Goal: Task Accomplishment & Management: Manage account settings

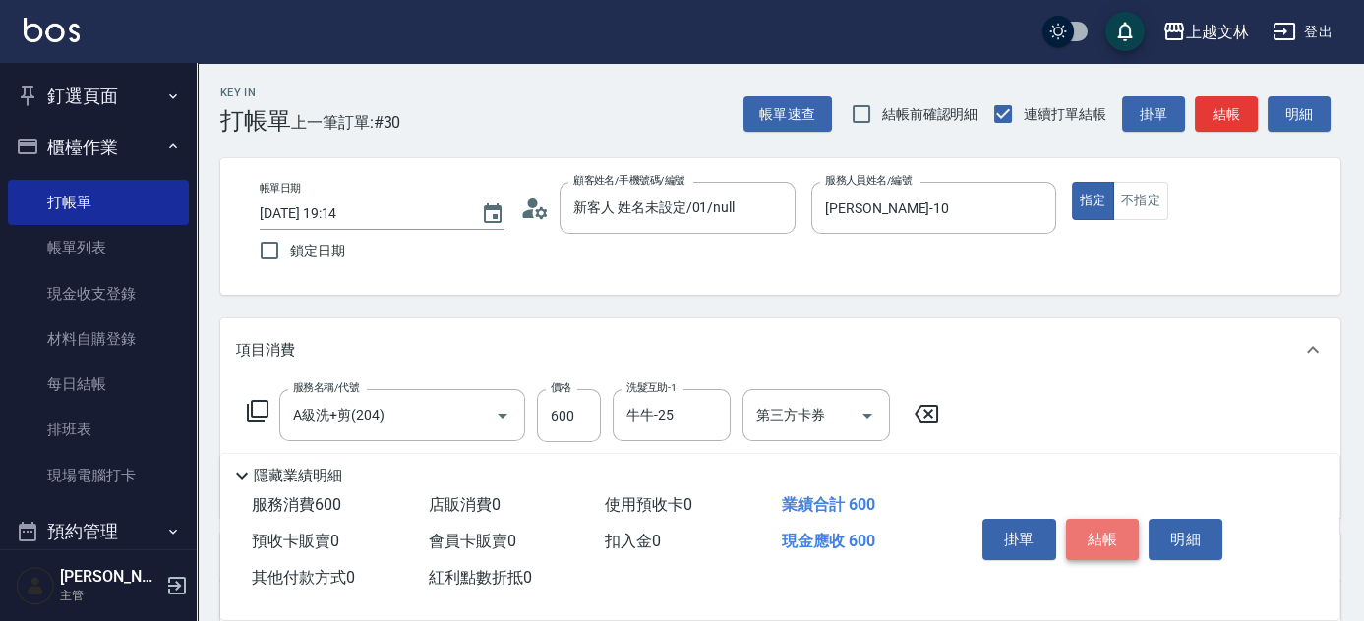
click at [1096, 541] on button "結帳" at bounding box center [1103, 539] width 74 height 41
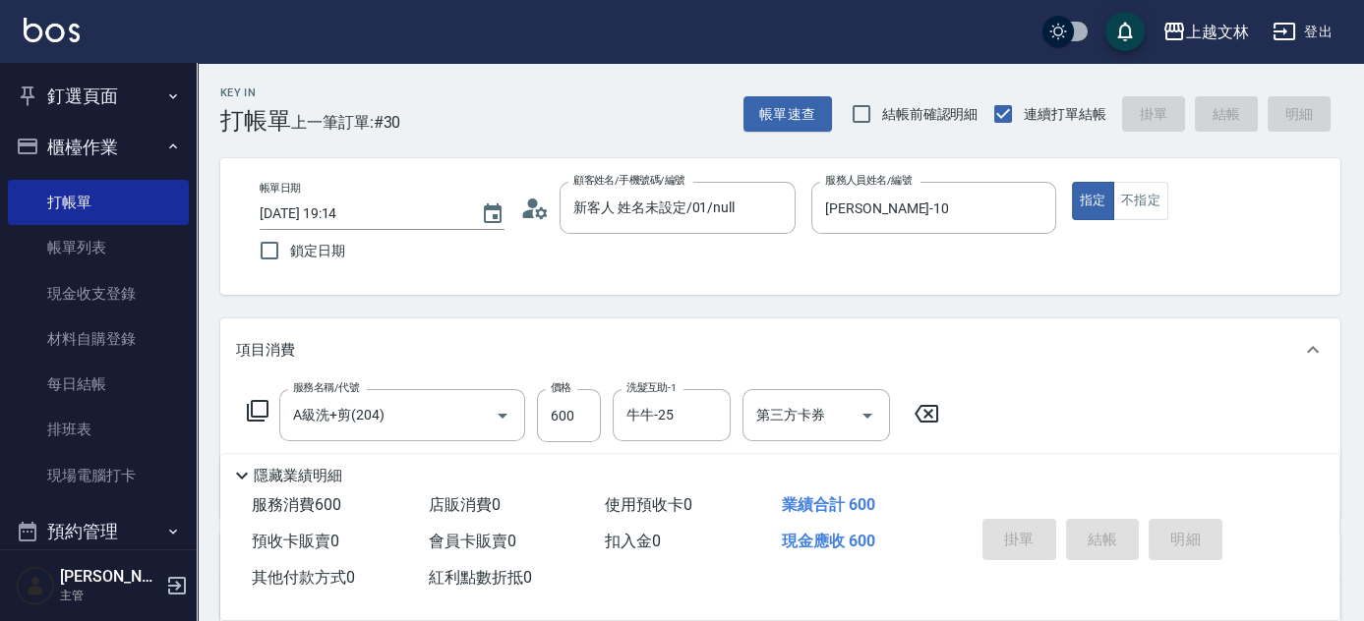
type input "[DATE] 19:46"
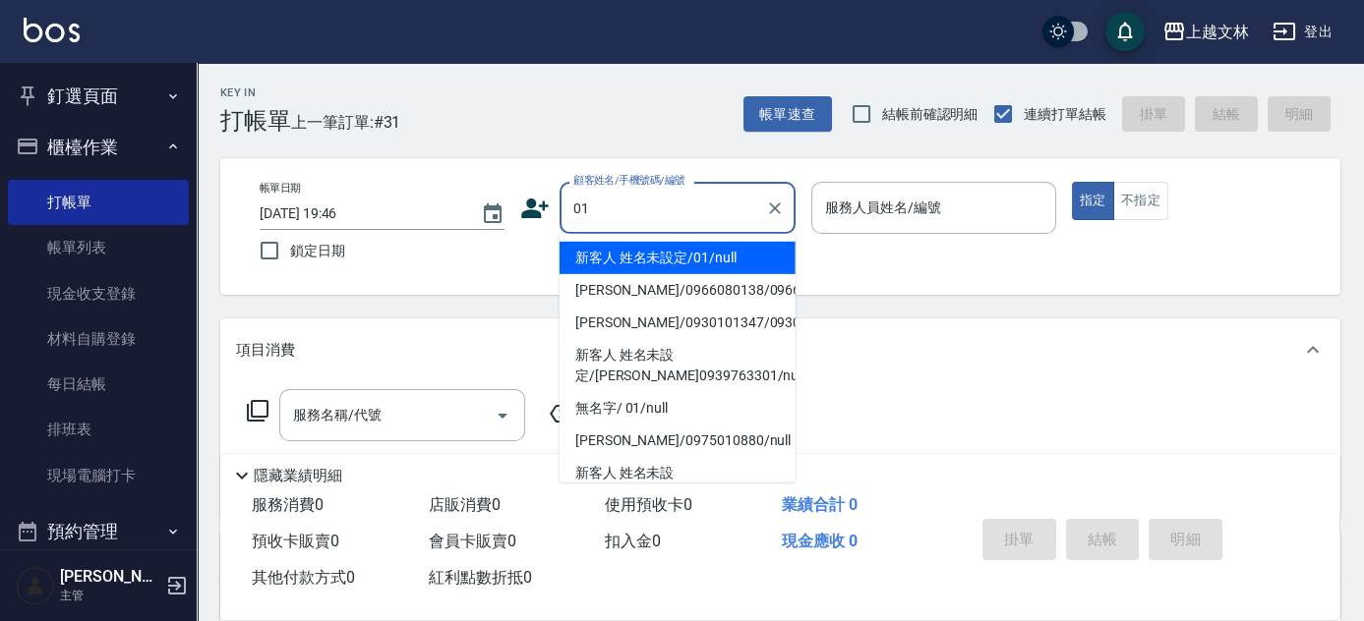
type input "新客人 姓名未設定/01/null"
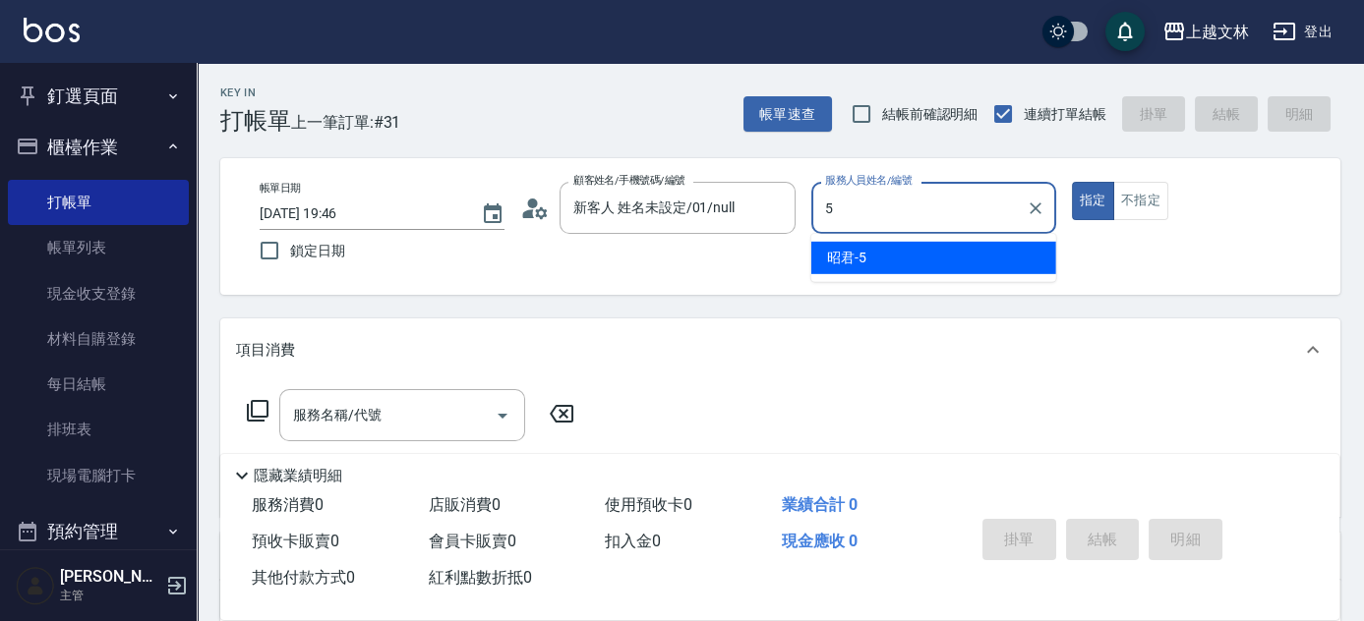
type input "5"
type button "true"
type input "昭君-5"
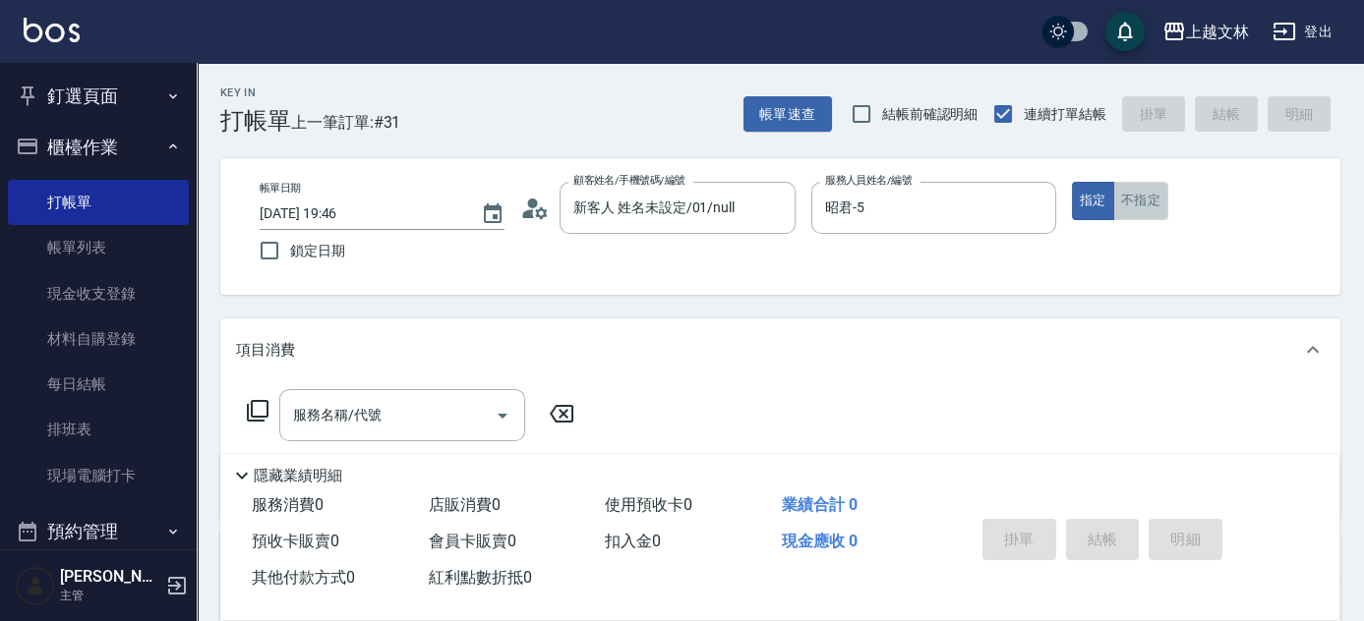
click at [1130, 208] on button "不指定" at bounding box center [1140, 201] width 55 height 38
click at [365, 411] on div "服務名稱/代號 服務名稱/代號" at bounding box center [402, 415] width 246 height 52
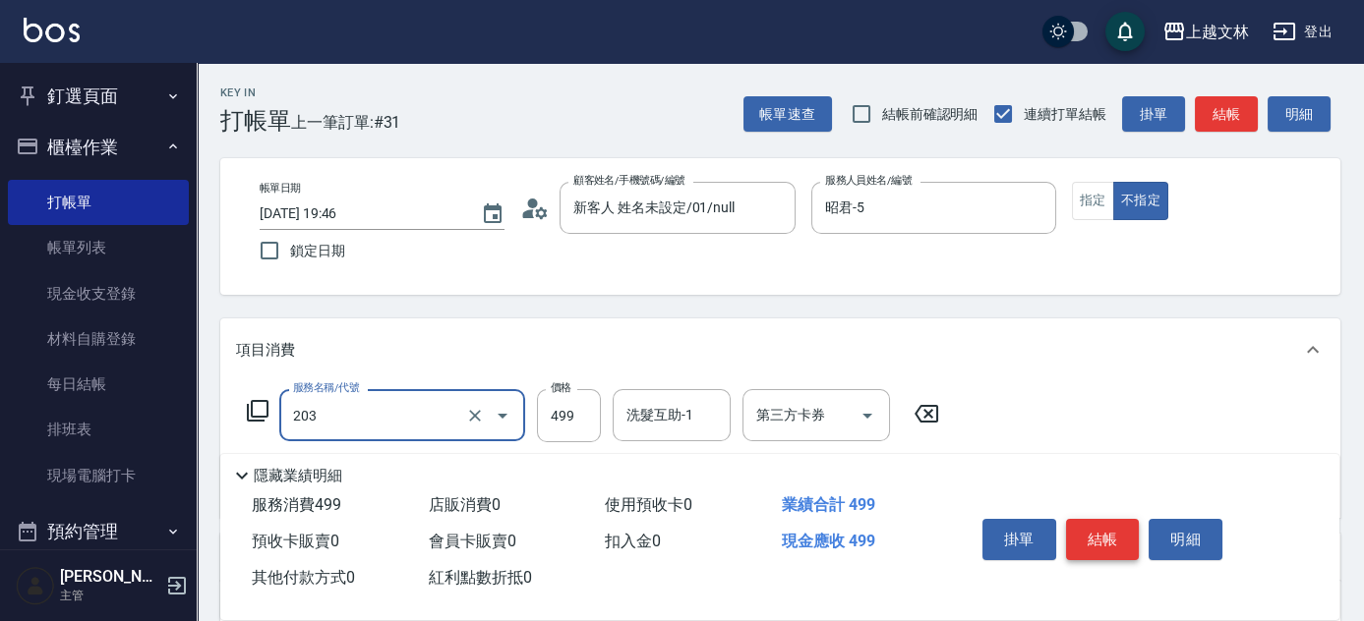
type input "B級洗+剪(203)"
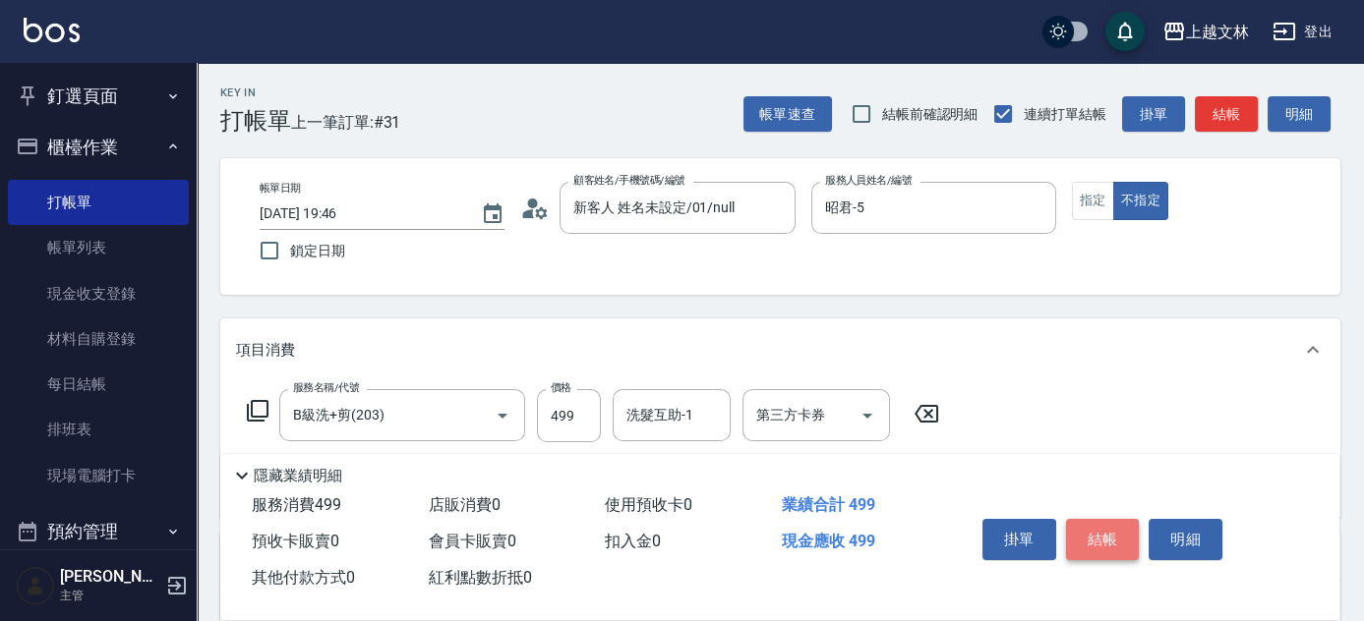
click at [1117, 548] on button "結帳" at bounding box center [1103, 539] width 74 height 41
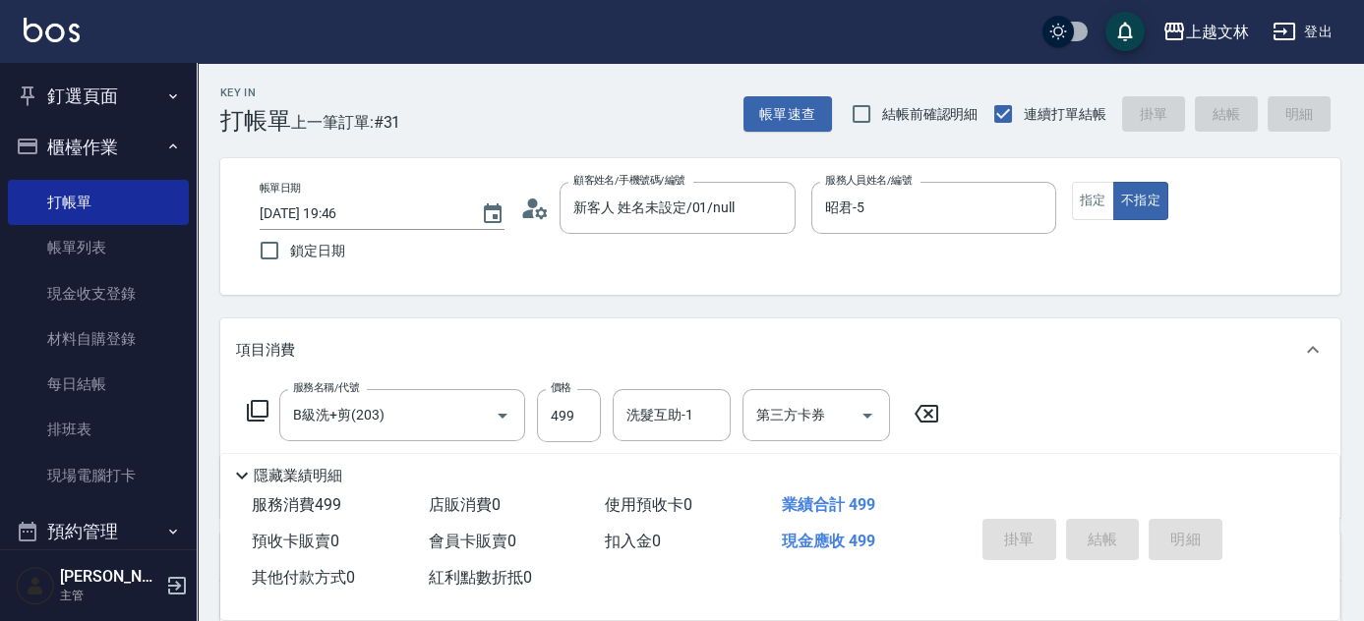
type input "[DATE] 19:57"
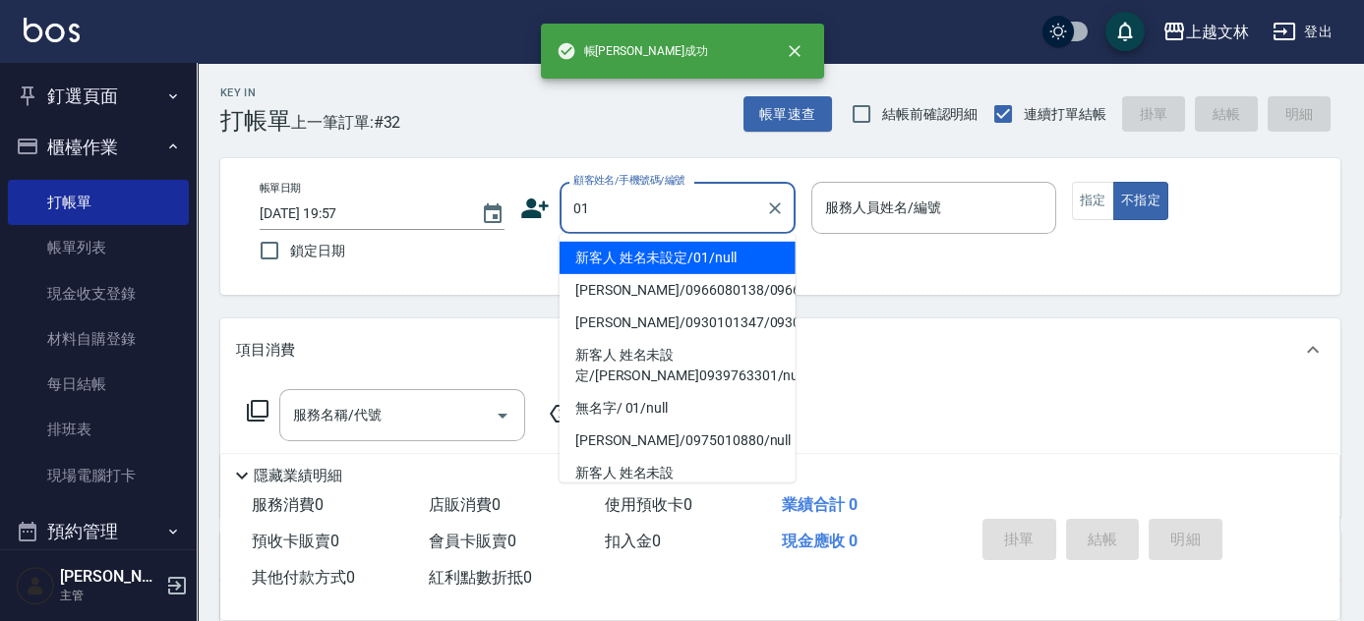
type input "新客人 姓名未設定/01/null"
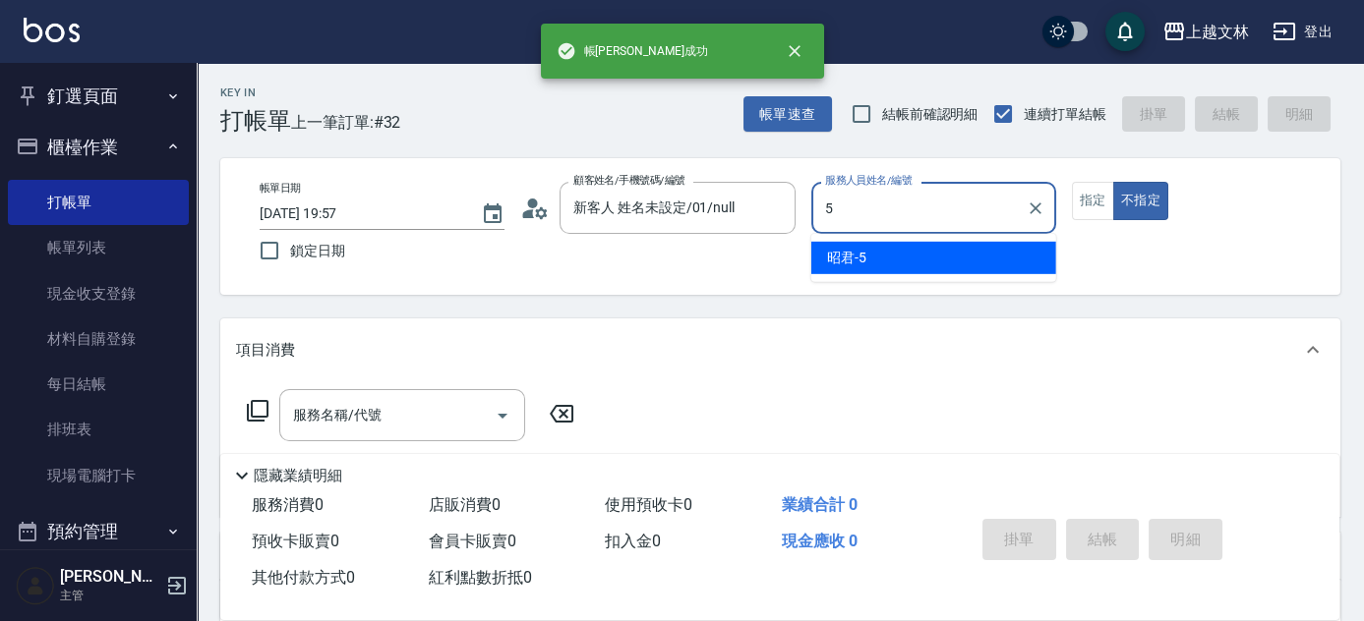
type input "昭君-5"
type button "false"
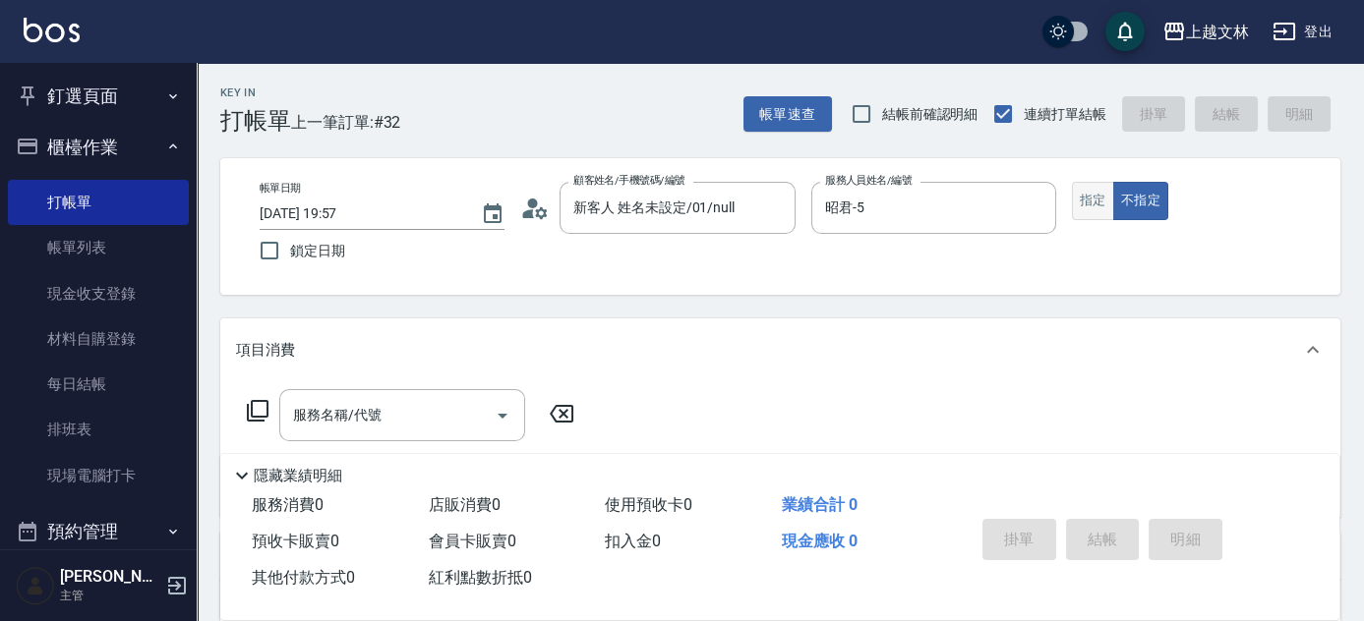
click at [1095, 206] on button "指定" at bounding box center [1093, 201] width 42 height 38
click at [302, 418] on div "服務名稱/代號 服務名稱/代號" at bounding box center [402, 415] width 246 height 52
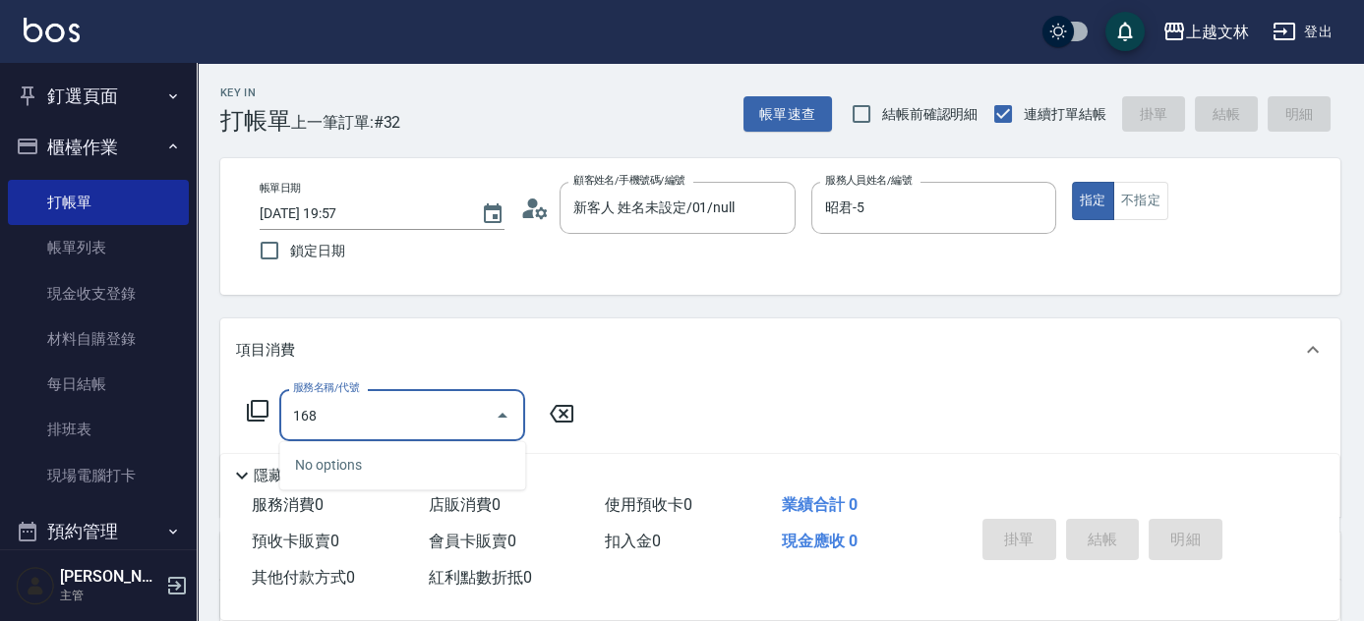
type input "168"
click at [254, 412] on icon at bounding box center [258, 411] width 24 height 24
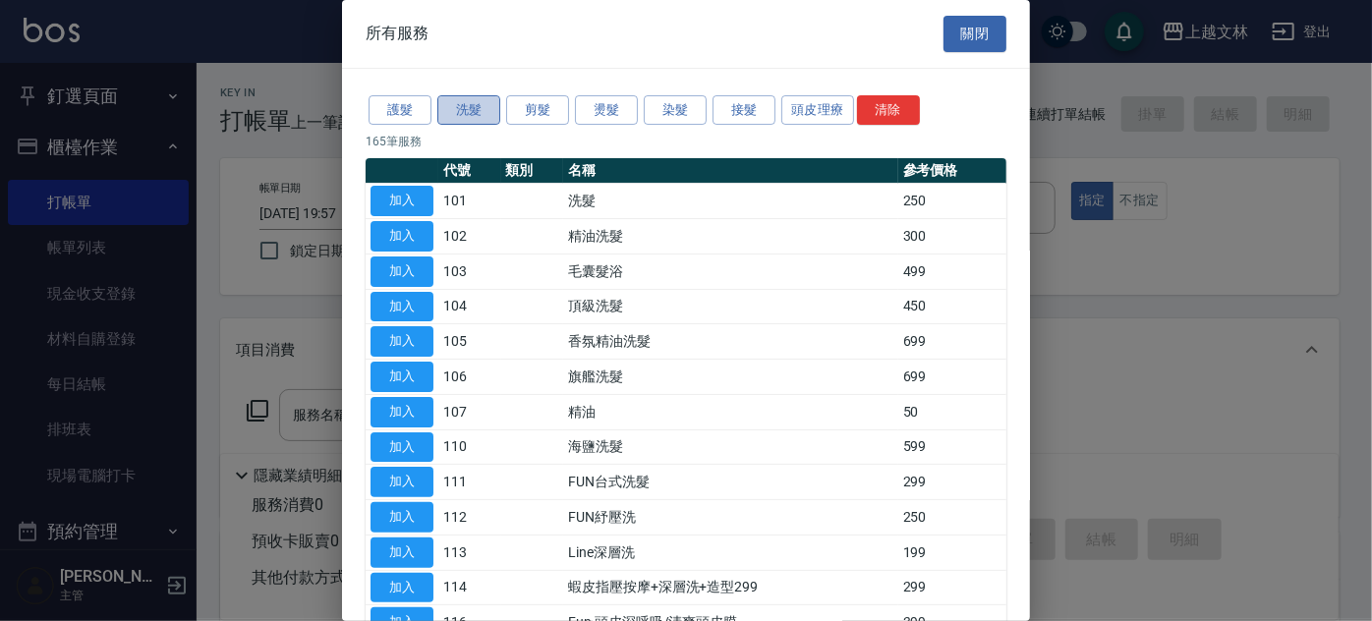
click at [488, 111] on button "洗髮" at bounding box center [468, 110] width 63 height 30
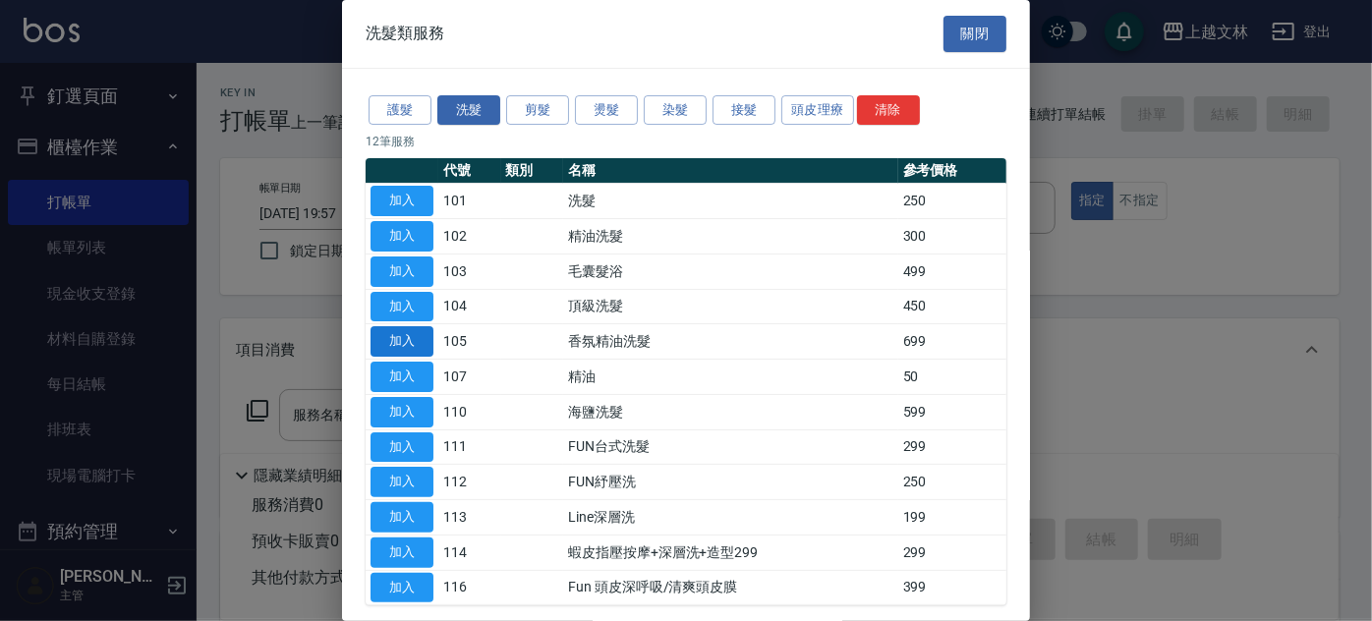
click at [403, 342] on button "加入" at bounding box center [402, 341] width 63 height 30
type input "香氛精油洗髮(105)"
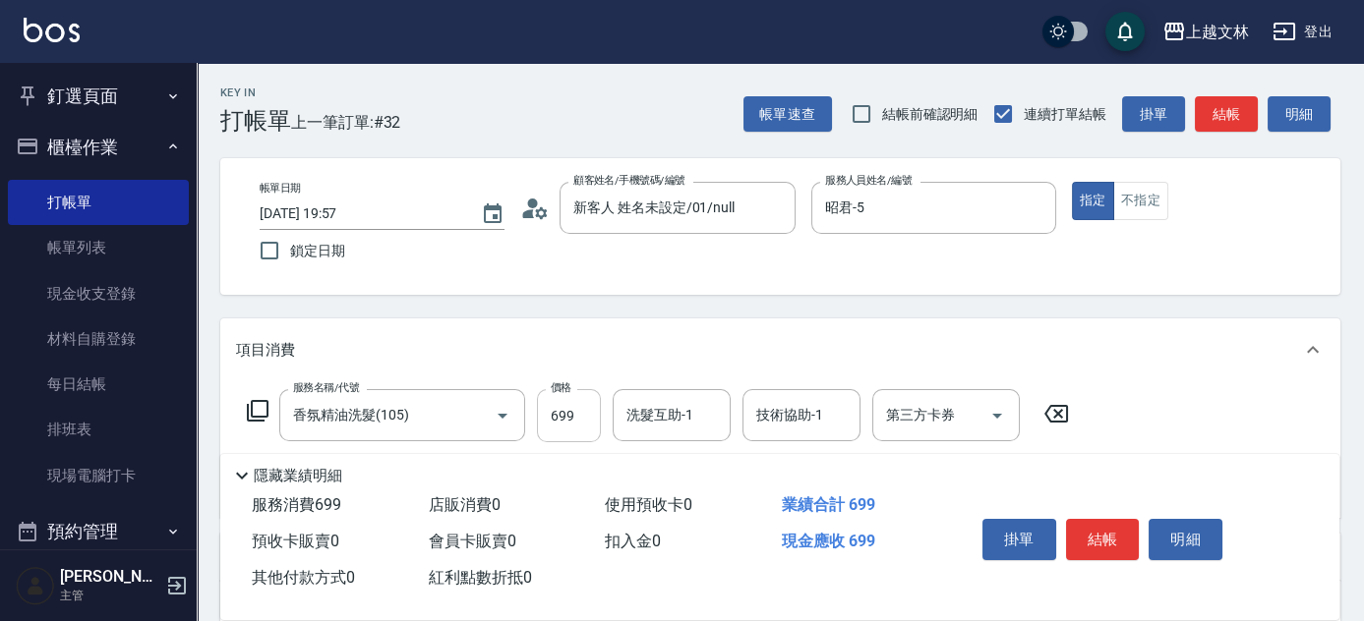
click at [571, 428] on input "699" at bounding box center [569, 415] width 64 height 53
type input "799"
click at [1119, 539] on button "結帳" at bounding box center [1103, 539] width 74 height 41
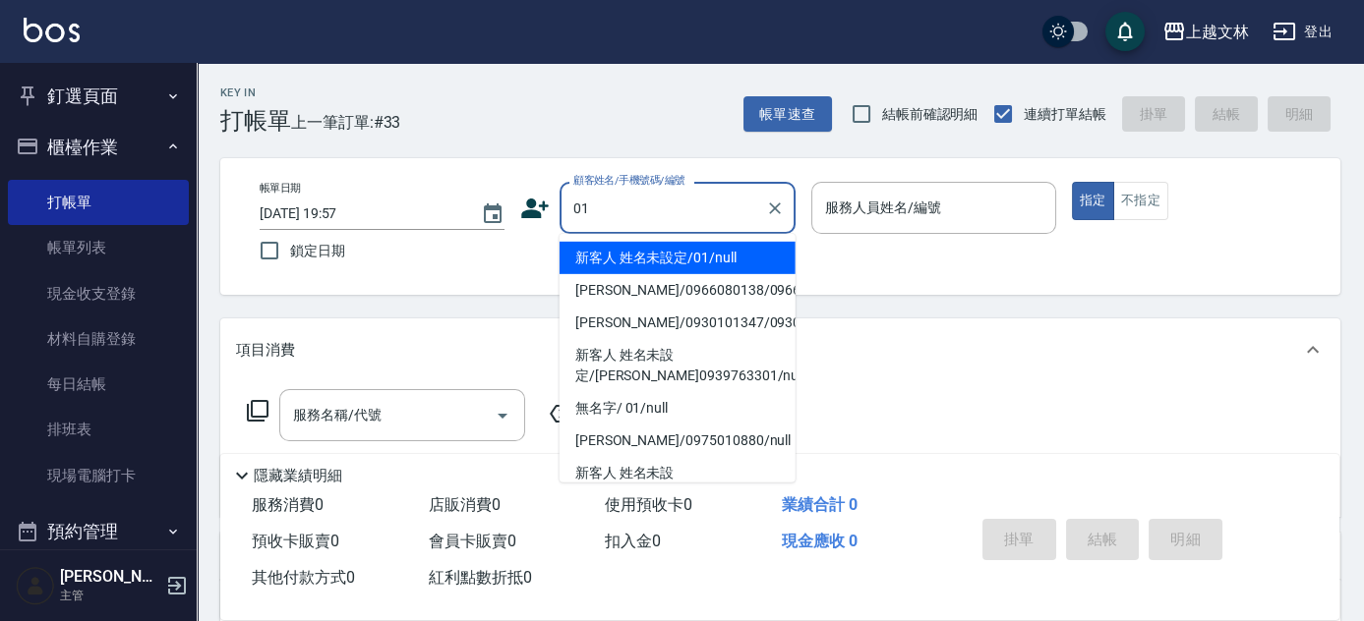
type input "新客人 姓名未設定/01/null"
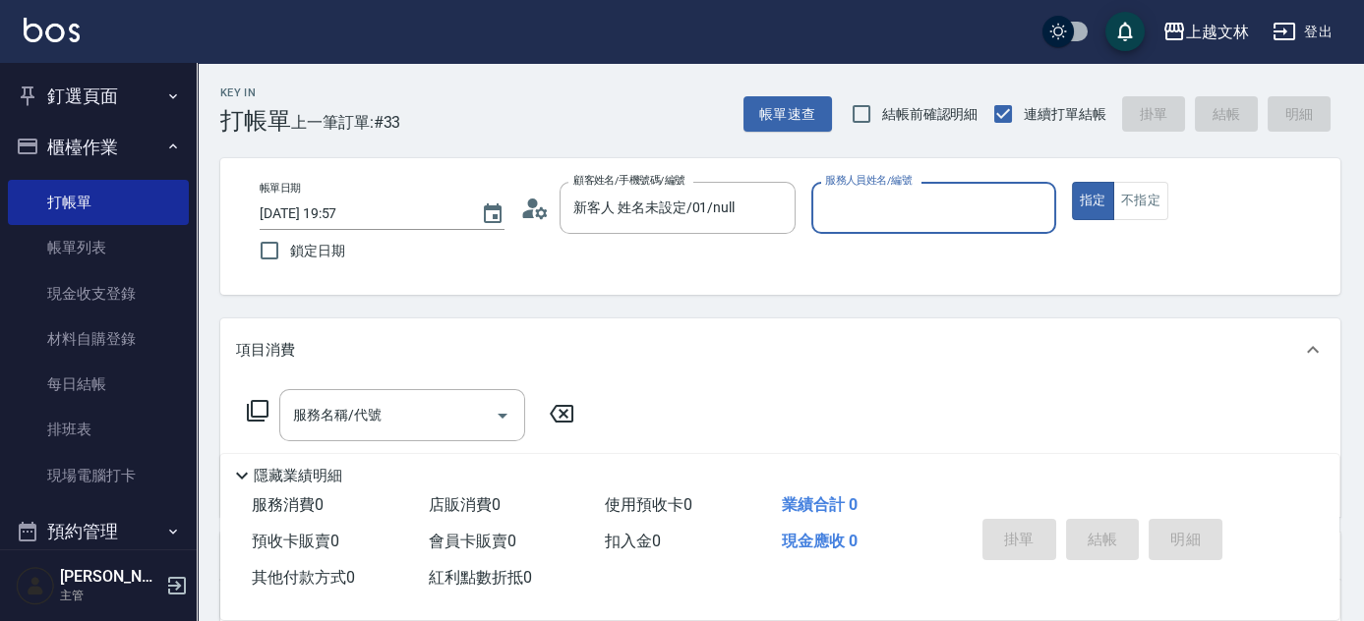
click at [1072, 182] on button "指定" at bounding box center [1093, 201] width 42 height 38
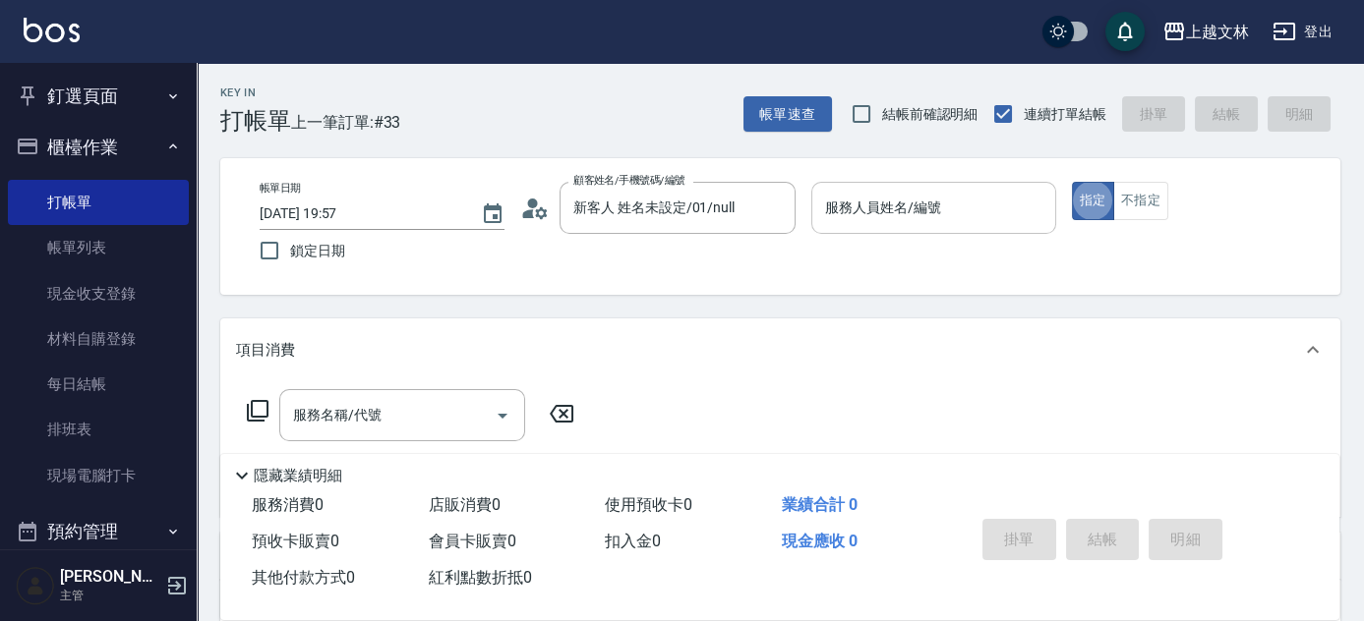
click at [999, 201] on input "服務人員姓名/編號" at bounding box center [933, 208] width 227 height 34
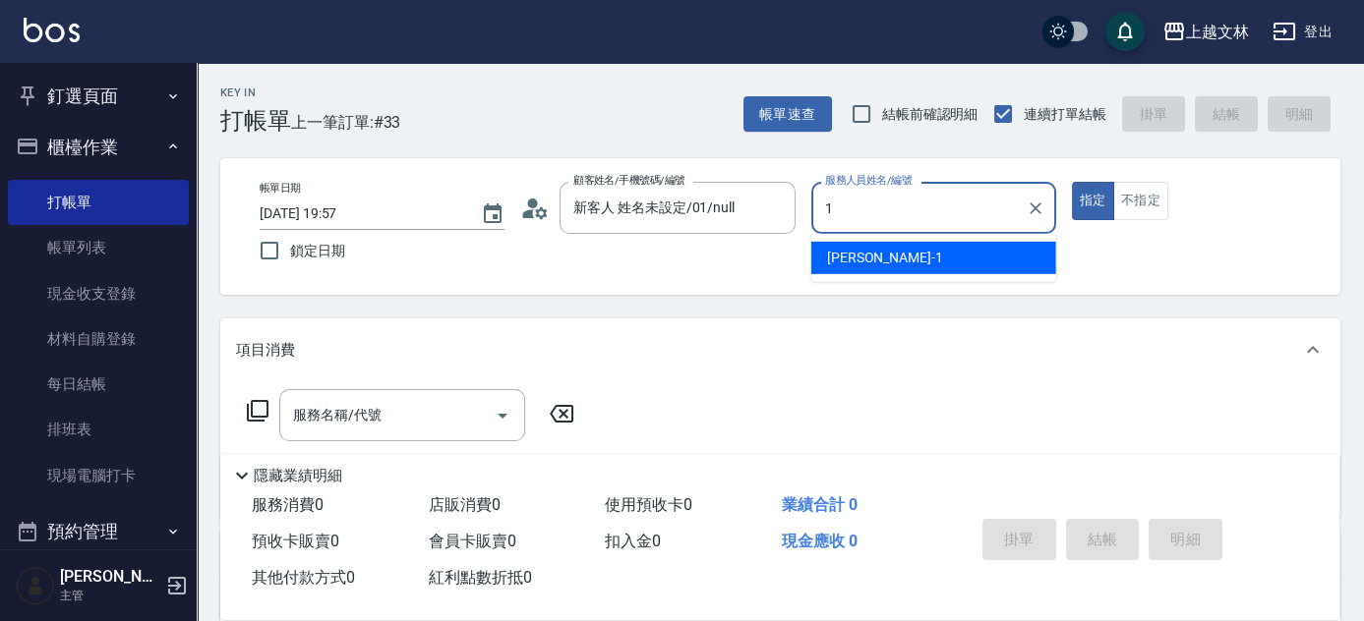
type input "[PERSON_NAME]-1"
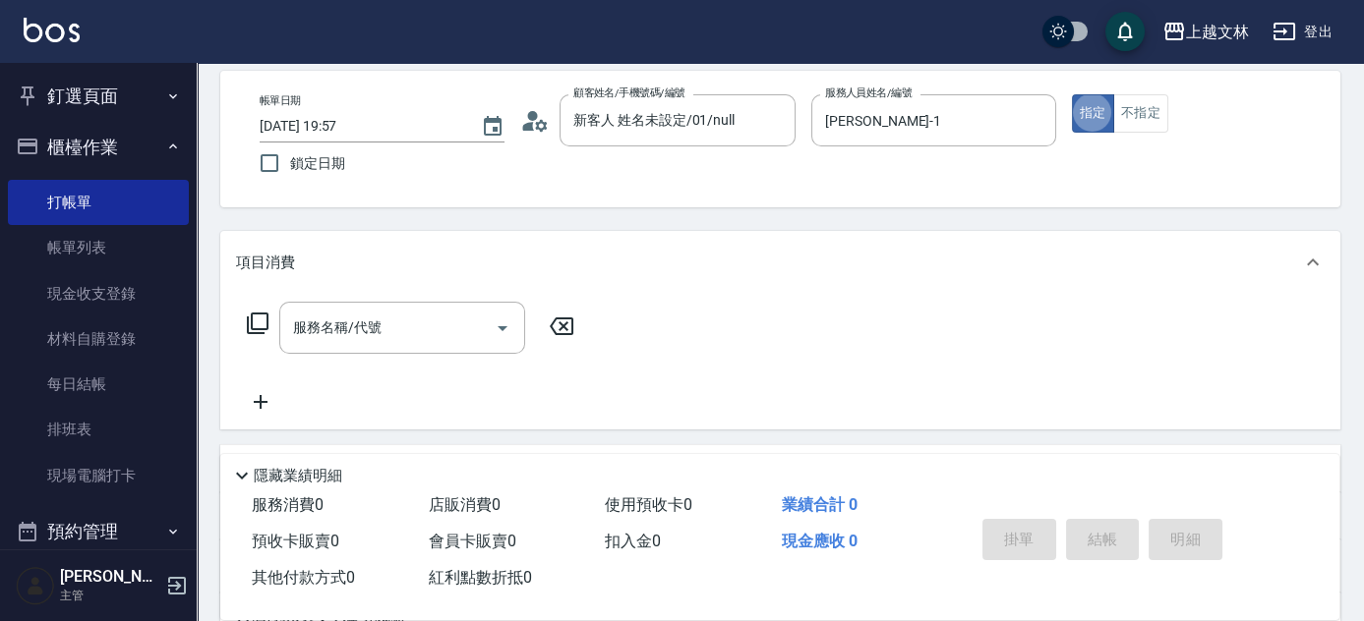
scroll to position [178, 0]
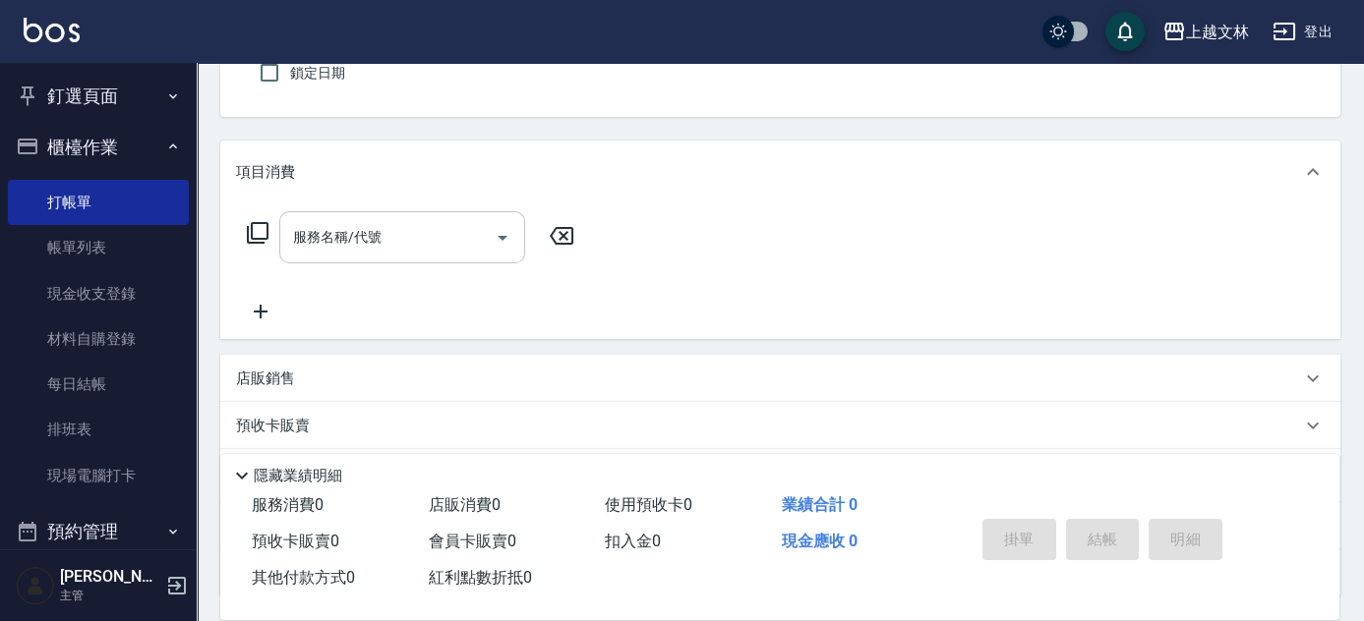
click at [420, 230] on input "服務名稱/代號" at bounding box center [387, 237] width 199 height 34
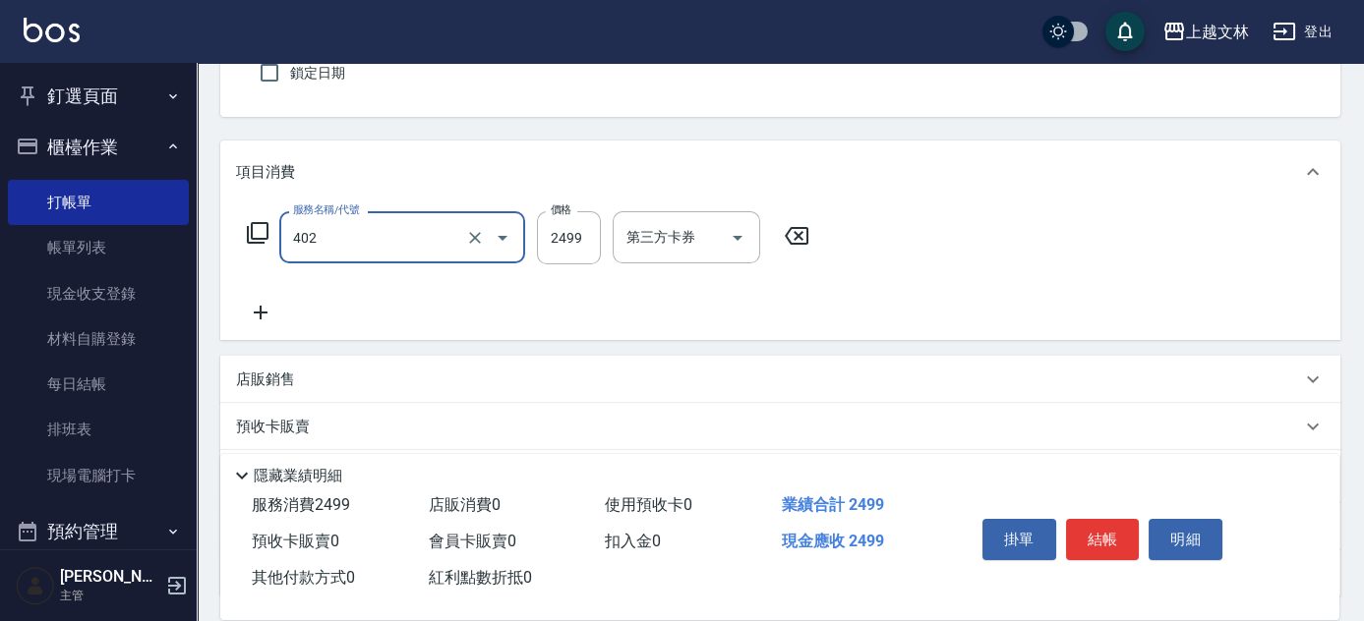
type input "嚴選染髮(402)"
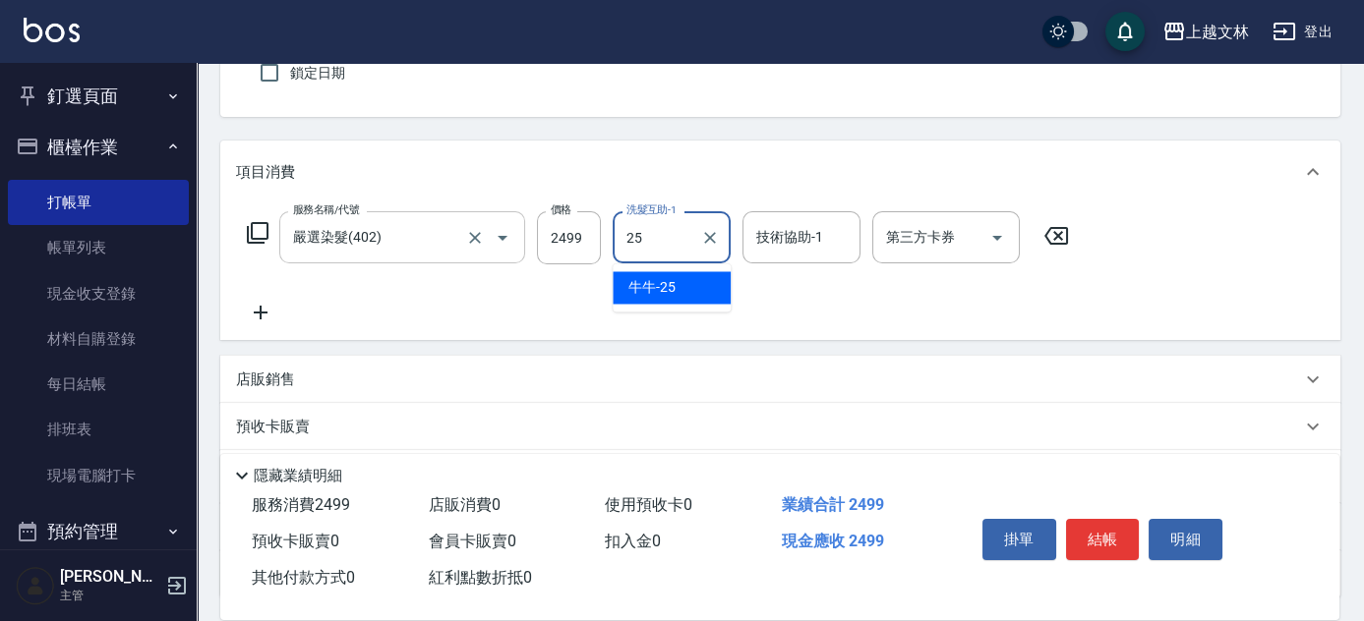
type input "2"
type input "[PERSON_NAME]-35"
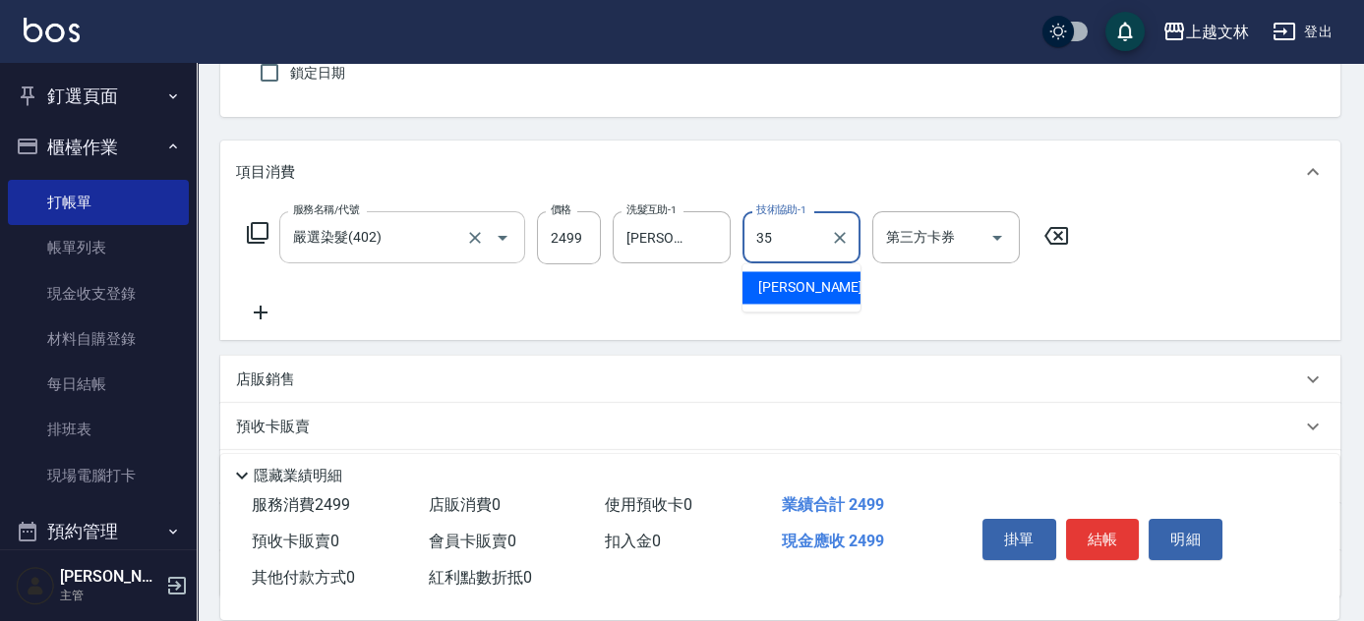
type input "[PERSON_NAME]-35"
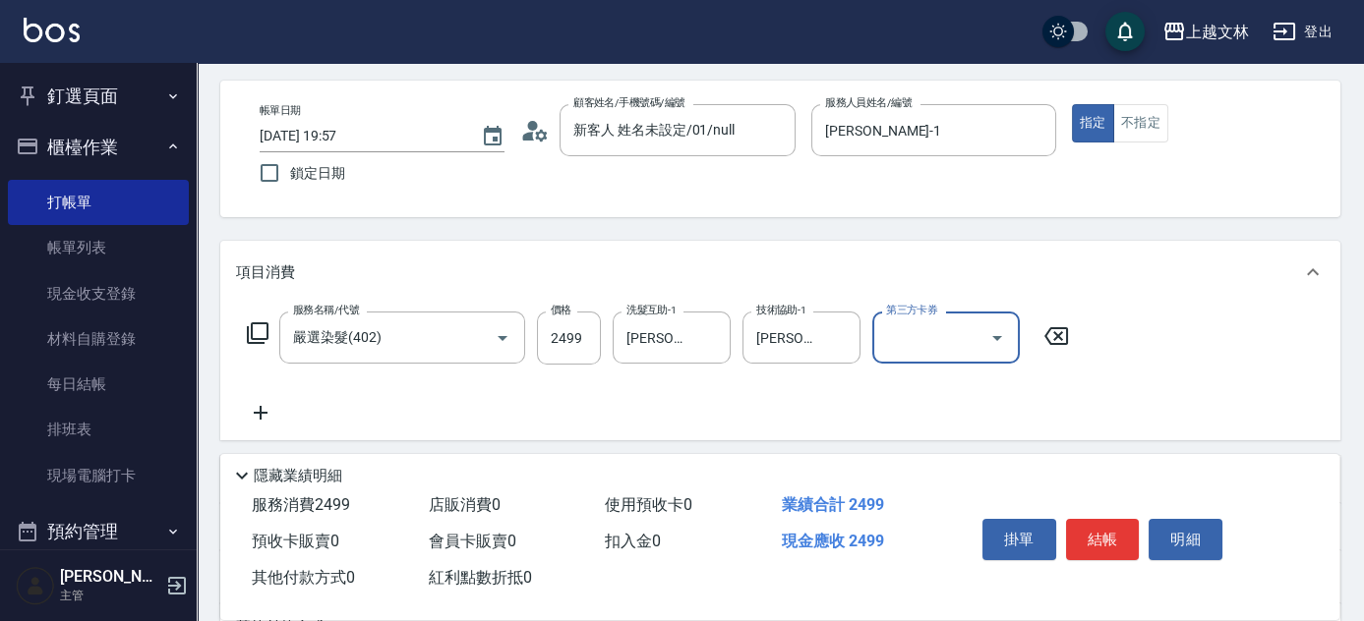
scroll to position [0, 0]
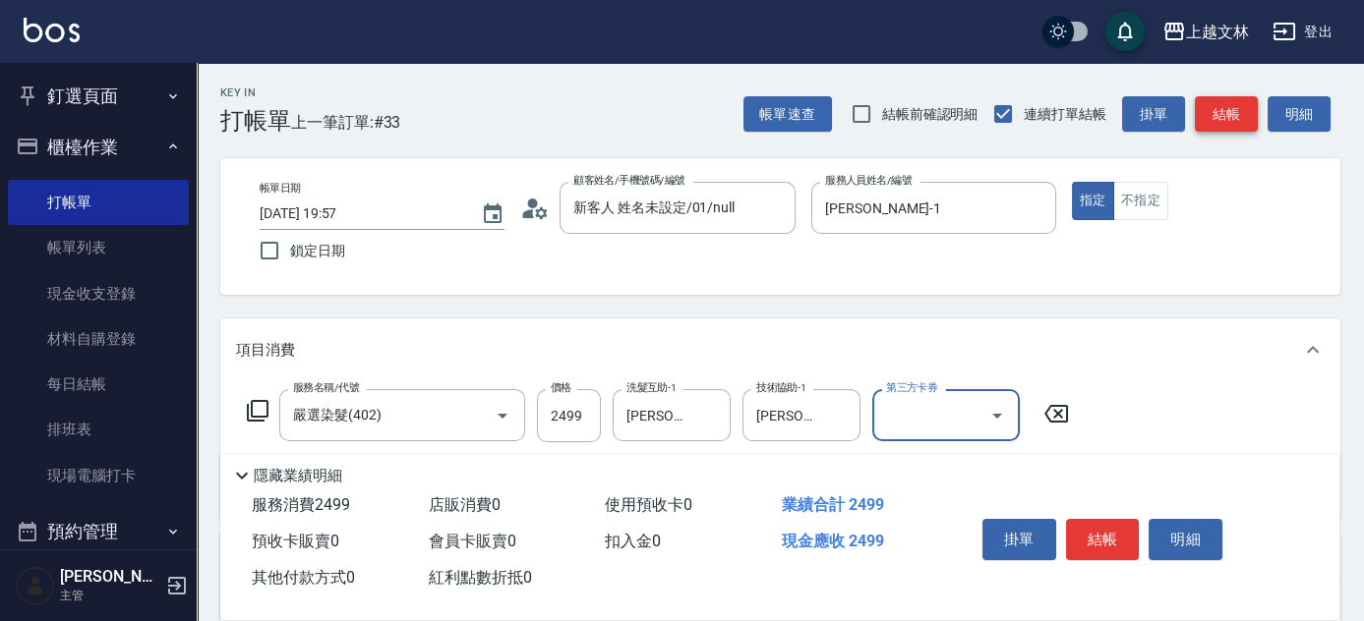
click at [1237, 113] on button "結帳" at bounding box center [1225, 114] width 63 height 36
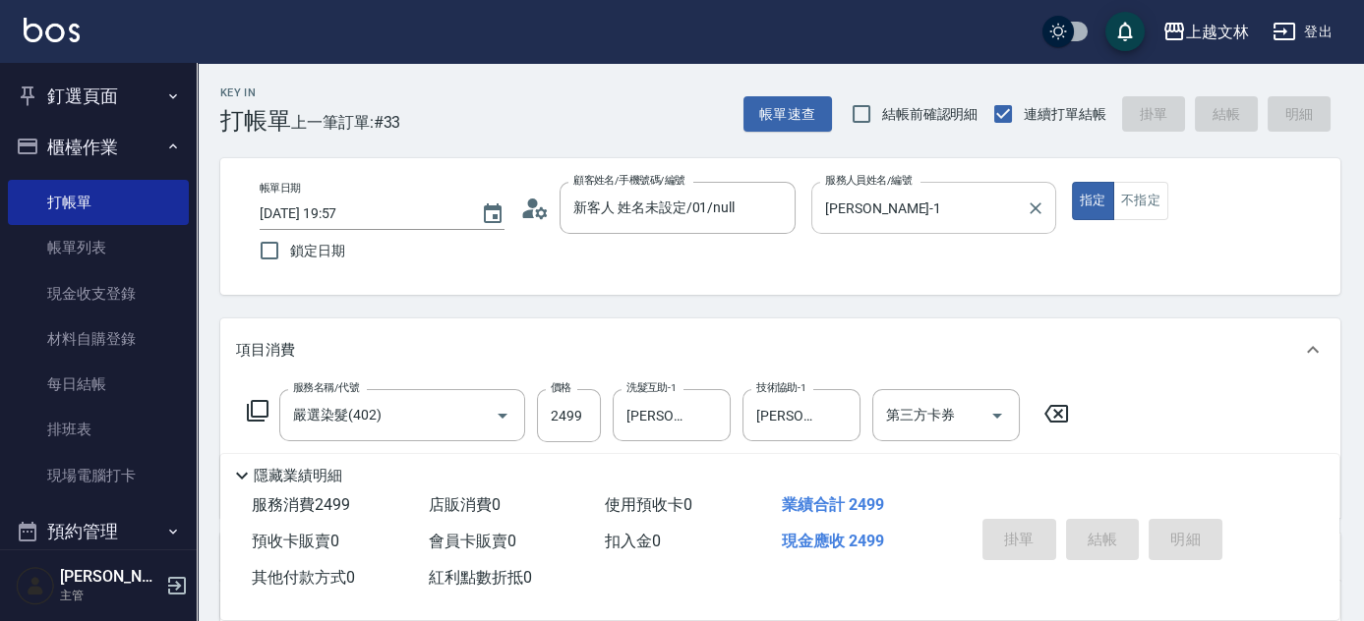
type input "[DATE] 20:00"
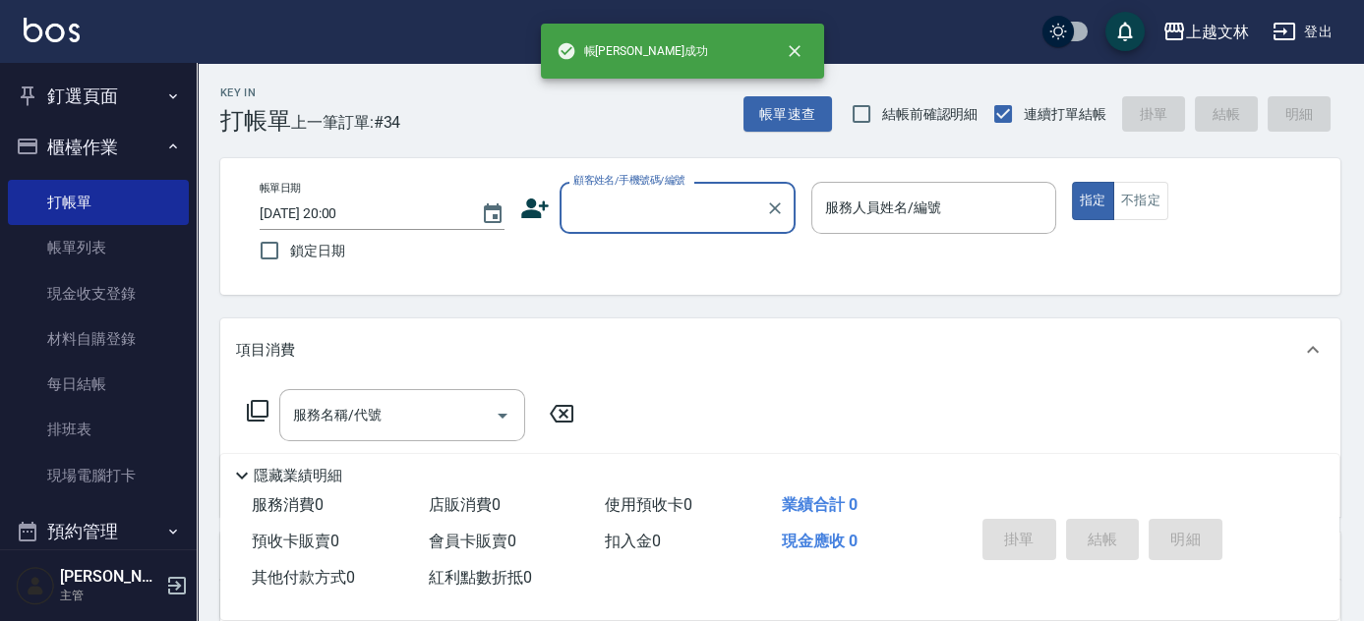
click at [603, 206] on input "顧客姓名/手機號碼/編號" at bounding box center [662, 208] width 189 height 34
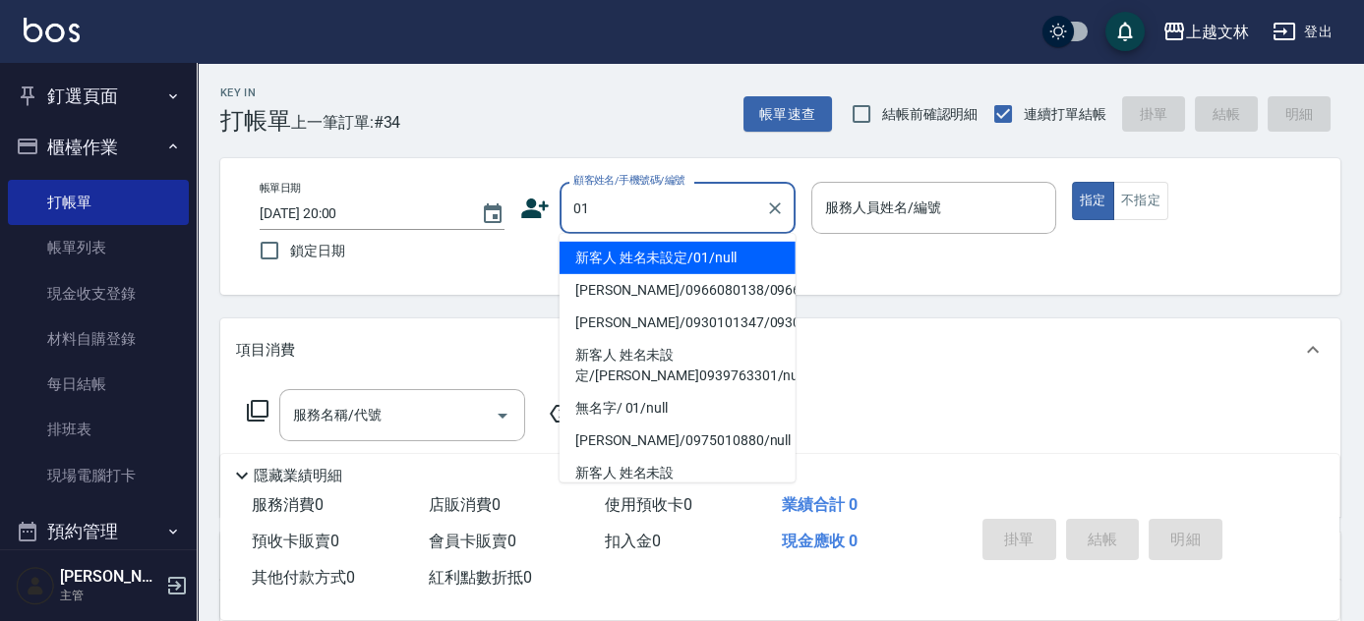
type input "新客人 姓名未設定/01/null"
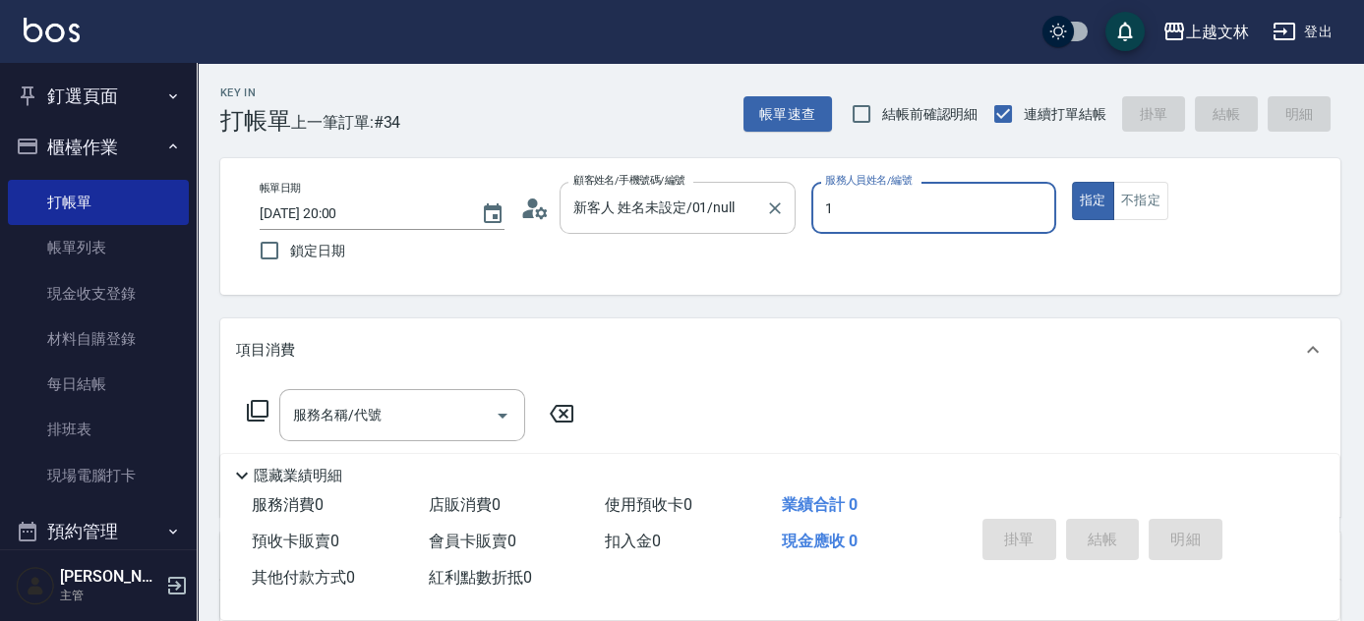
type input "[PERSON_NAME]-1"
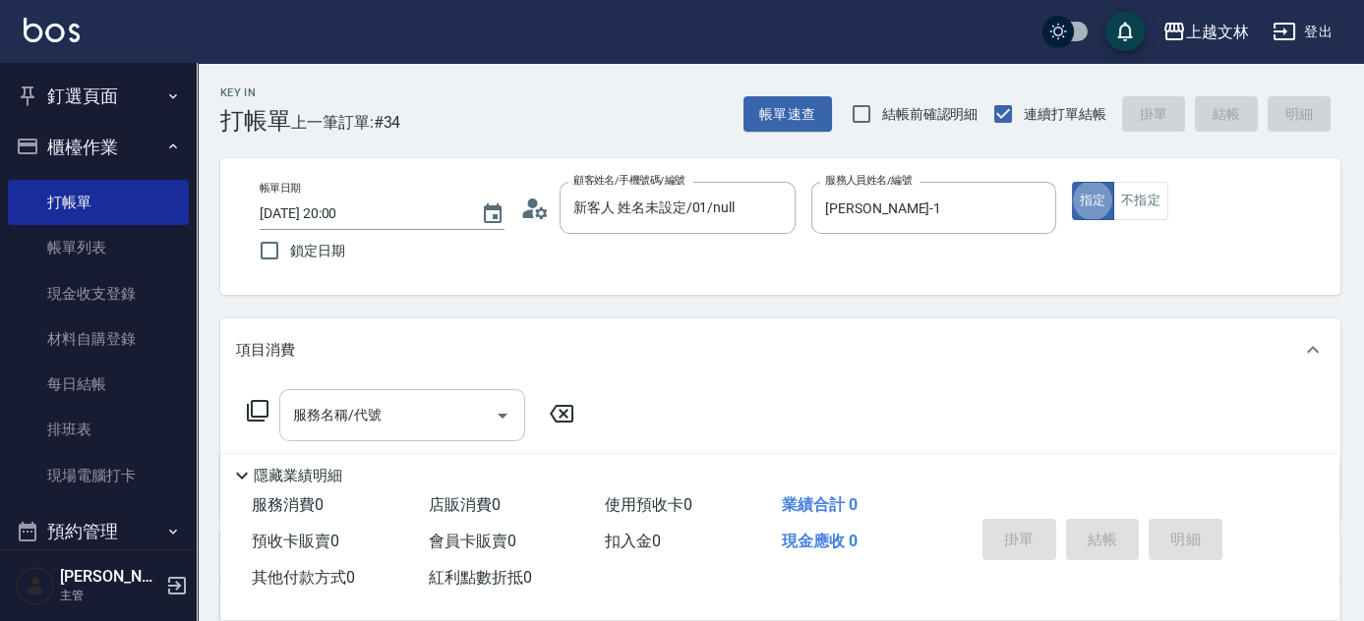
drag, startPoint x: 415, startPoint y: 405, endPoint x: 388, endPoint y: 391, distance: 29.9
click at [416, 403] on input "服務名稱/代號" at bounding box center [387, 415] width 199 height 34
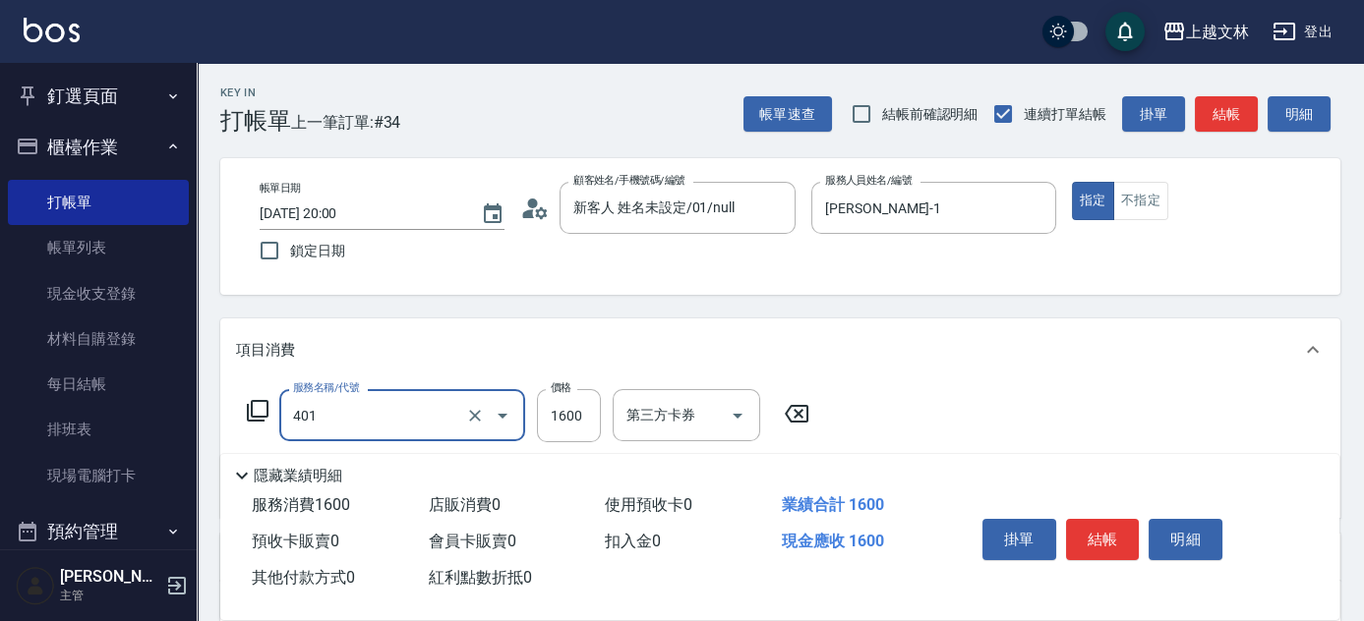
type input "基本染髮(401)"
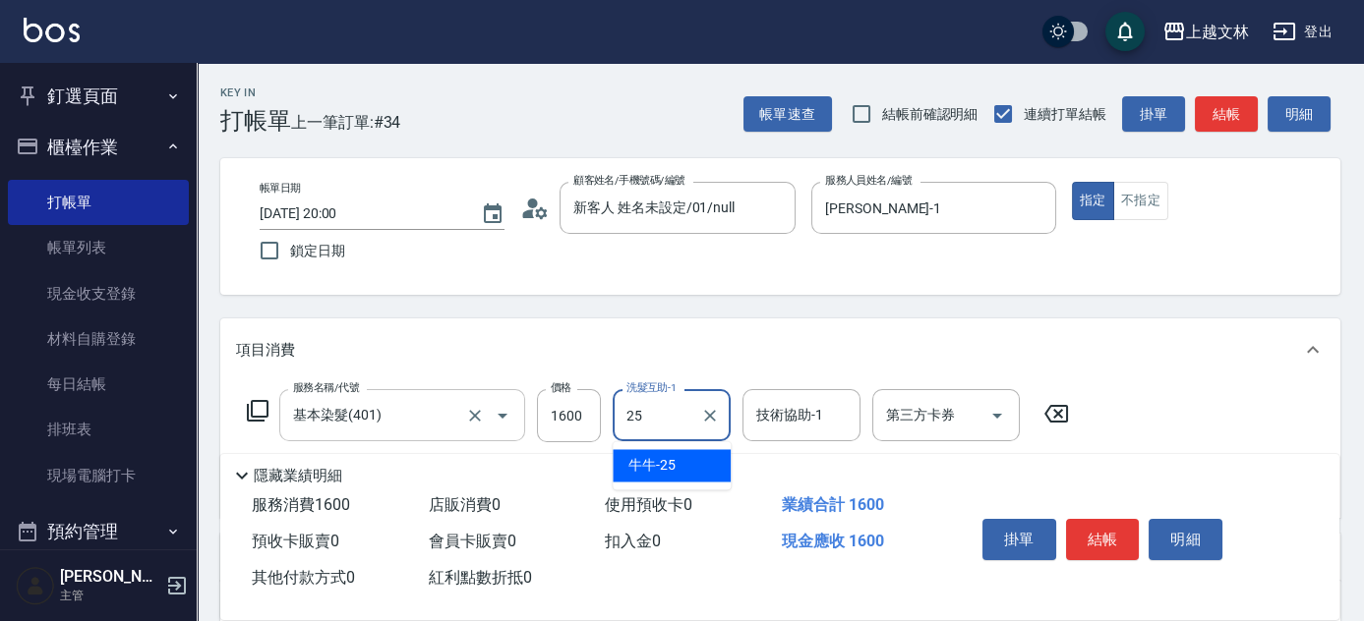
type input "牛牛-25"
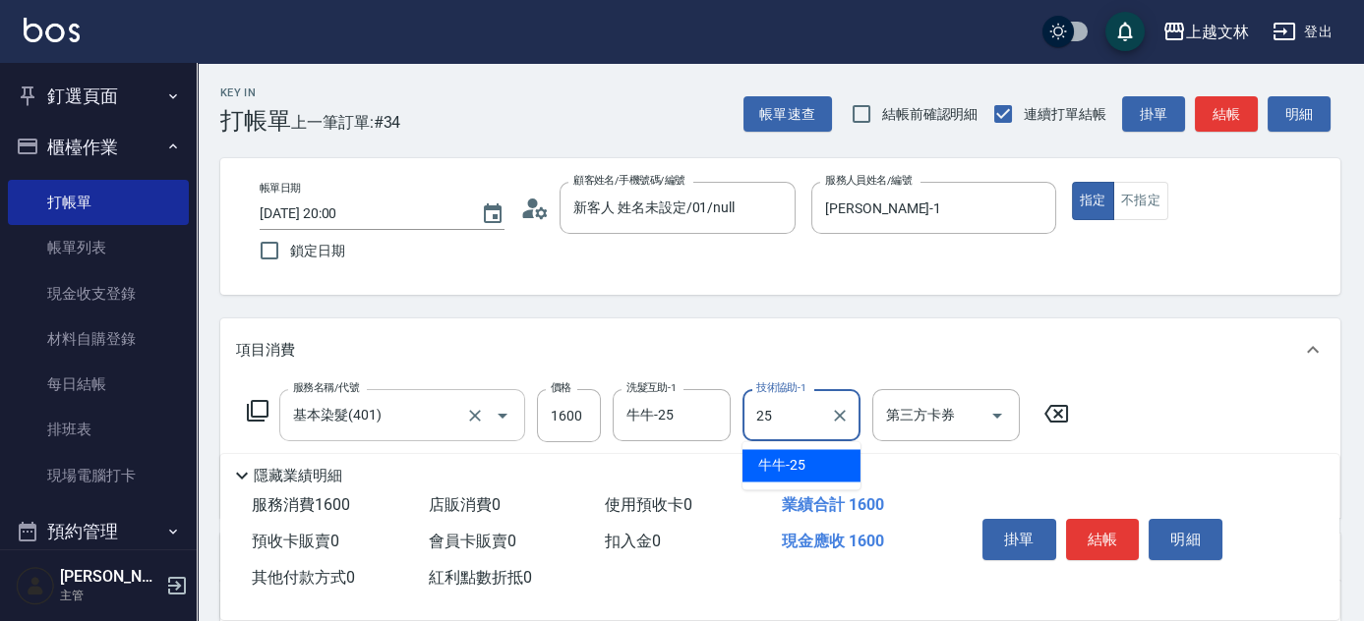
type input "牛牛-25"
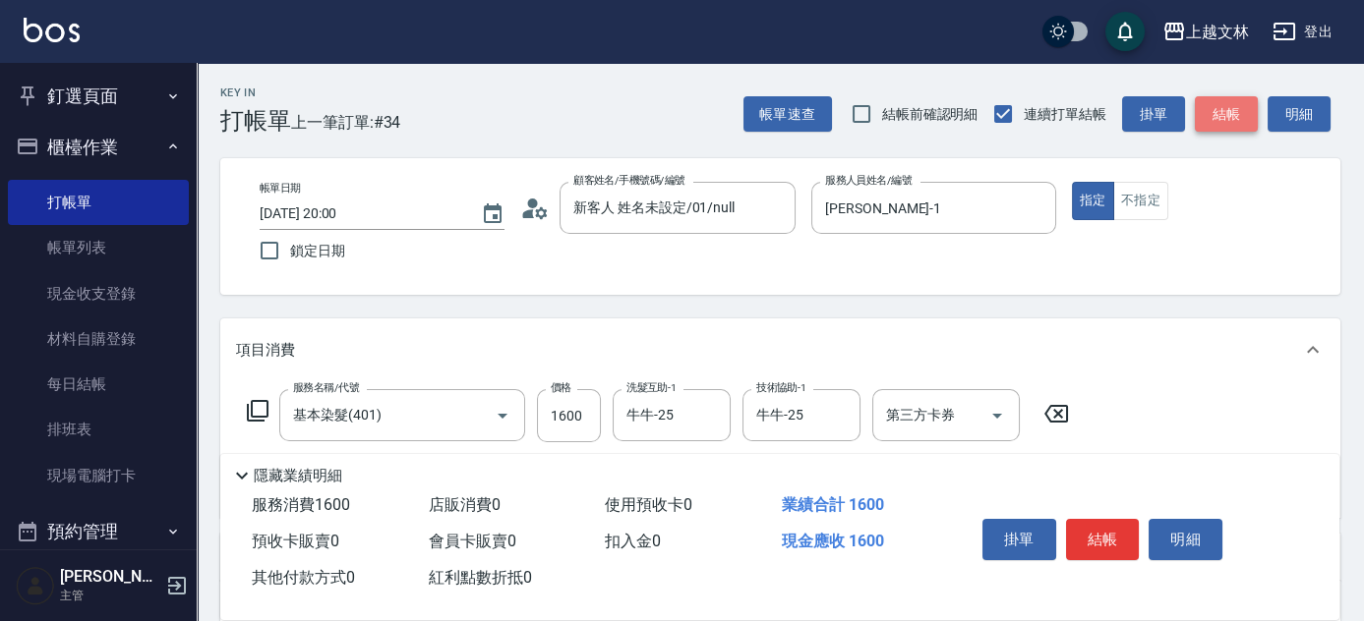
click at [1237, 115] on button "結帳" at bounding box center [1225, 114] width 63 height 36
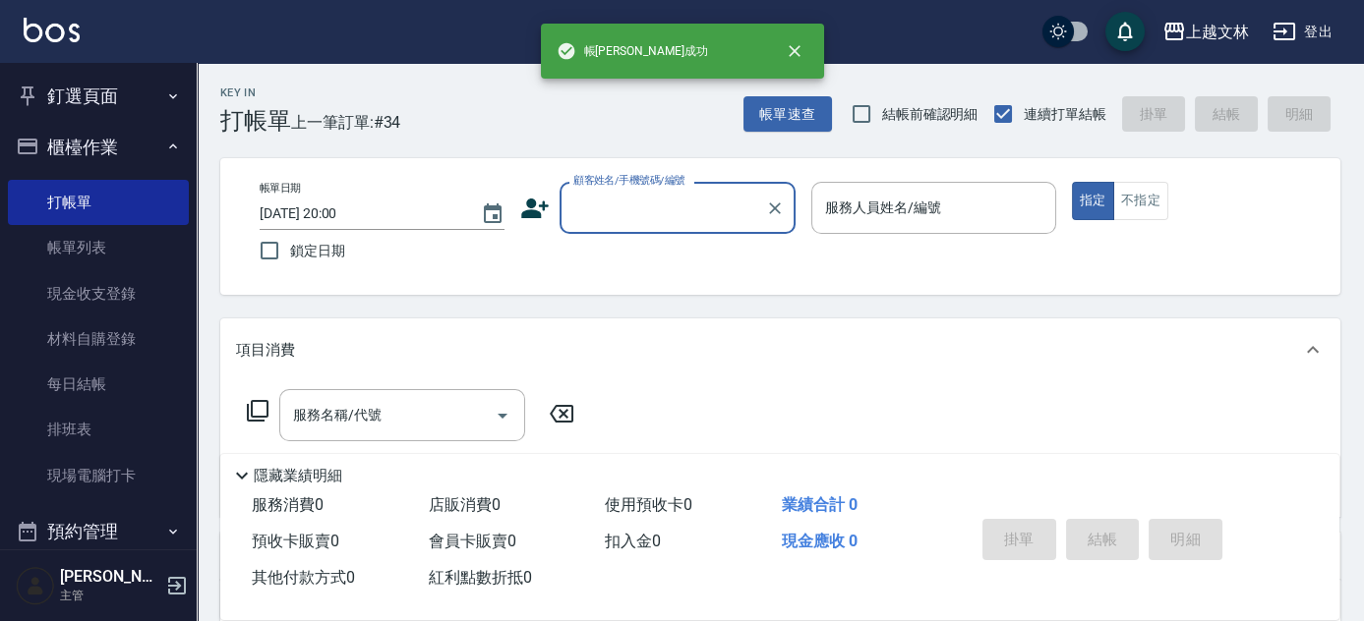
click at [645, 207] on input "顧客姓名/手機號碼/編號" at bounding box center [662, 208] width 189 height 34
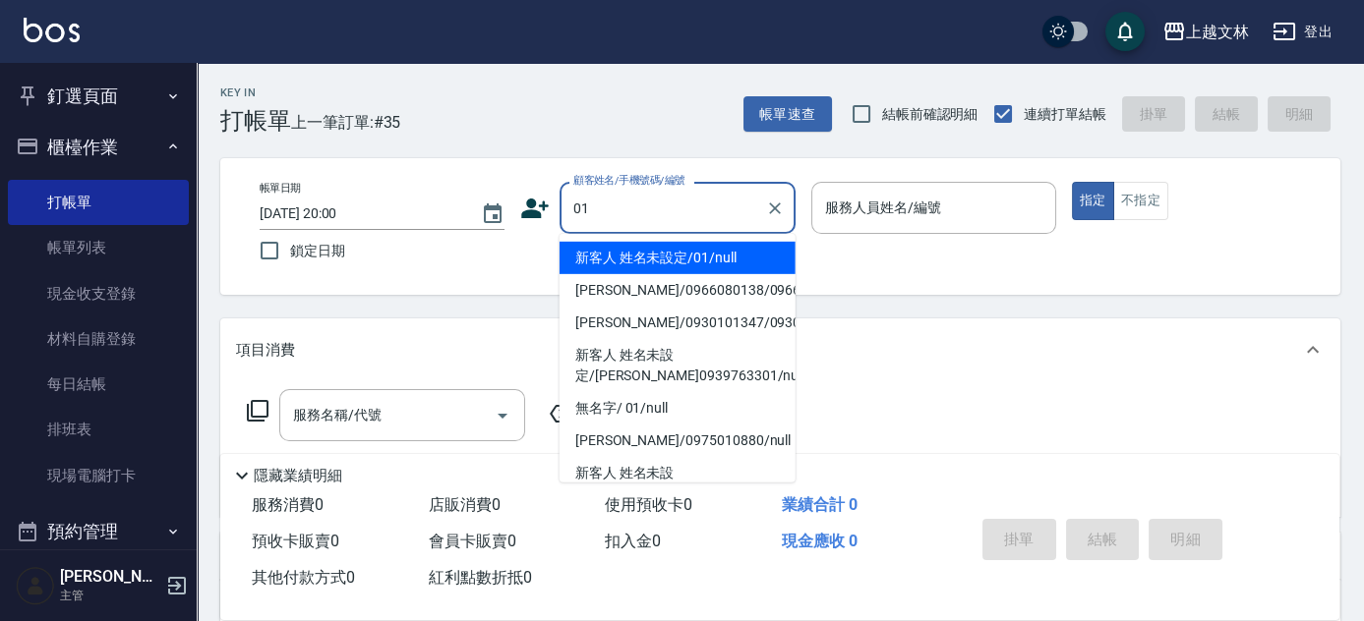
type input "新客人 姓名未設定/01/null"
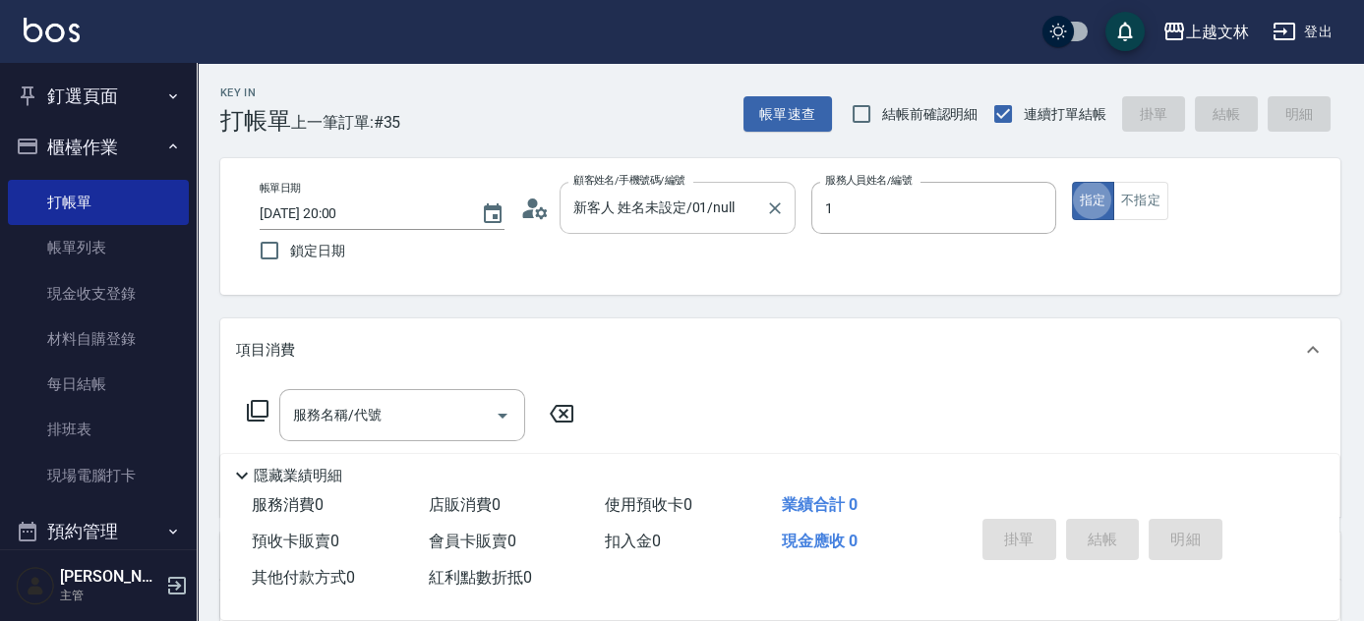
type input "[PERSON_NAME]-1"
click at [460, 423] on input "服務名稱/代號" at bounding box center [387, 415] width 199 height 34
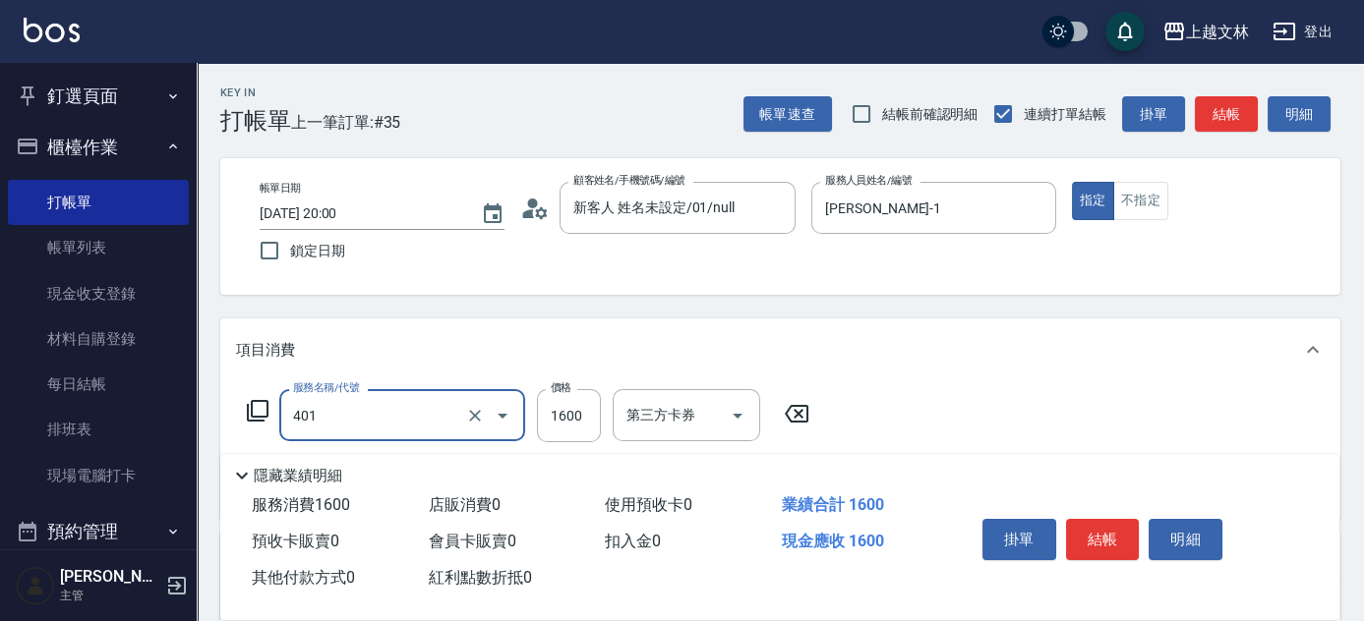
type input "基本染髮(401)"
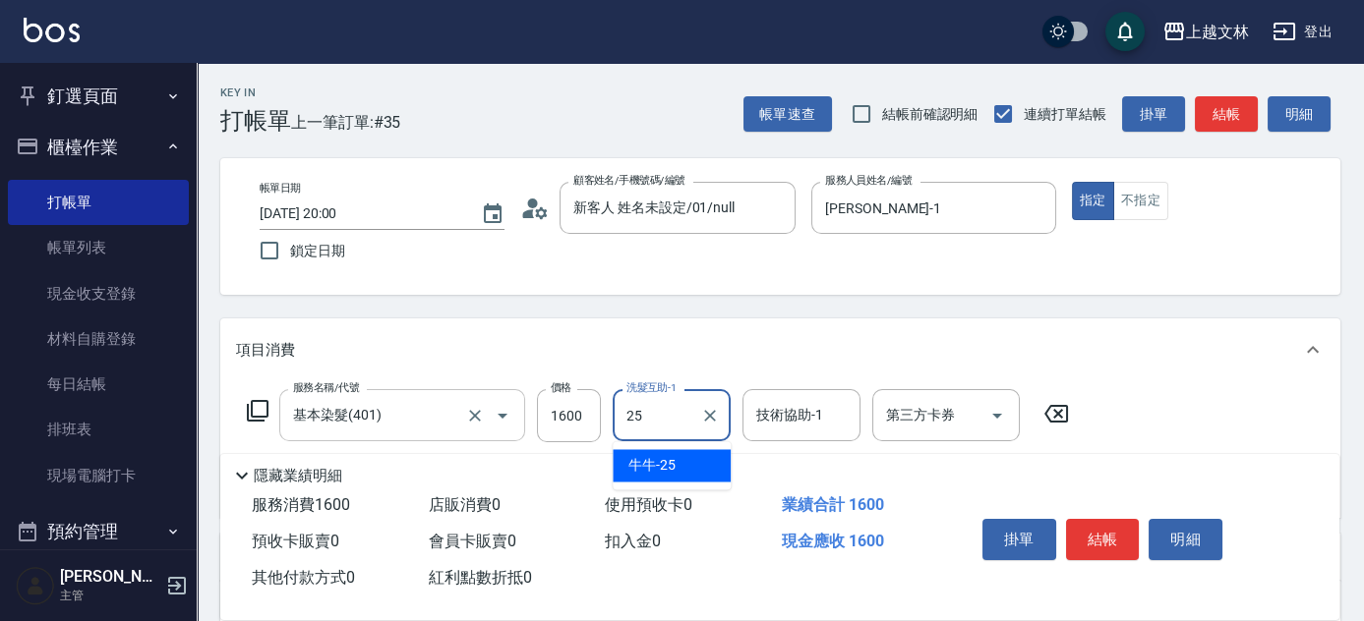
type input "牛牛-25"
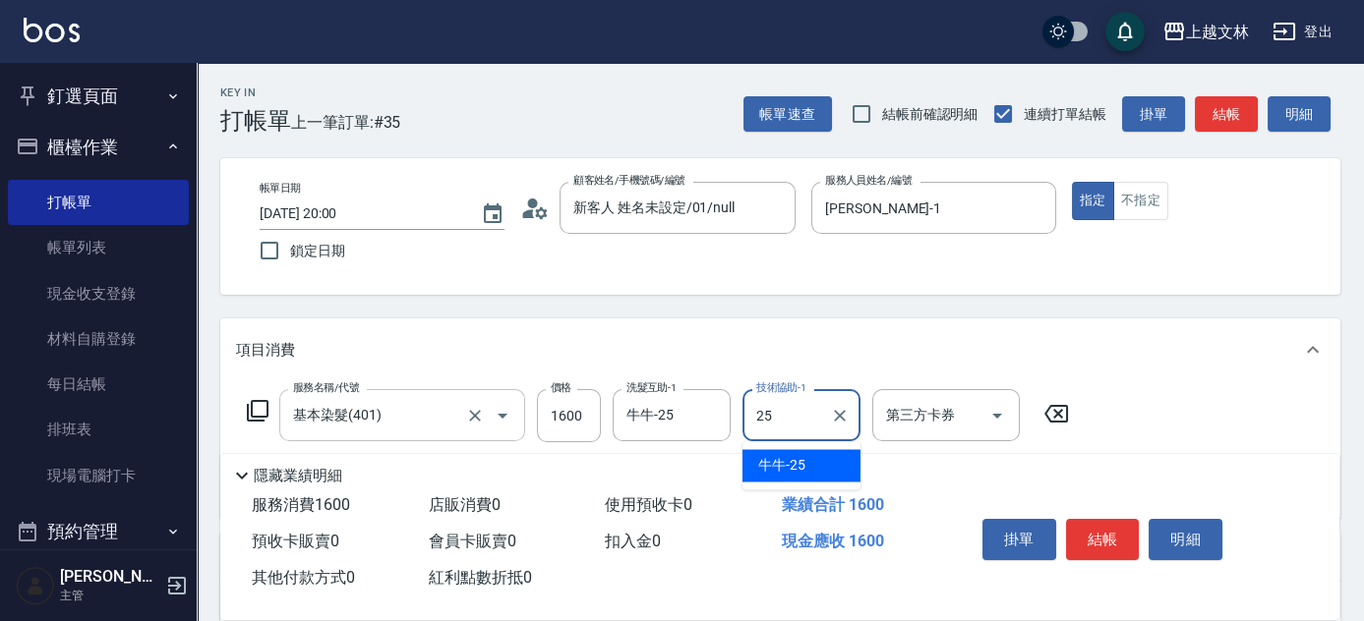
type input "牛牛-25"
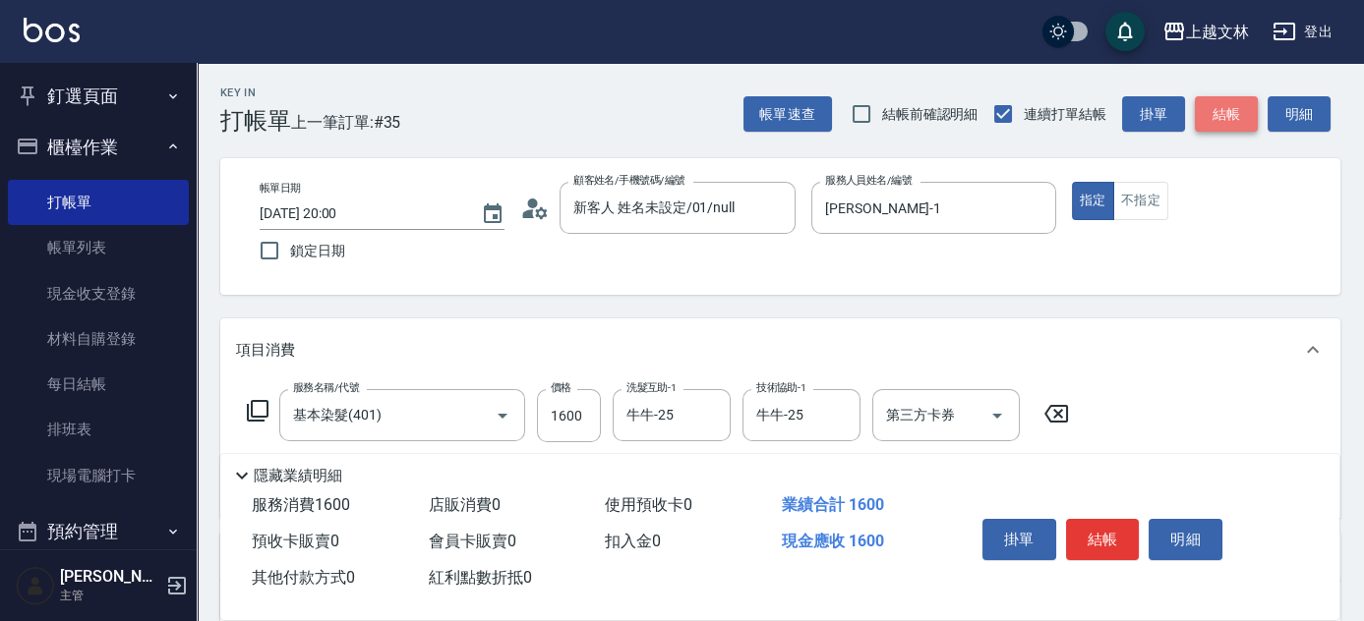
click at [1220, 102] on button "結帳" at bounding box center [1225, 114] width 63 height 36
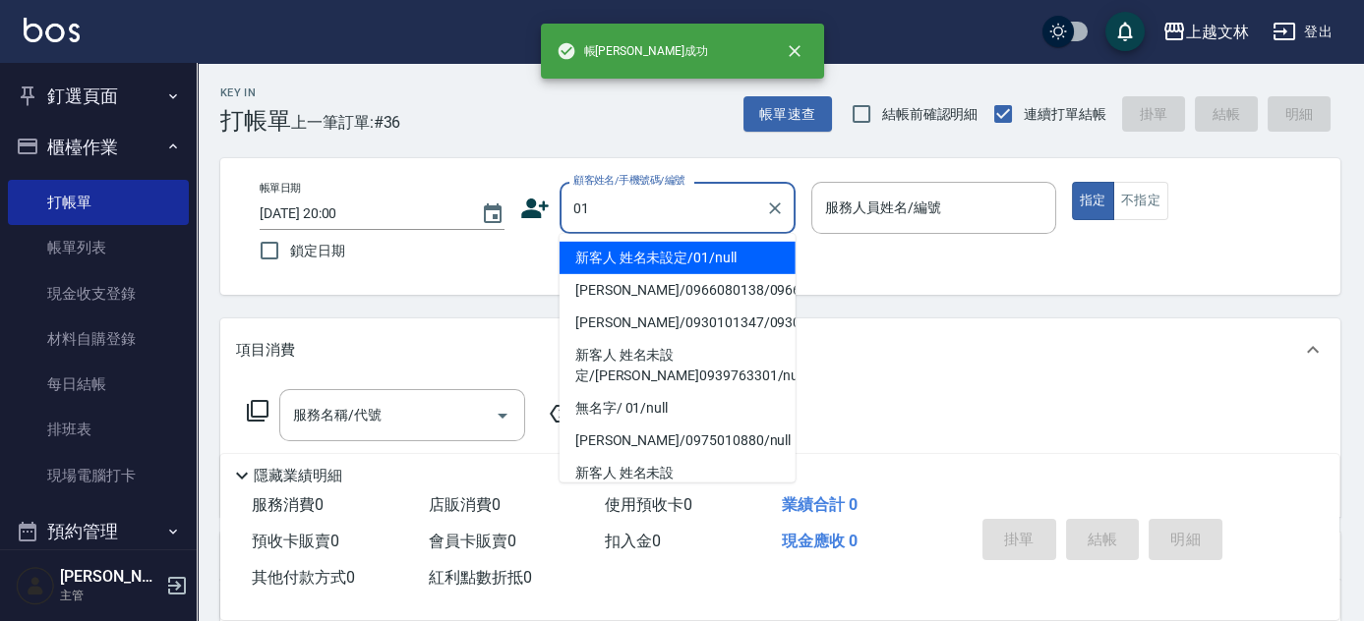
type input "新客人 姓名未設定/01/null"
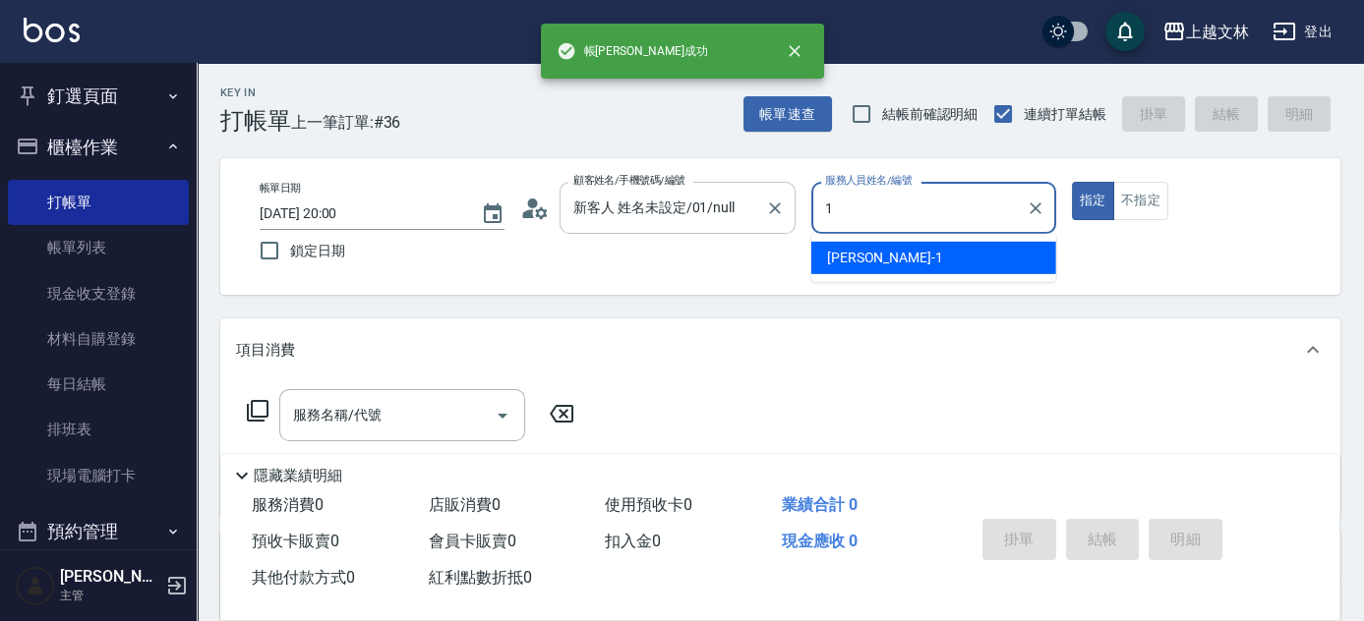
type input "[PERSON_NAME]-1"
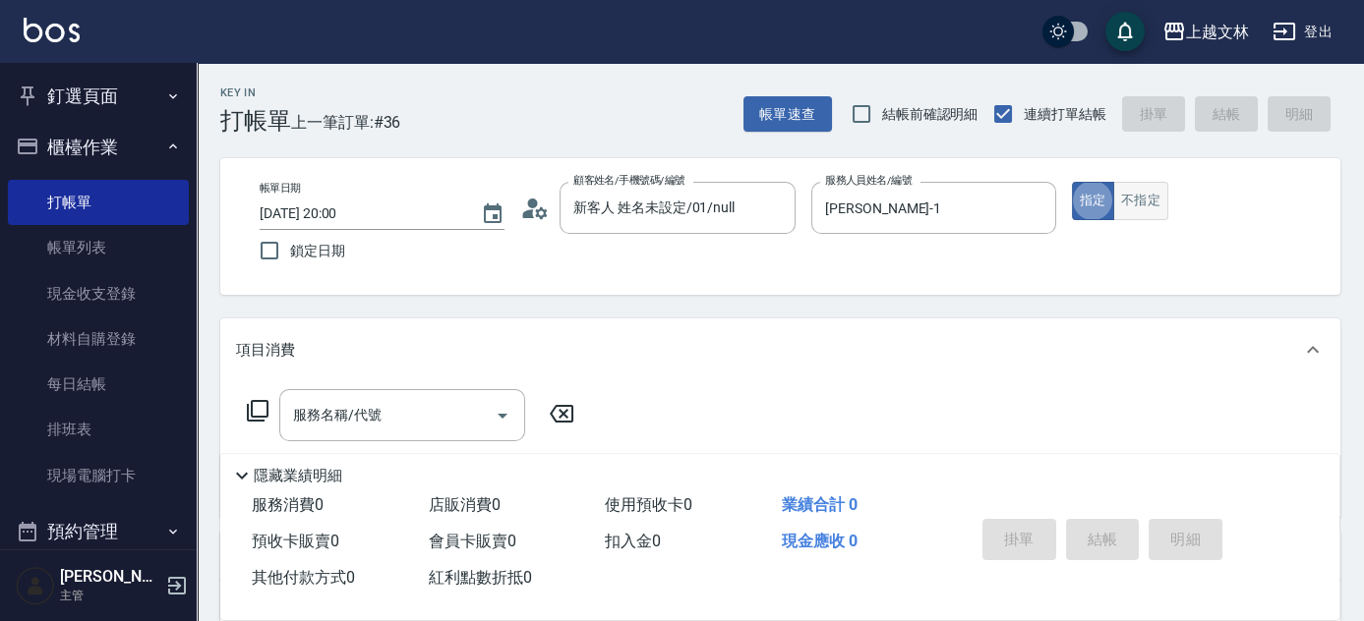
click at [1150, 208] on button "不指定" at bounding box center [1140, 201] width 55 height 38
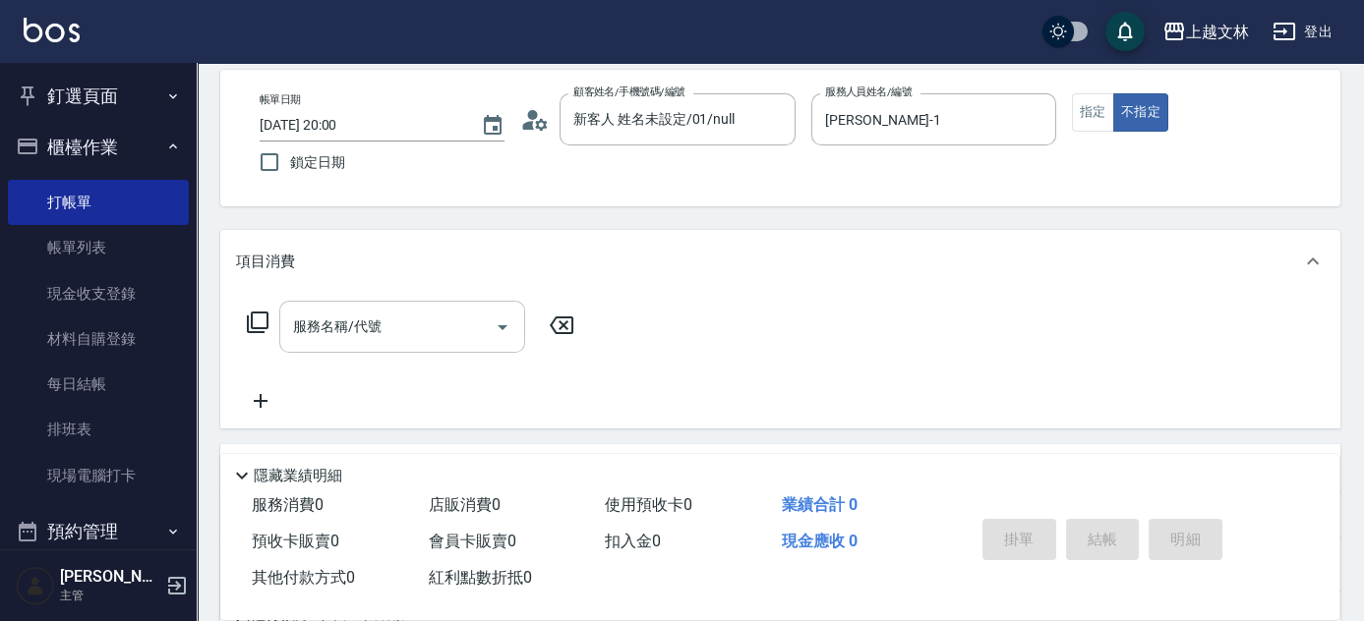
click at [382, 311] on input "服務名稱/代號" at bounding box center [387, 327] width 199 height 34
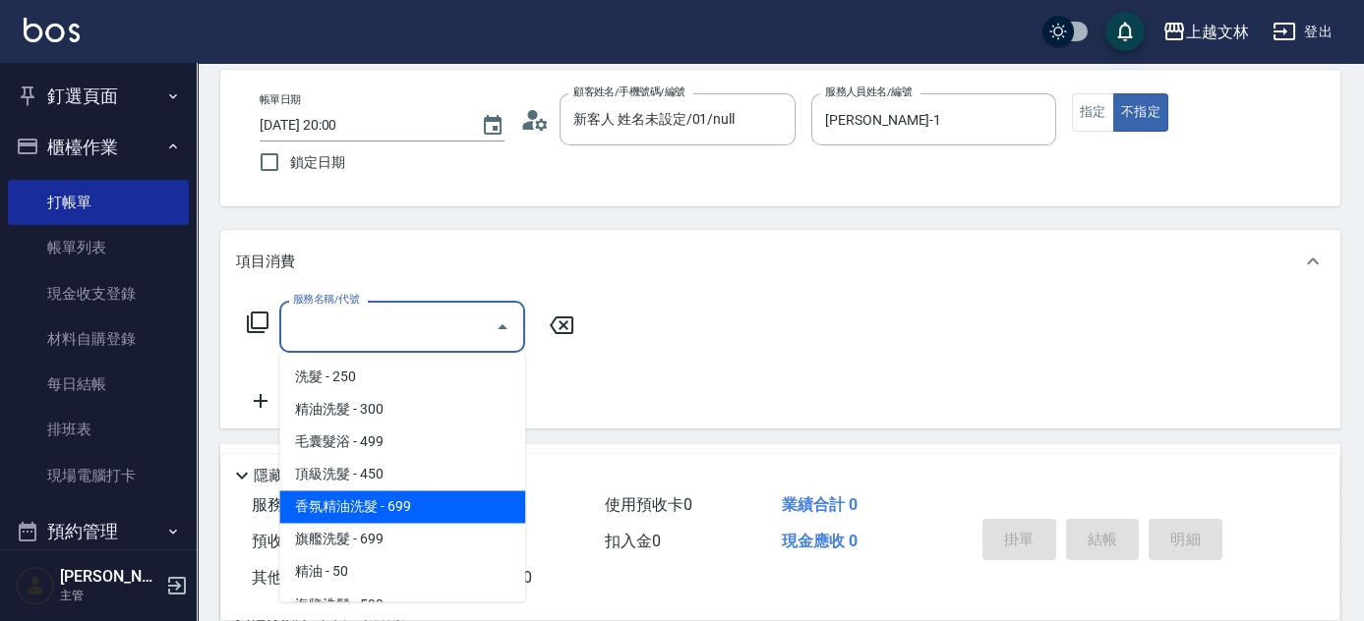
click at [390, 518] on span "香氛精油洗髮 - 699" at bounding box center [402, 507] width 246 height 32
type input "香氛精油洗髮(105)"
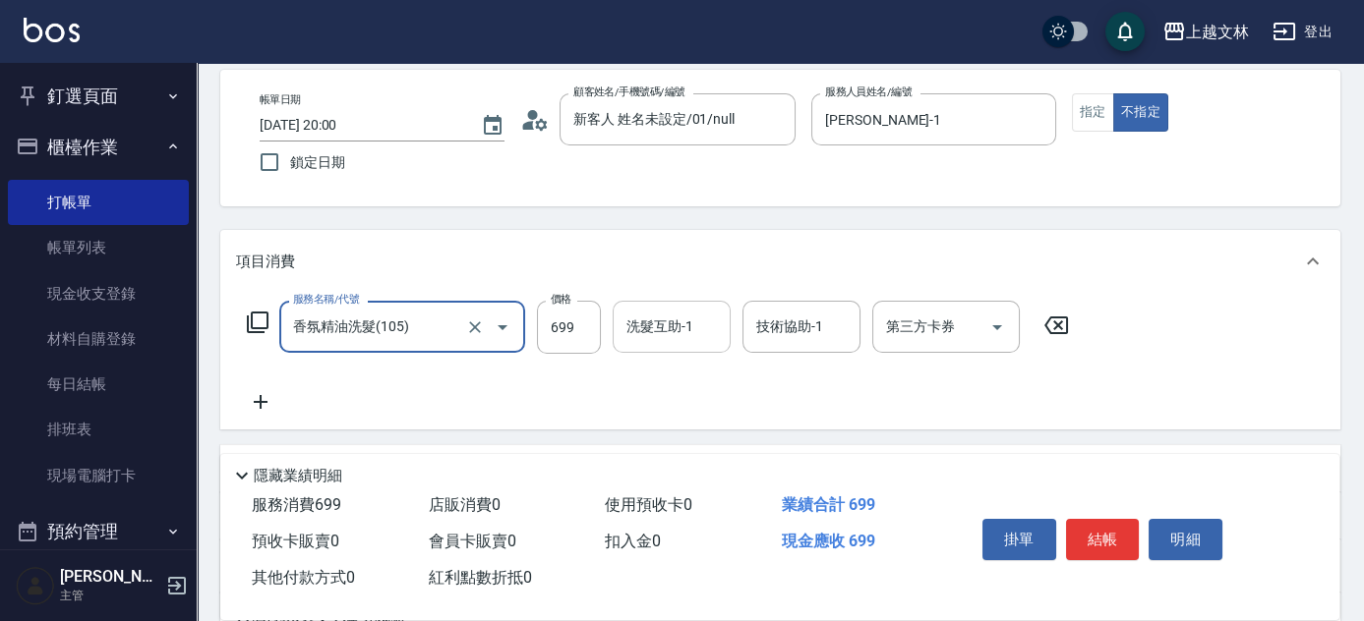
click at [661, 331] on div "洗髮互助-1 洗髮互助-1" at bounding box center [671, 327] width 118 height 52
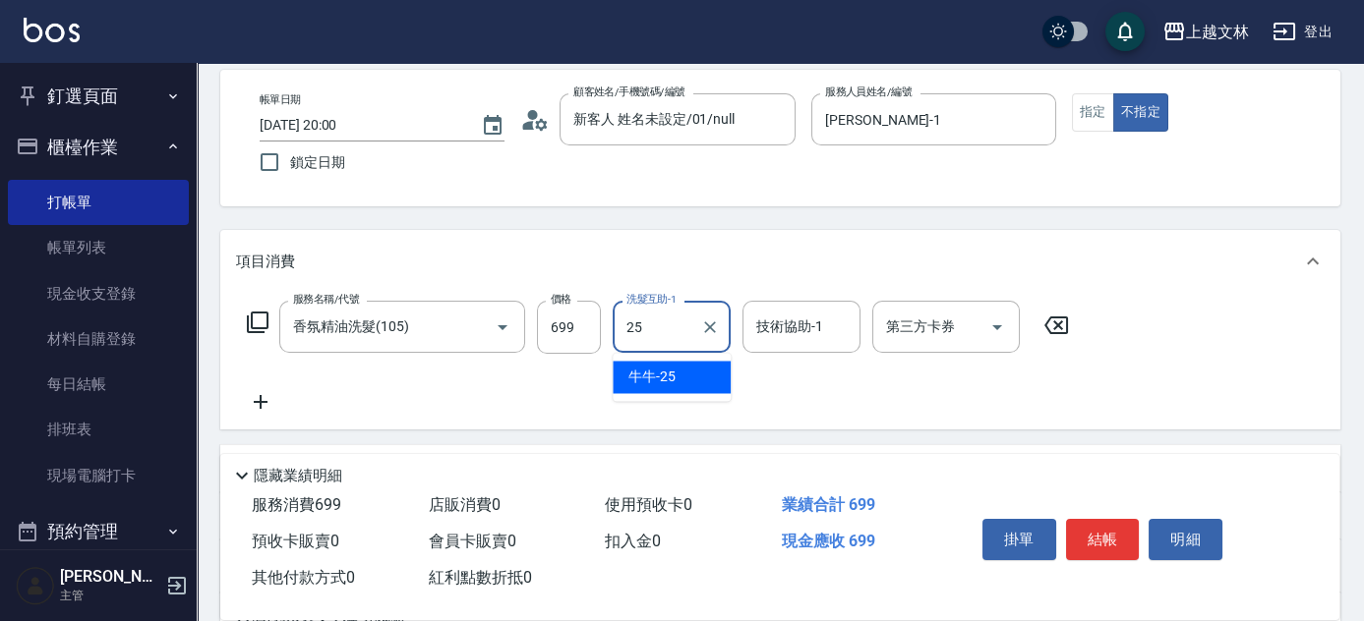
type input "牛牛-25"
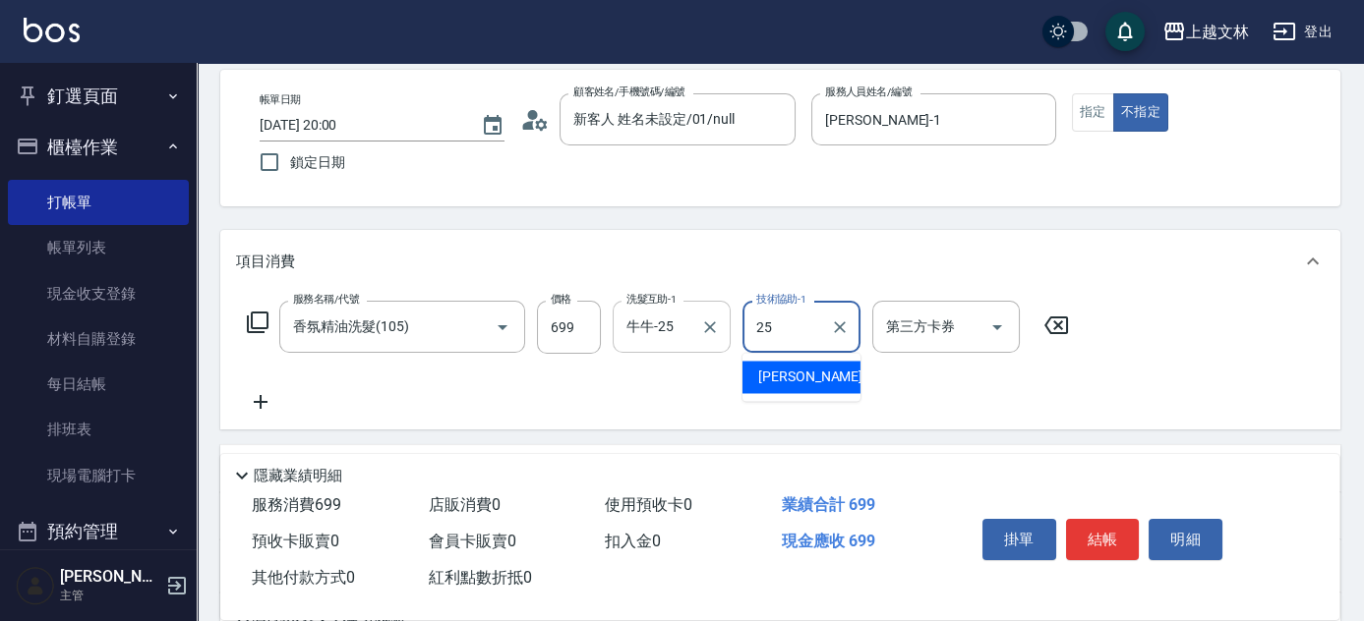
type input "牛牛-25"
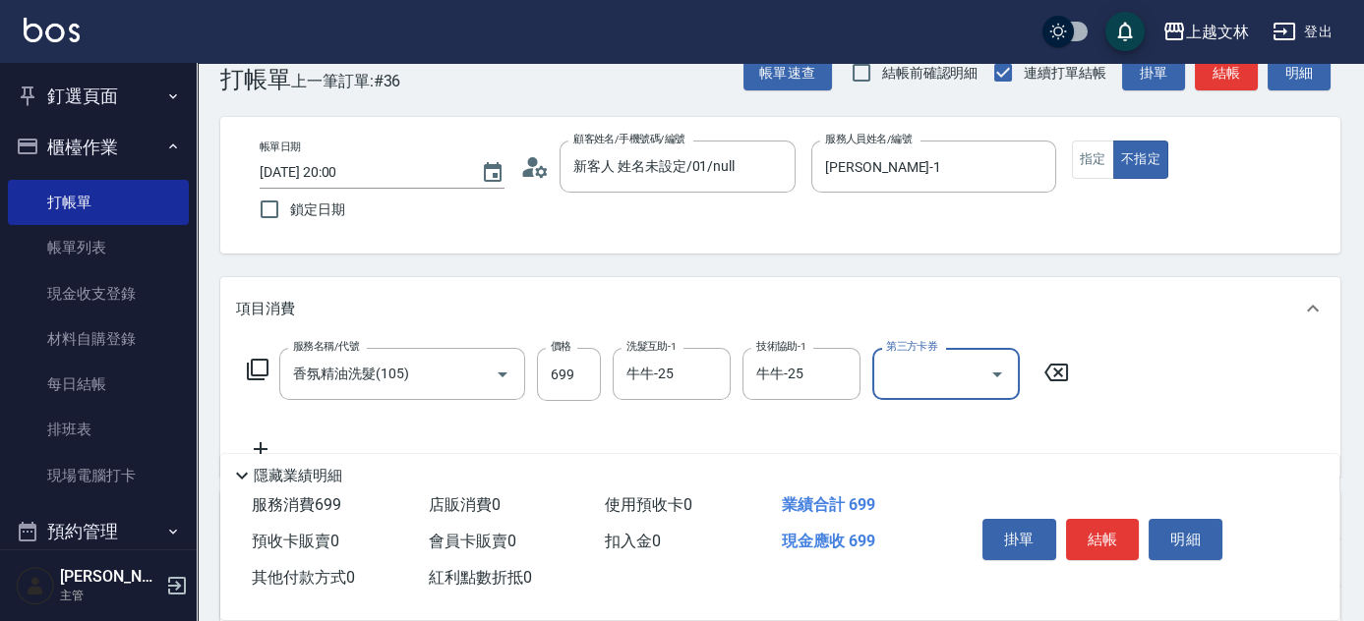
scroll to position [0, 0]
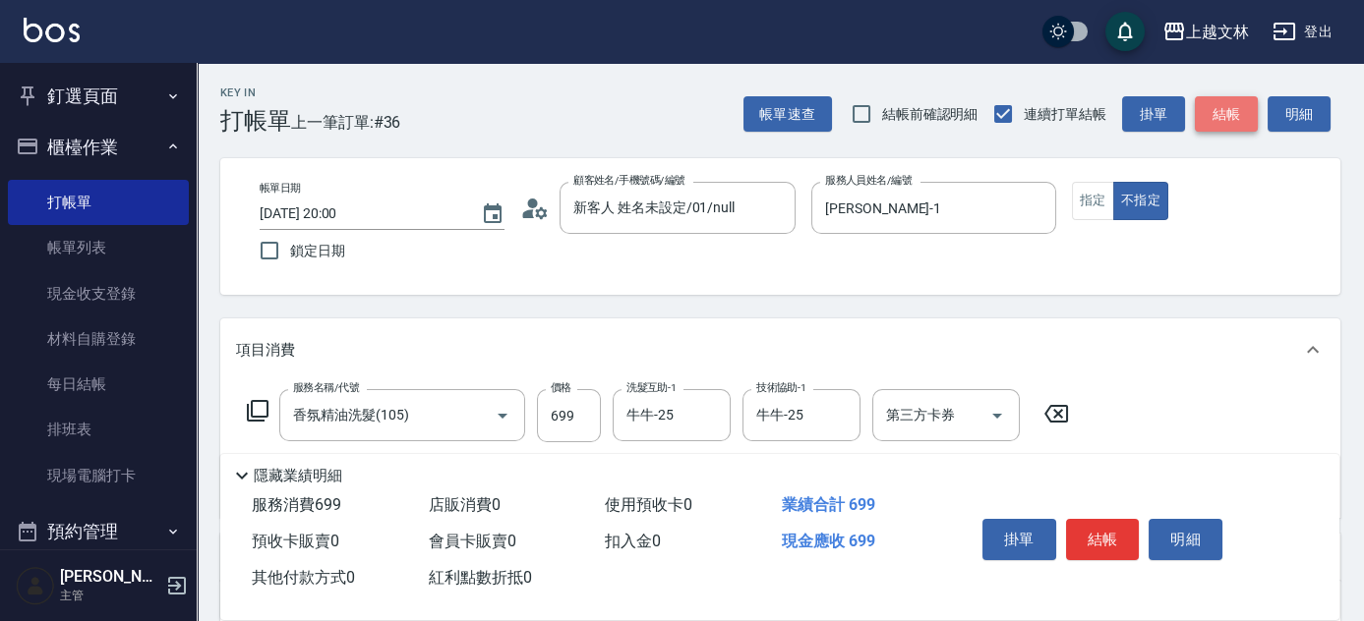
click at [1227, 128] on button "結帳" at bounding box center [1225, 114] width 63 height 36
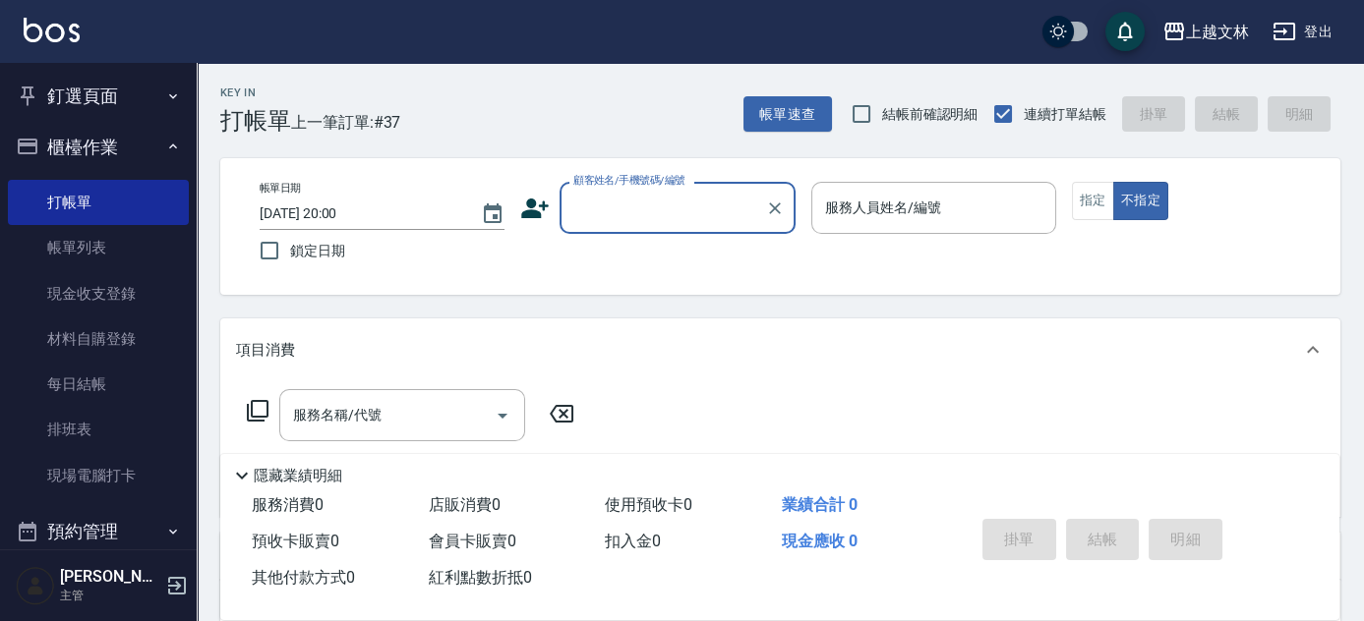
drag, startPoint x: 75, startPoint y: 240, endPoint x: 233, endPoint y: 281, distance: 163.6
click at [76, 240] on link "帳單列表" at bounding box center [98, 247] width 181 height 45
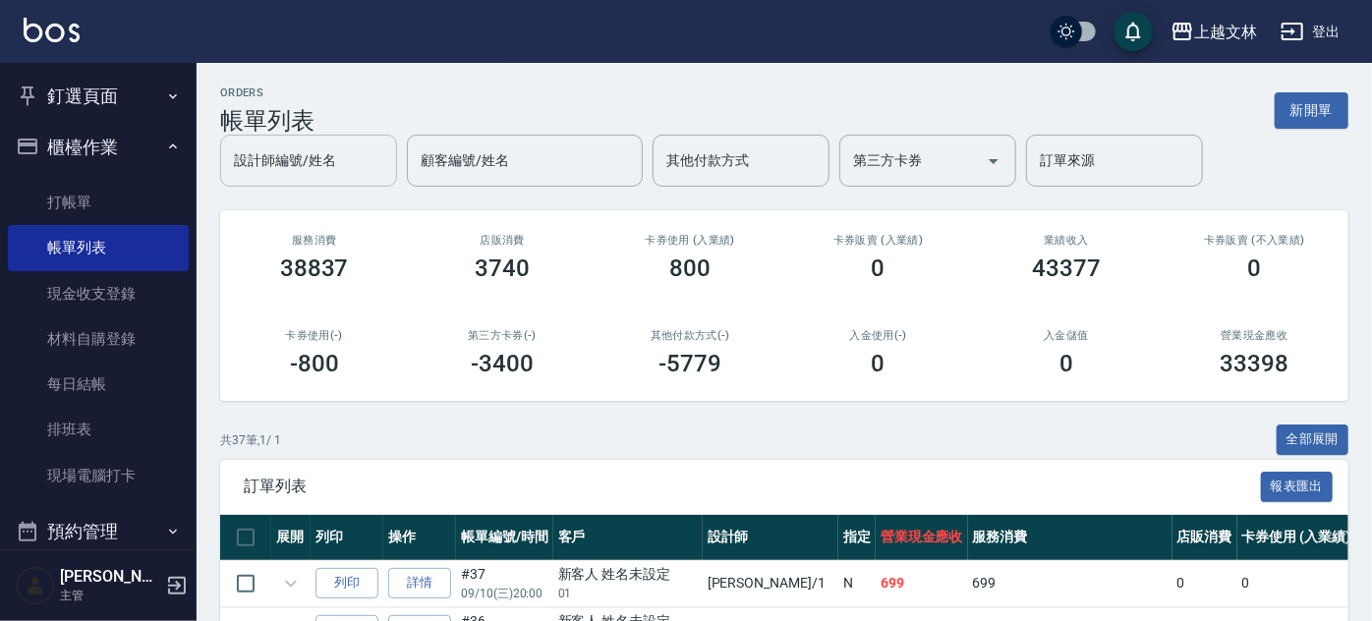
click at [343, 155] on div "設計師編號/姓名 設計師編號/姓名 顧客編號/姓名 顧客編號/姓名 其他付款方式 其他付款方式 第三方卡券 第三方卡券 訂單來源 訂單來源" at bounding box center [784, 161] width 1129 height 52
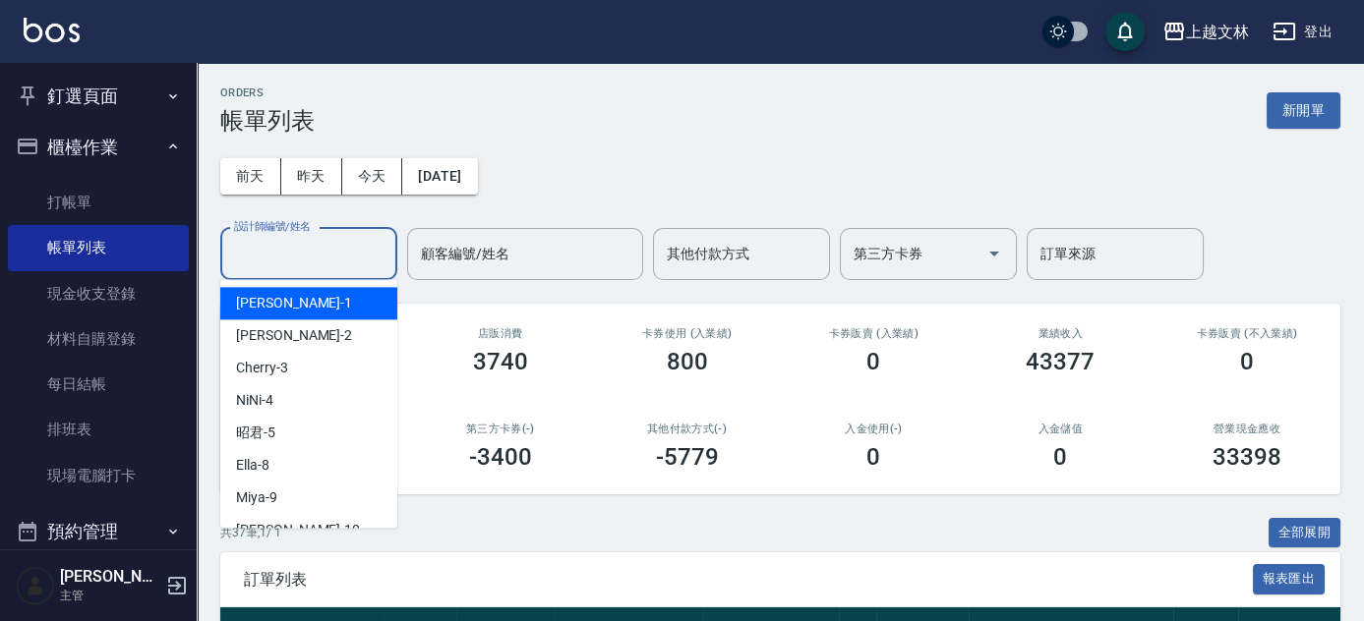
click at [331, 247] on input "設計師編號/姓名" at bounding box center [308, 254] width 159 height 34
type input "NiNi-4"
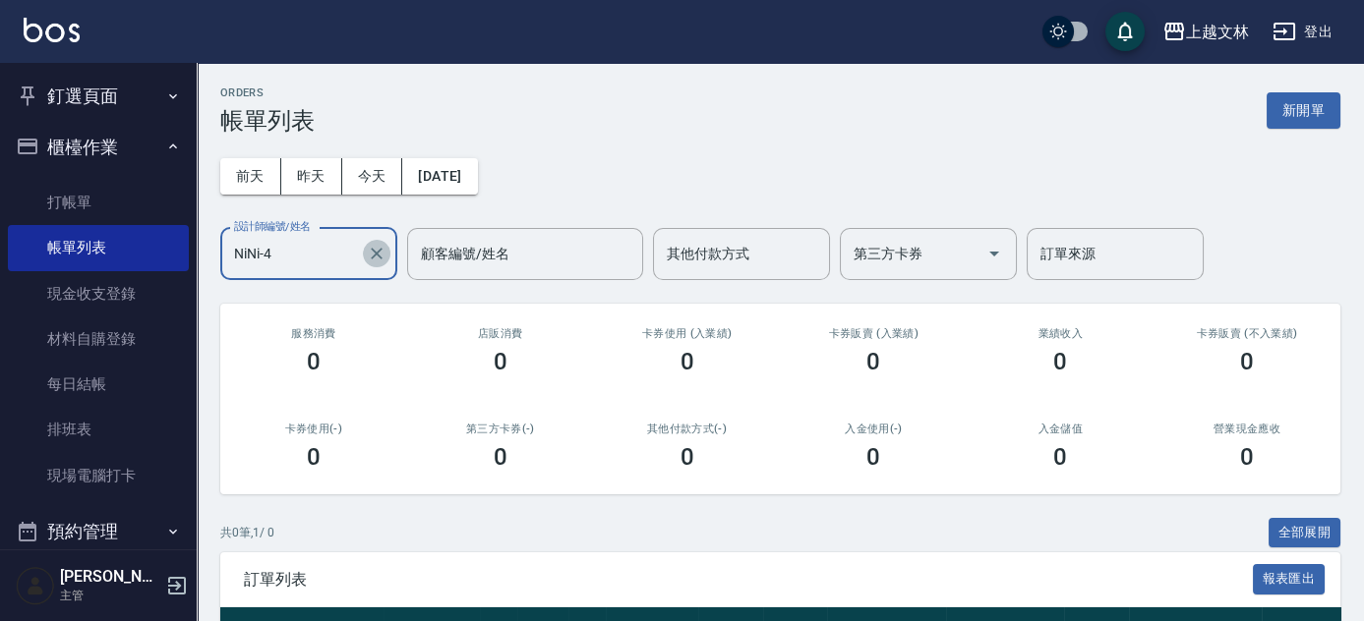
click at [382, 248] on icon "Clear" at bounding box center [377, 254] width 20 height 20
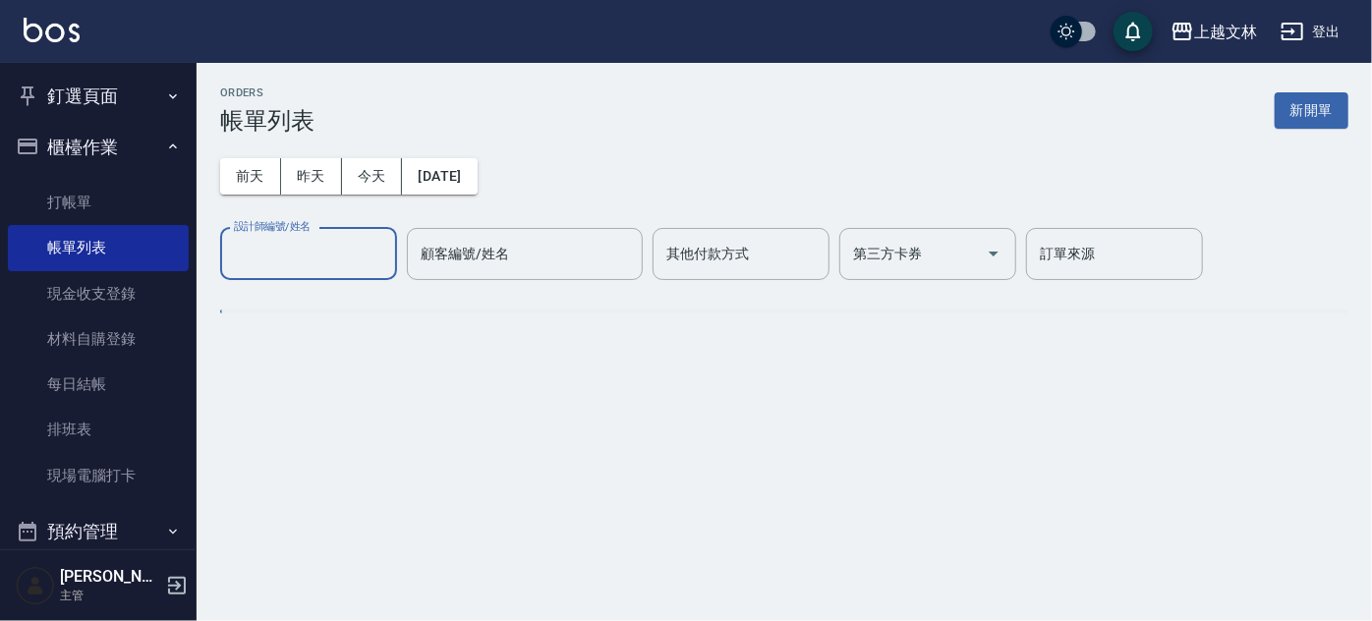
click at [307, 249] on input "設計師編號/姓名" at bounding box center [308, 254] width 159 height 34
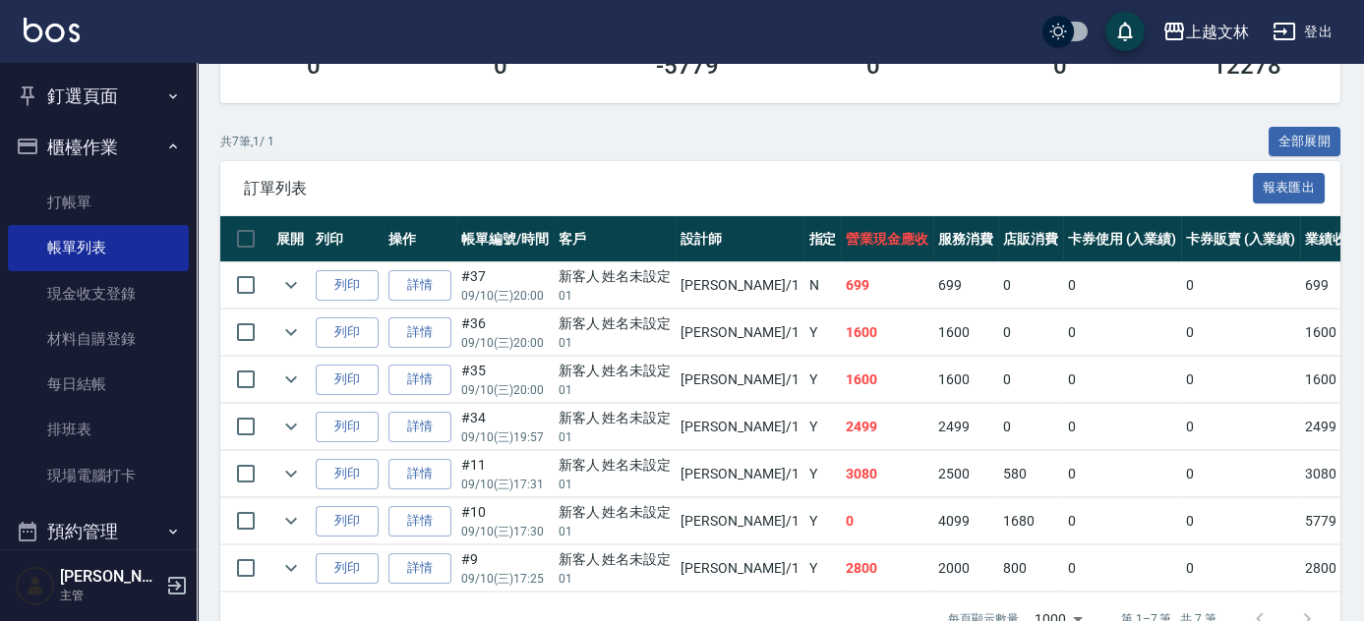
scroll to position [446, 0]
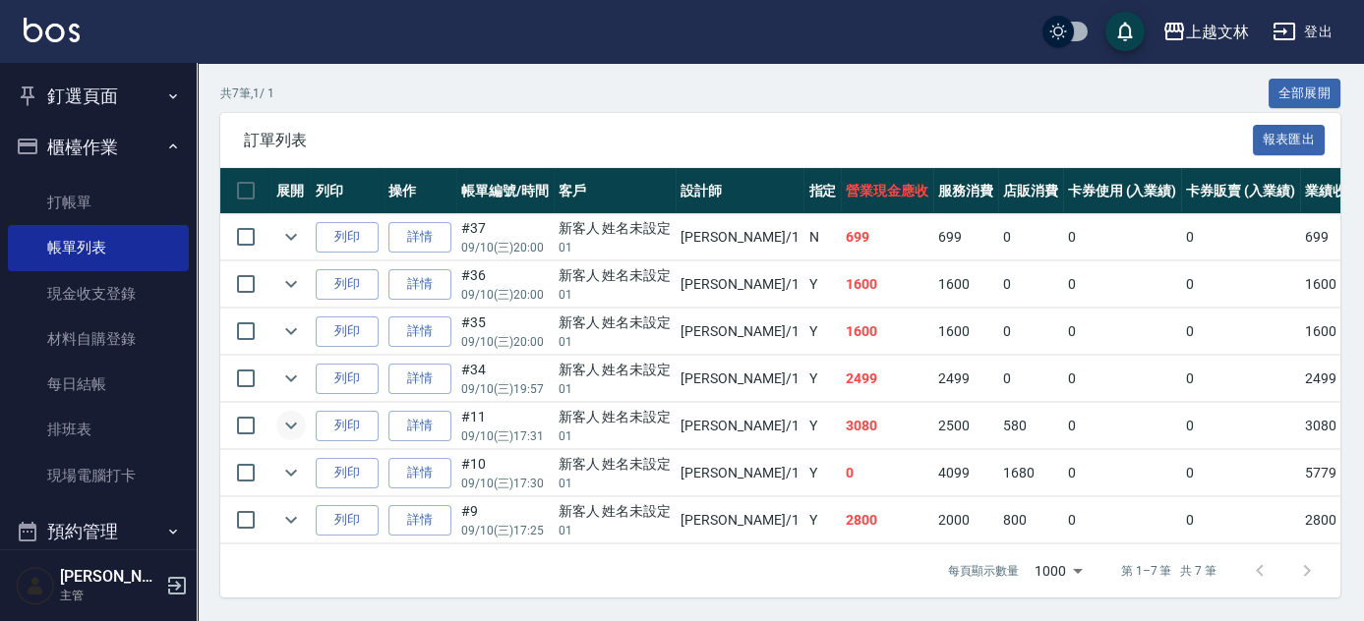
type input "[PERSON_NAME]-1"
click at [285, 423] on icon "expand row" at bounding box center [291, 426] width 12 height 7
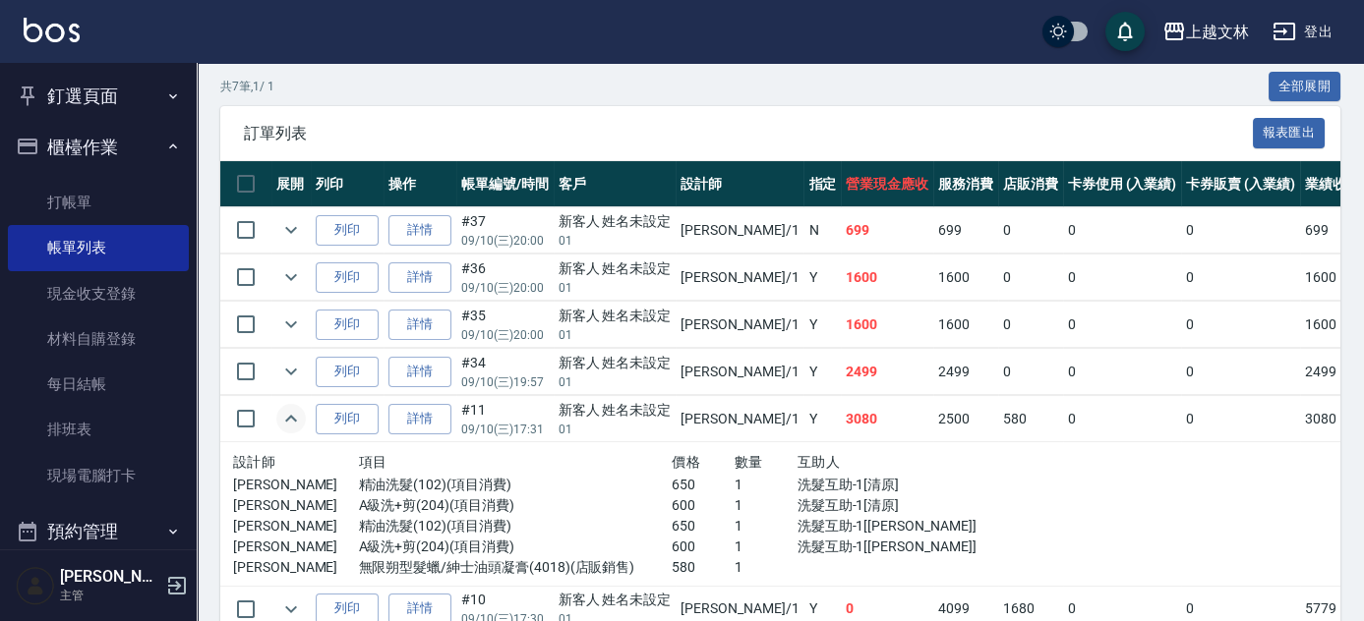
click at [285, 413] on icon "expand row" at bounding box center [291, 419] width 24 height 24
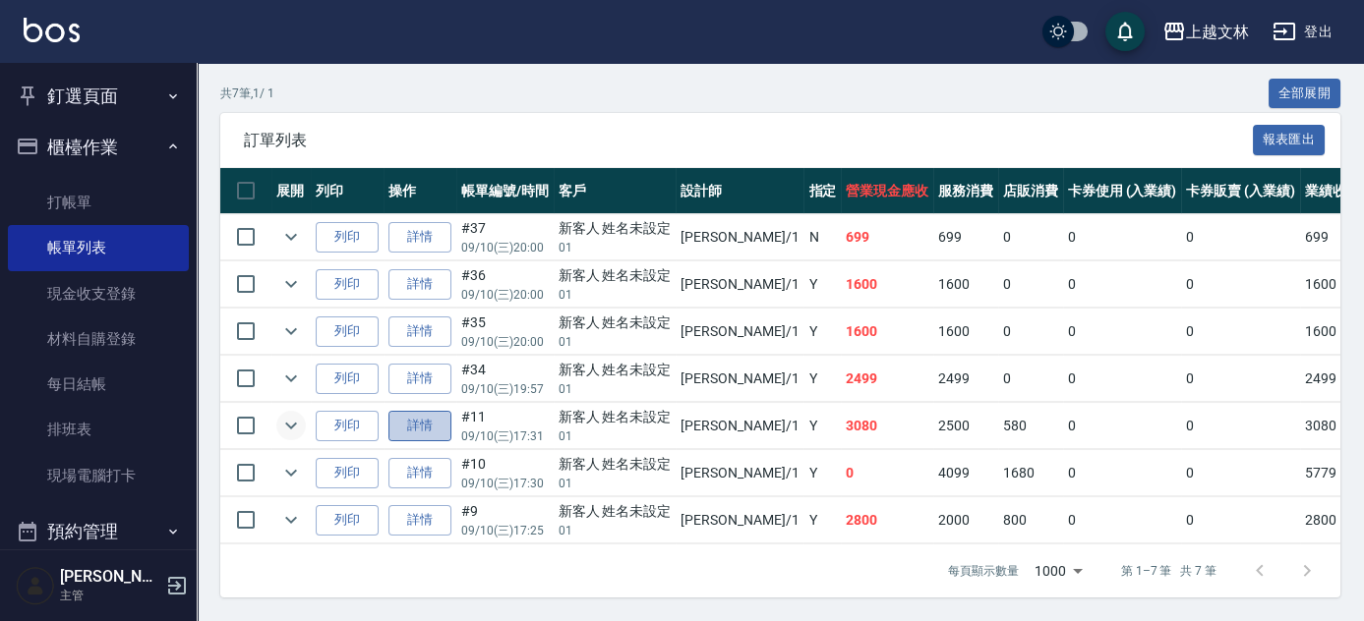
click at [411, 419] on link "詳情" at bounding box center [419, 426] width 63 height 30
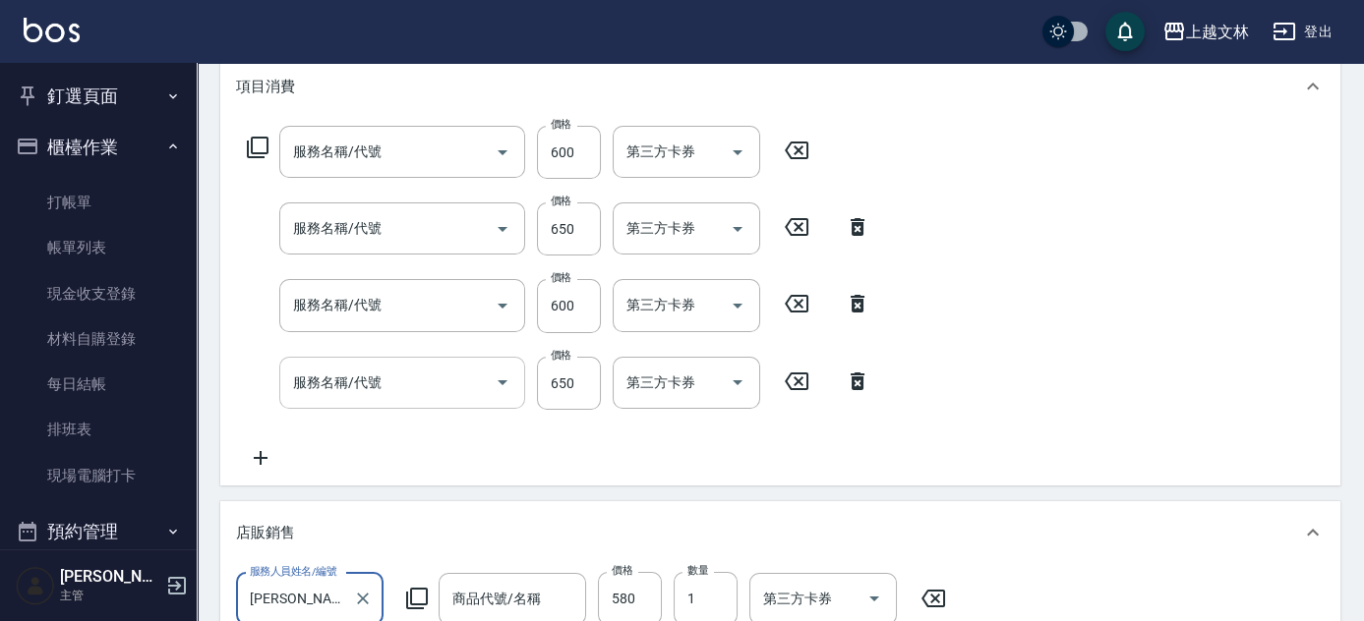
type input "[DATE] 17:31"
type input "[PERSON_NAME]-1"
type input "無限朔型髮蠟/紳士油頭凝膏"
type input "A級洗+剪(204)"
type input "精油洗髮(102)"
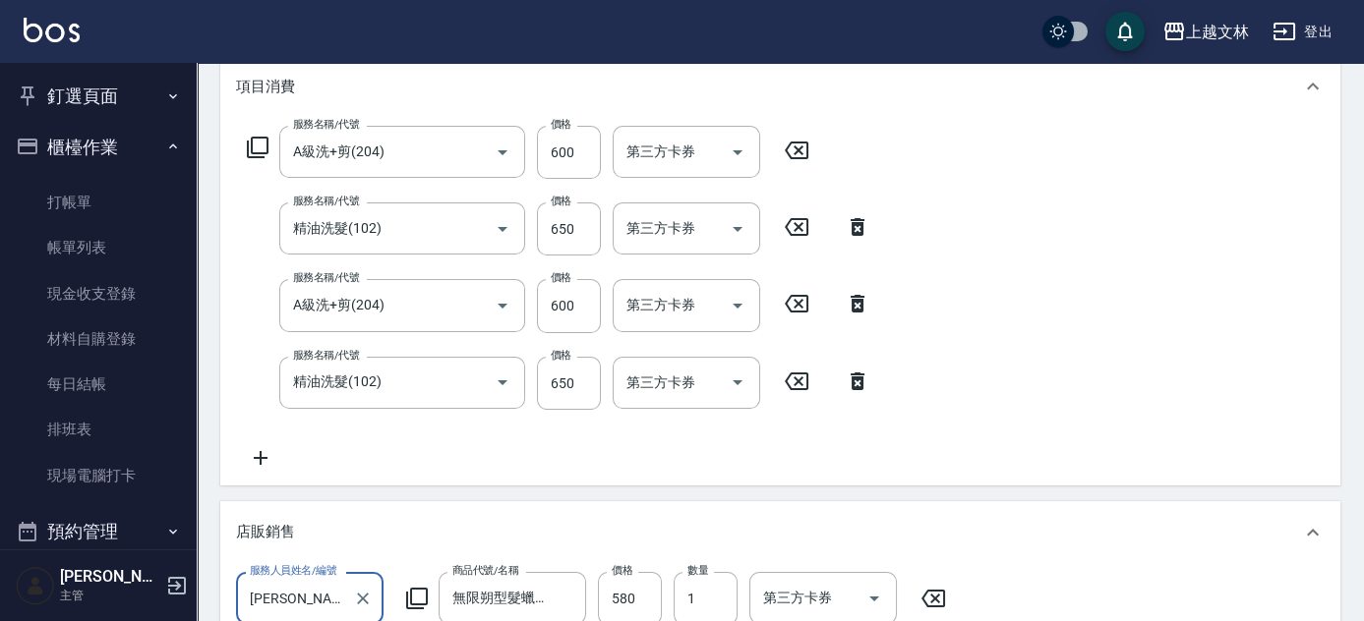
type input "A級洗+剪(204)"
type input "精油洗髮(102)"
click at [262, 460] on icon at bounding box center [260, 458] width 49 height 24
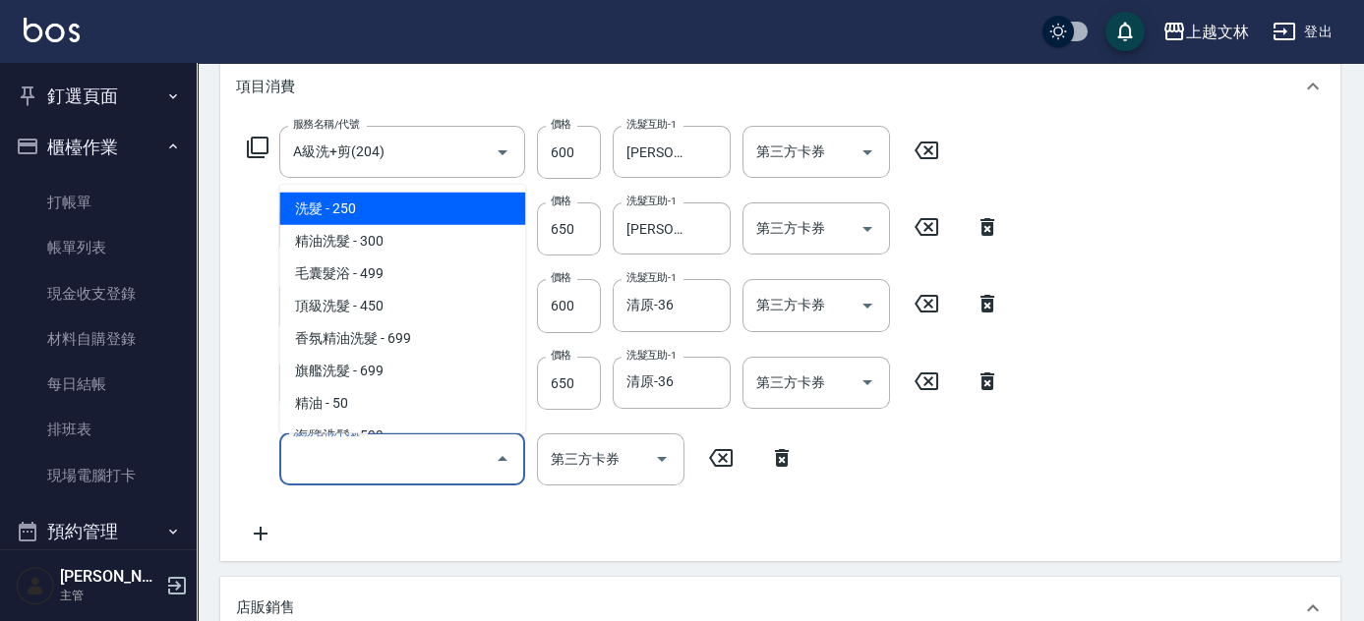
type input "新客人 姓名未設定/01/null"
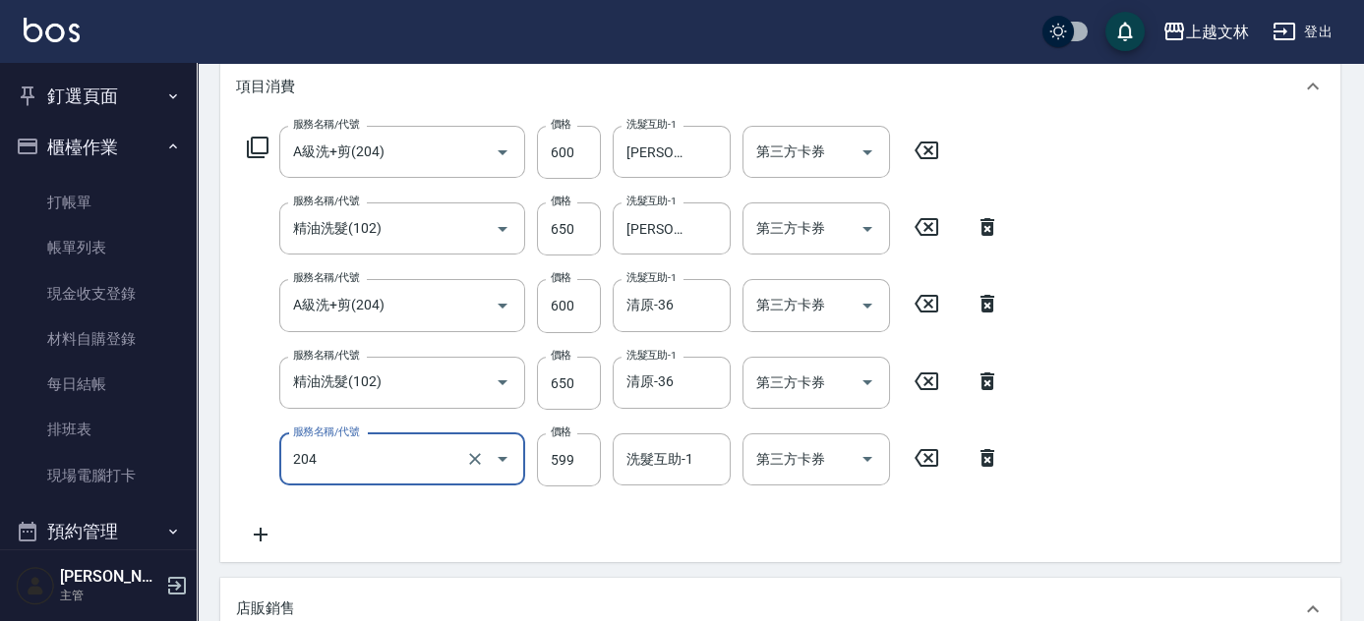
type input "A級洗+剪(204)"
type input "600"
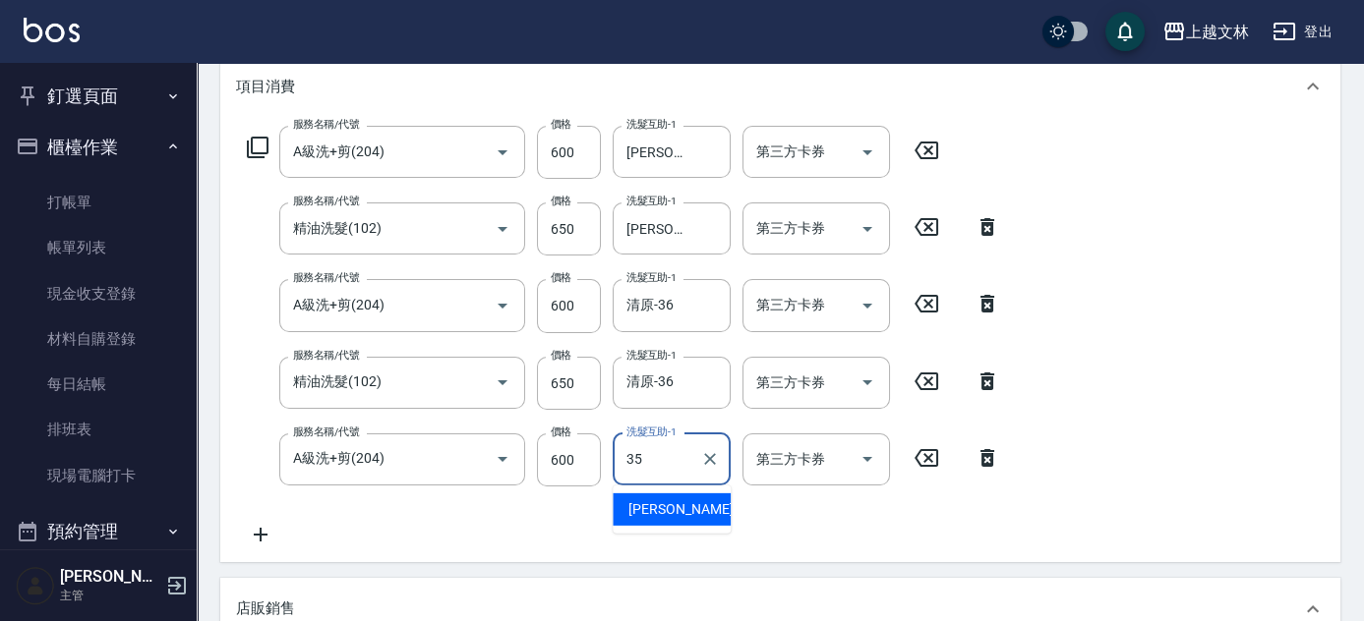
type input "[PERSON_NAME]-35"
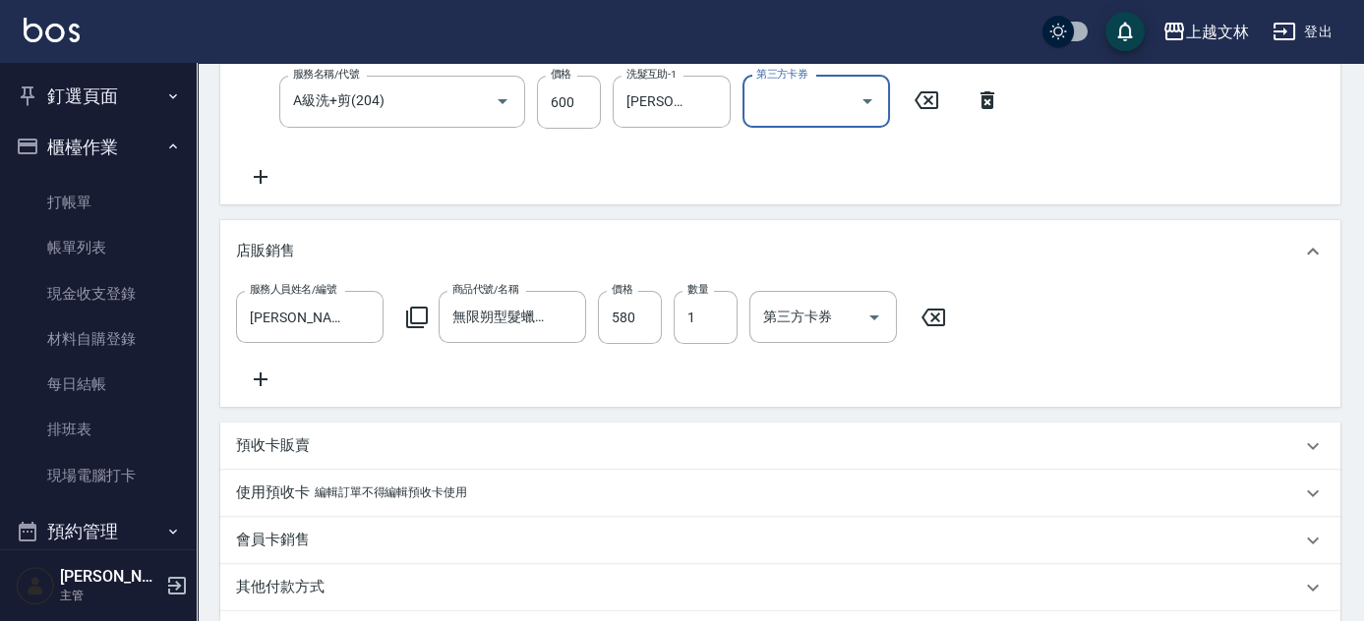
scroll to position [804, 0]
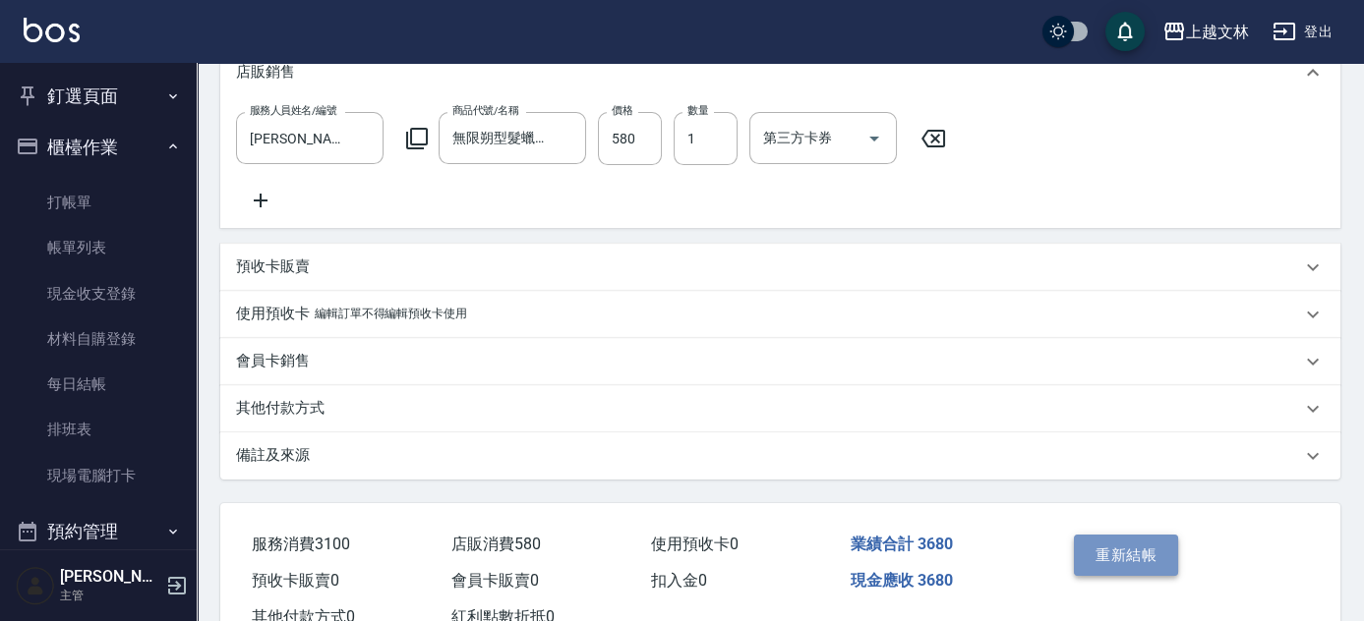
click at [1133, 576] on button "重新結帳" at bounding box center [1126, 555] width 104 height 41
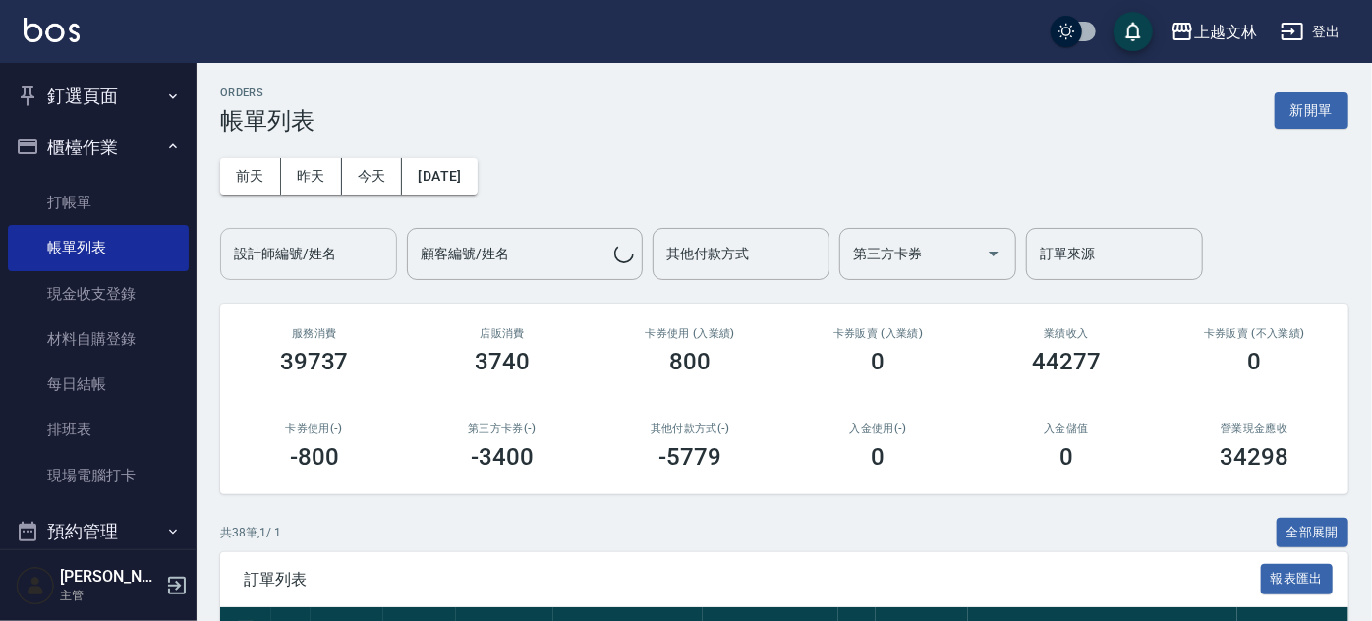
click at [313, 250] on input "設計師編號/姓名" at bounding box center [308, 254] width 159 height 34
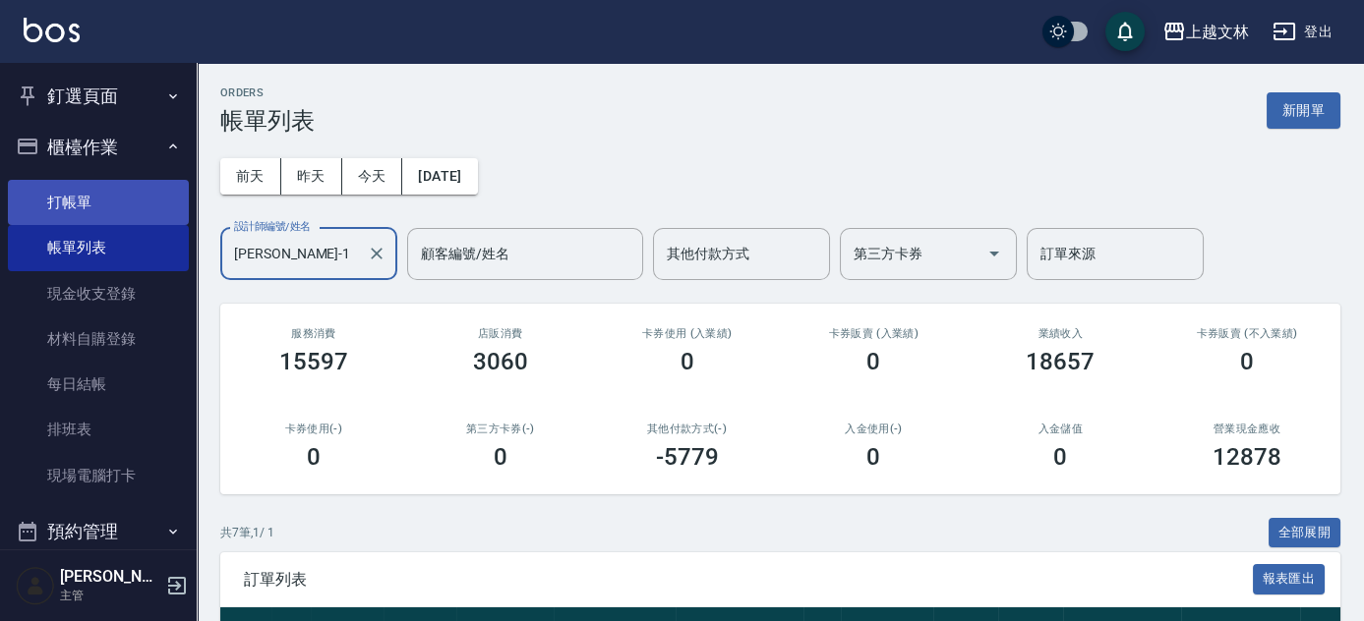
type input "[PERSON_NAME]-1"
click at [110, 209] on link "打帳單" at bounding box center [98, 202] width 181 height 45
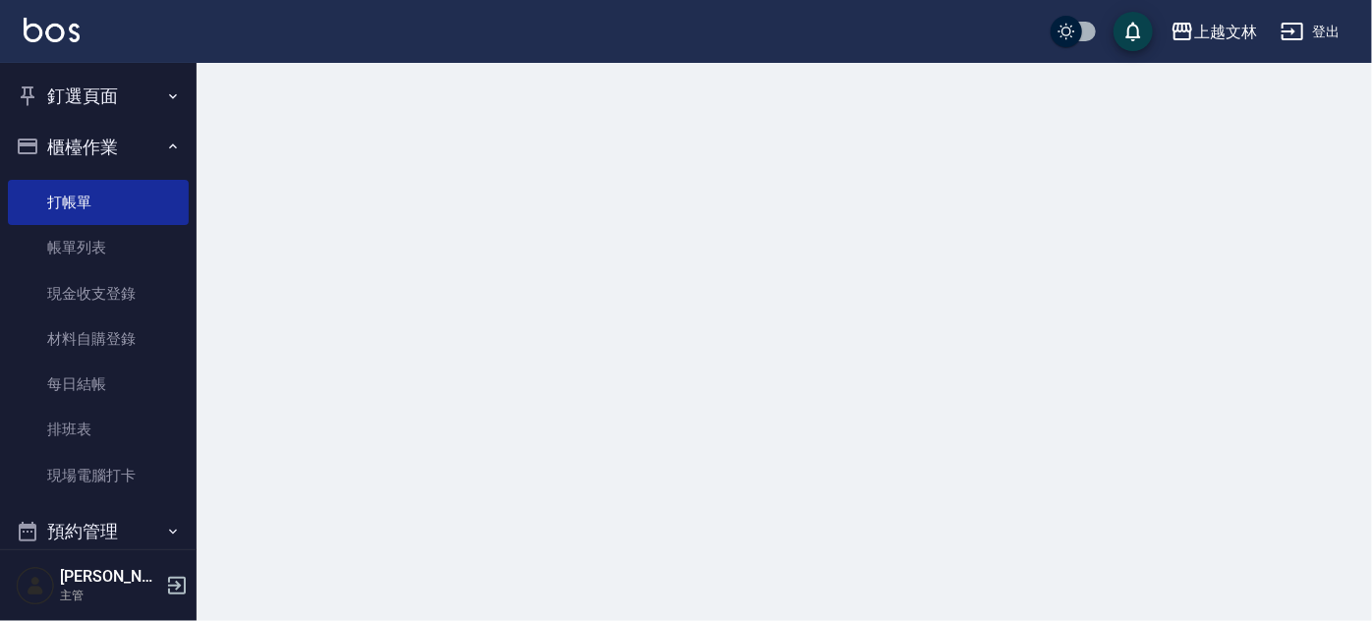
click at [110, 147] on button "櫃檯作業" at bounding box center [98, 147] width 181 height 51
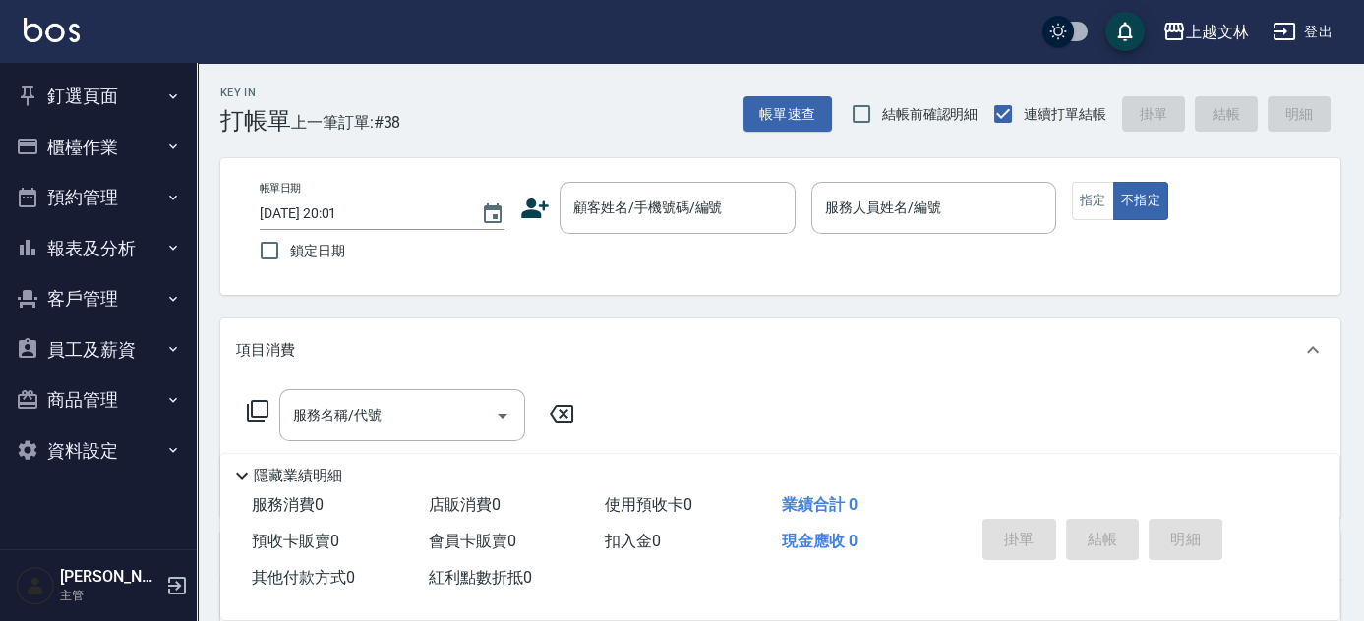
click at [117, 103] on button "釘選頁面" at bounding box center [98, 96] width 181 height 51
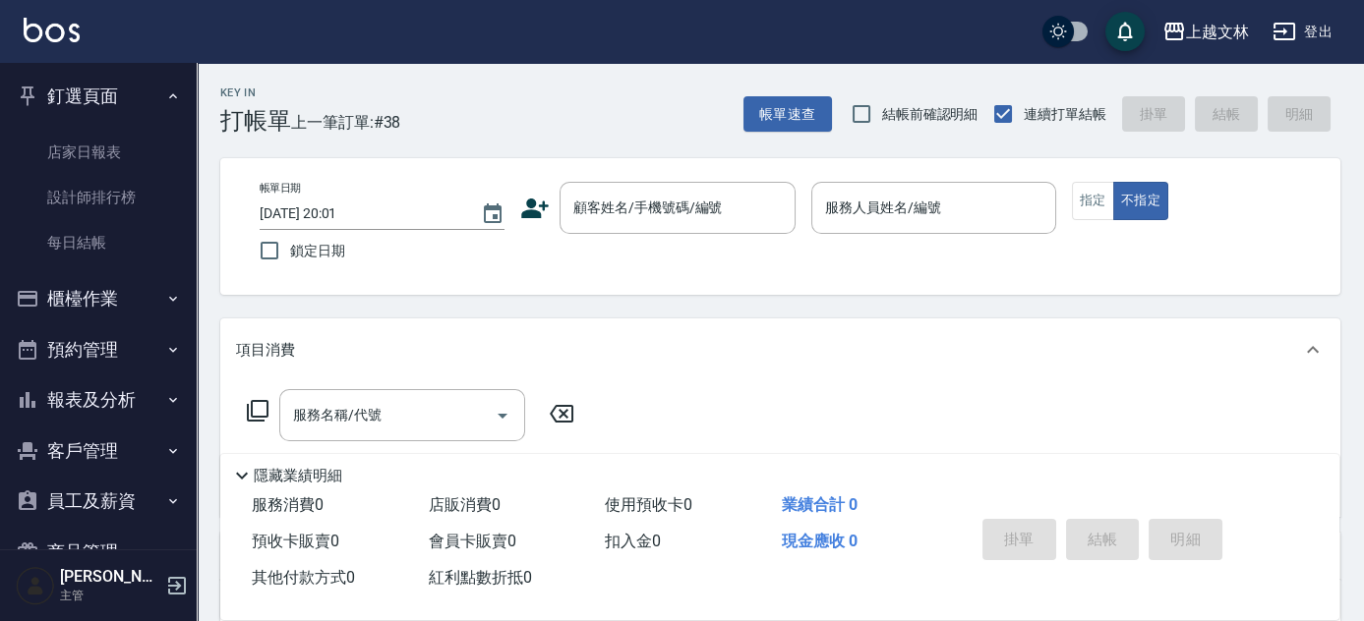
click at [117, 311] on button "櫃檯作業" at bounding box center [98, 298] width 181 height 51
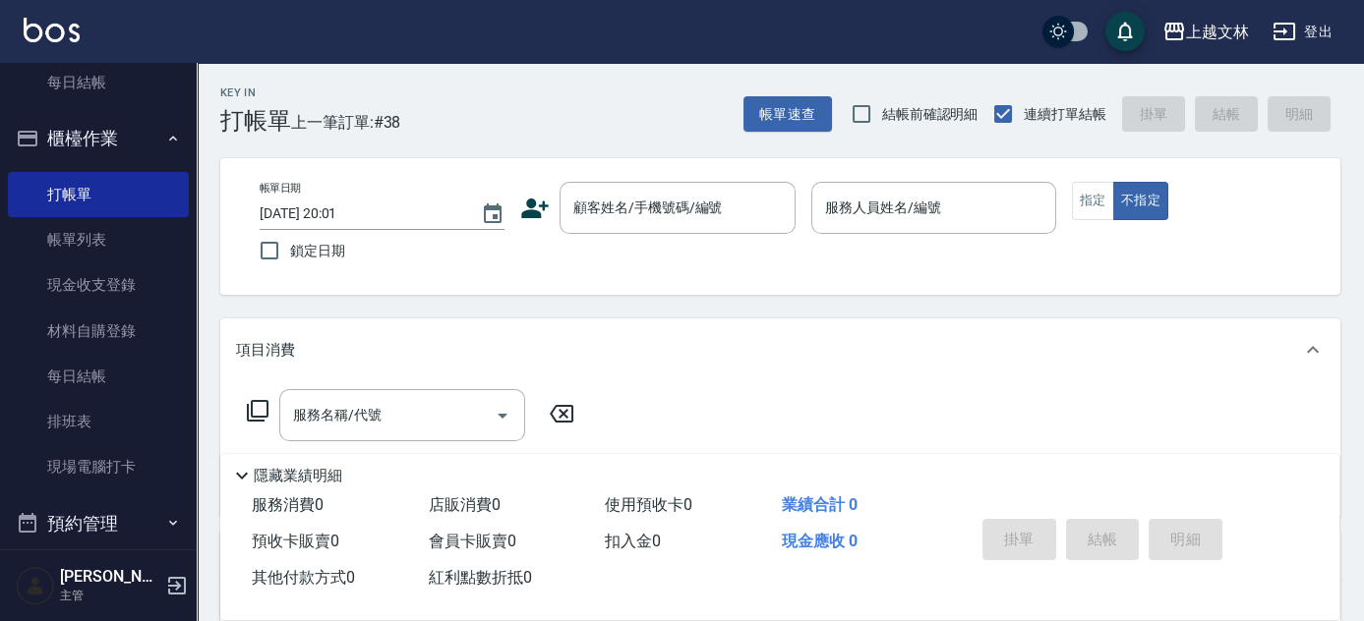
scroll to position [178, 0]
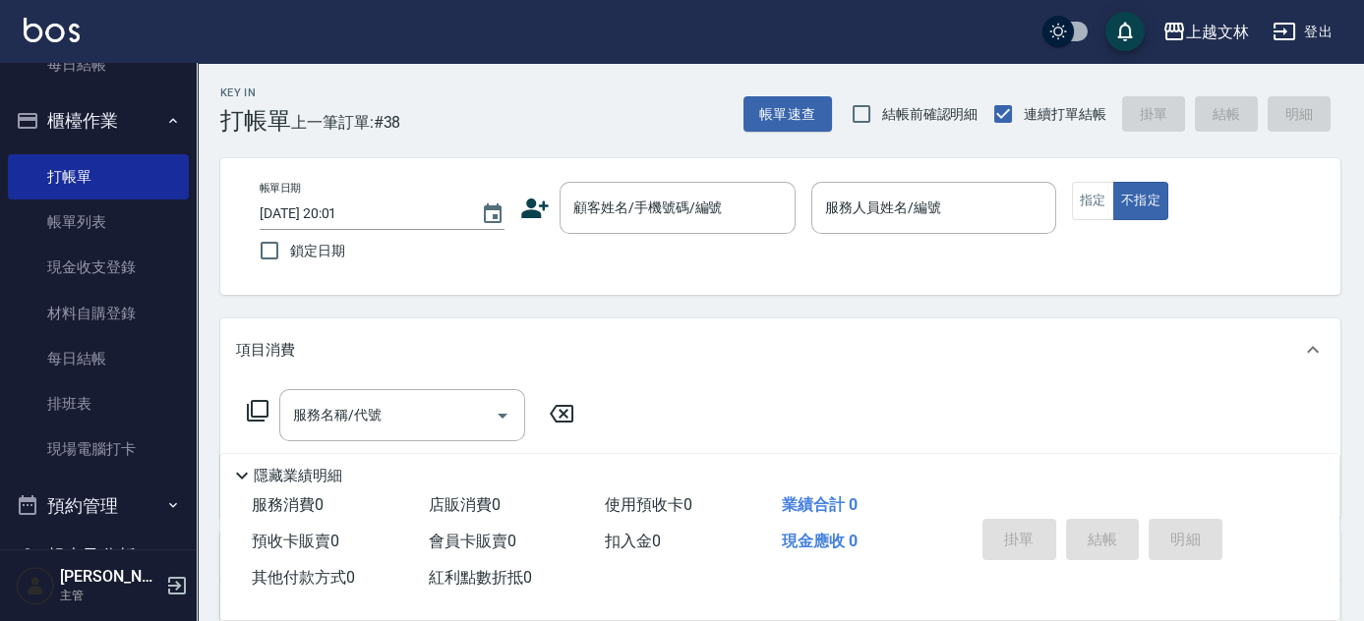
drag, startPoint x: 120, startPoint y: 453, endPoint x: 435, endPoint y: 384, distance: 322.0
click at [120, 451] on link "現場電腦打卡" at bounding box center [98, 449] width 181 height 45
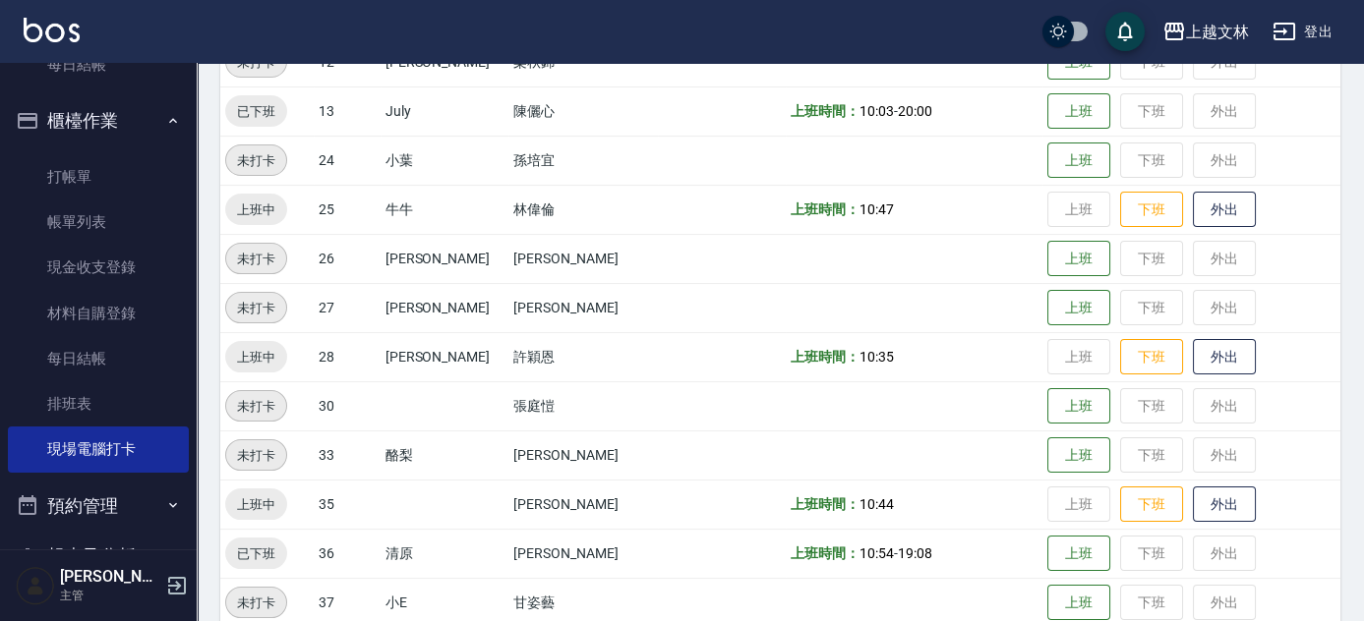
scroll to position [715, 0]
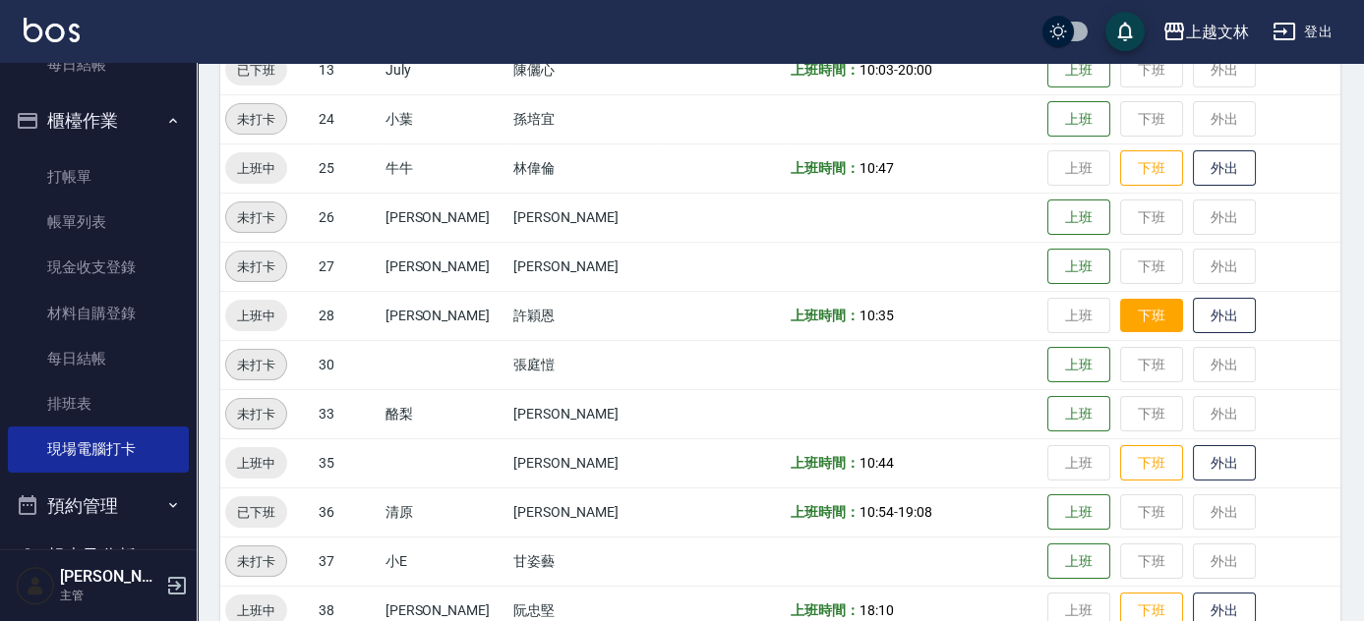
click at [1125, 313] on button "下班" at bounding box center [1151, 316] width 63 height 34
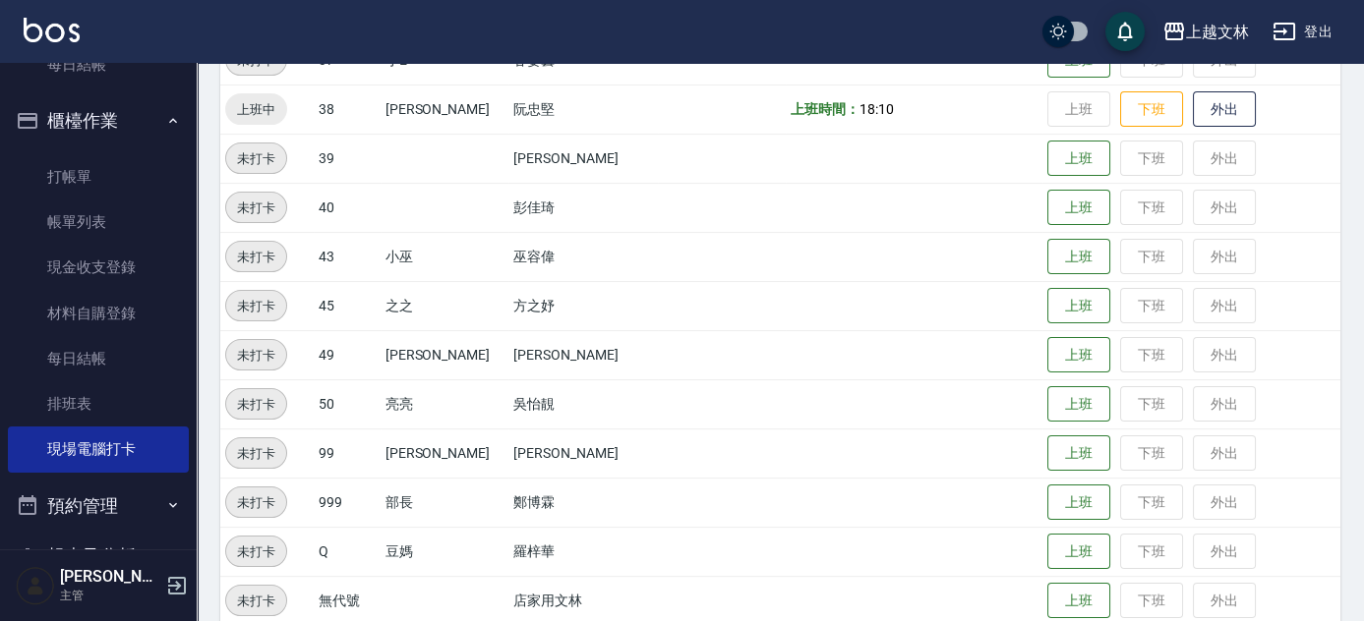
scroll to position [1114, 0]
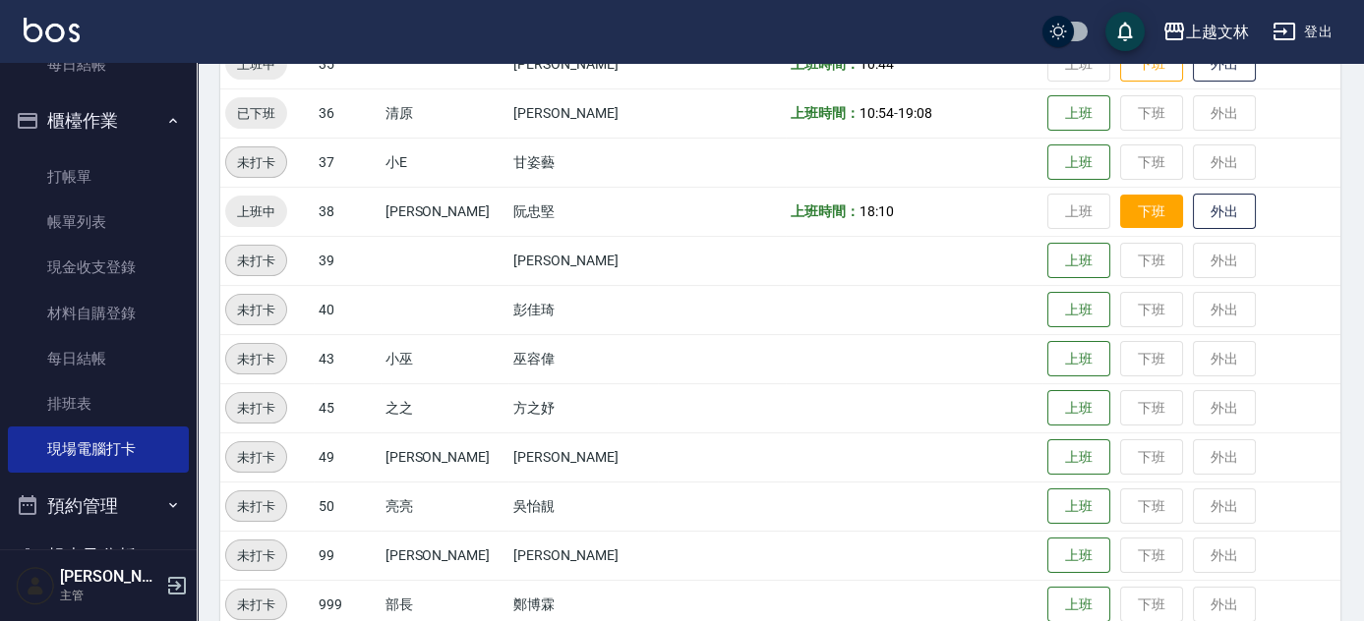
click at [1127, 218] on button "下班" at bounding box center [1151, 212] width 63 height 34
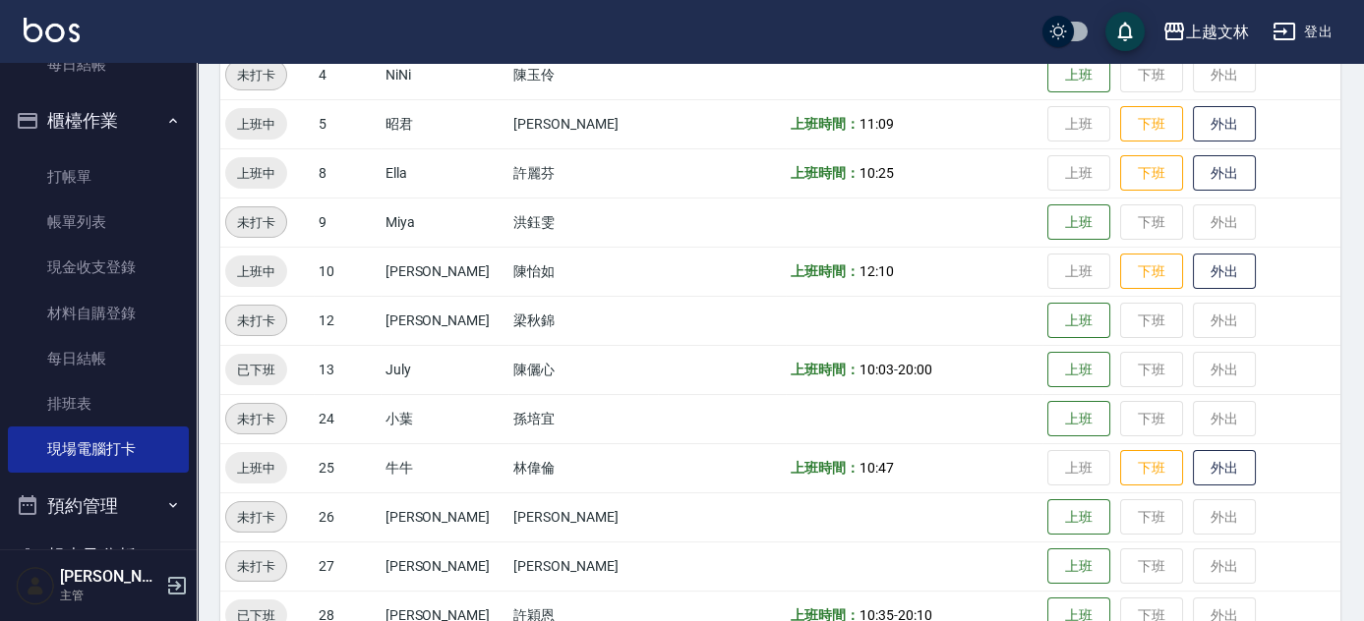
scroll to position [398, 0]
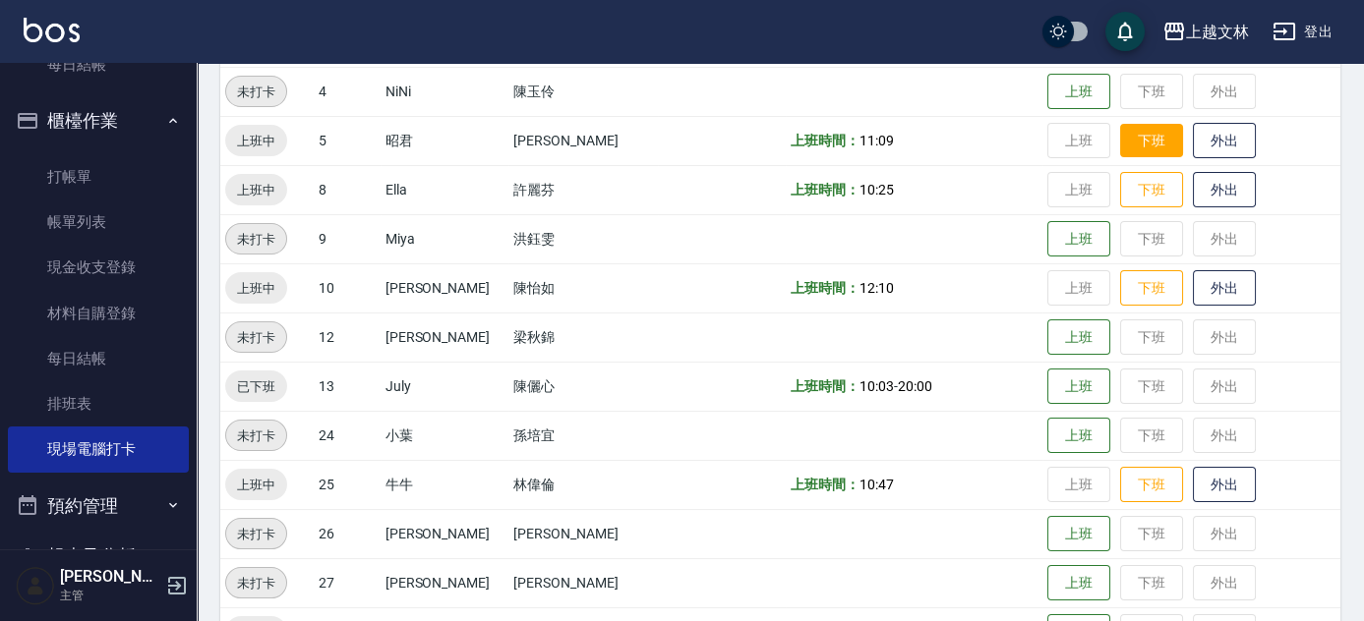
click at [1142, 140] on button "下班" at bounding box center [1151, 141] width 63 height 34
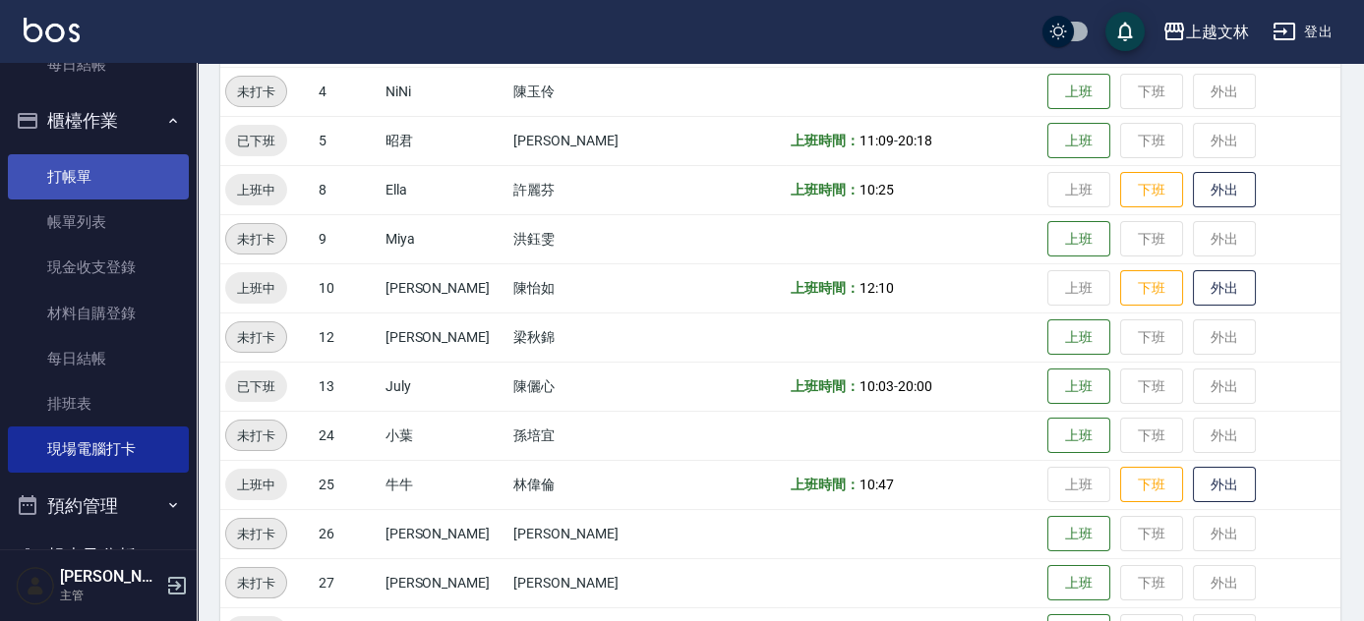
drag, startPoint x: 80, startPoint y: 182, endPoint x: 71, endPoint y: 176, distance: 10.6
click at [79, 181] on link "打帳單" at bounding box center [98, 176] width 181 height 45
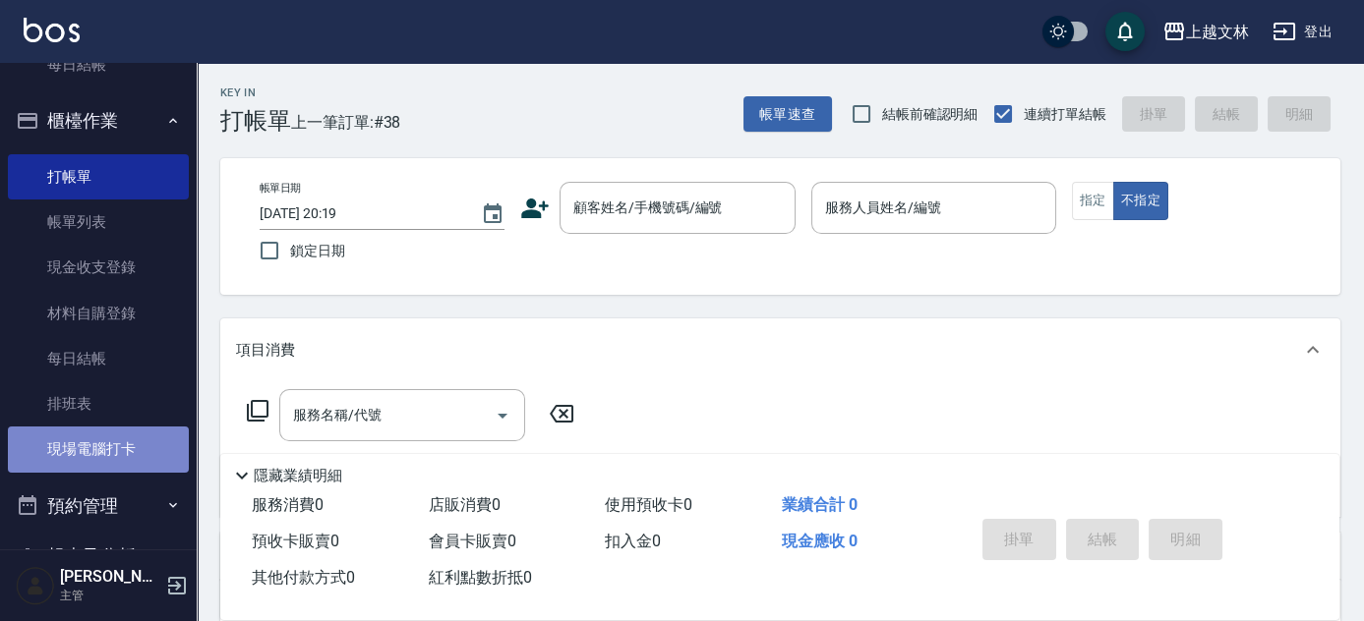
click at [106, 455] on link "現場電腦打卡" at bounding box center [98, 449] width 181 height 45
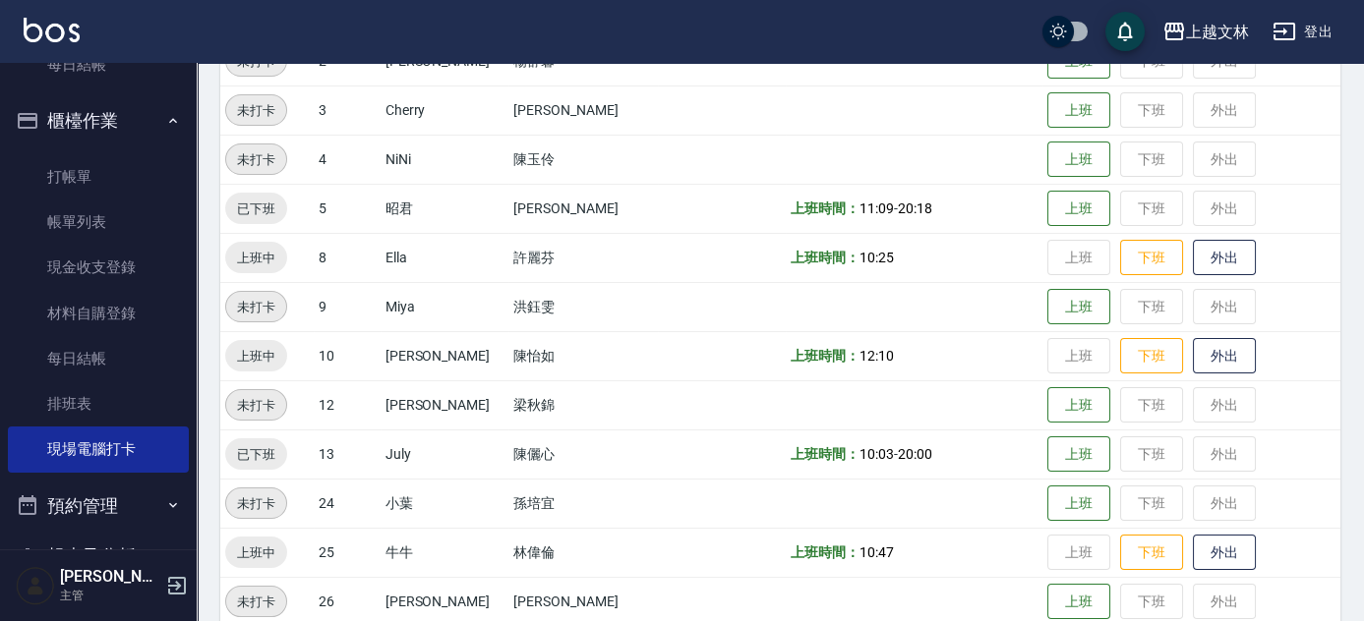
scroll to position [357, 0]
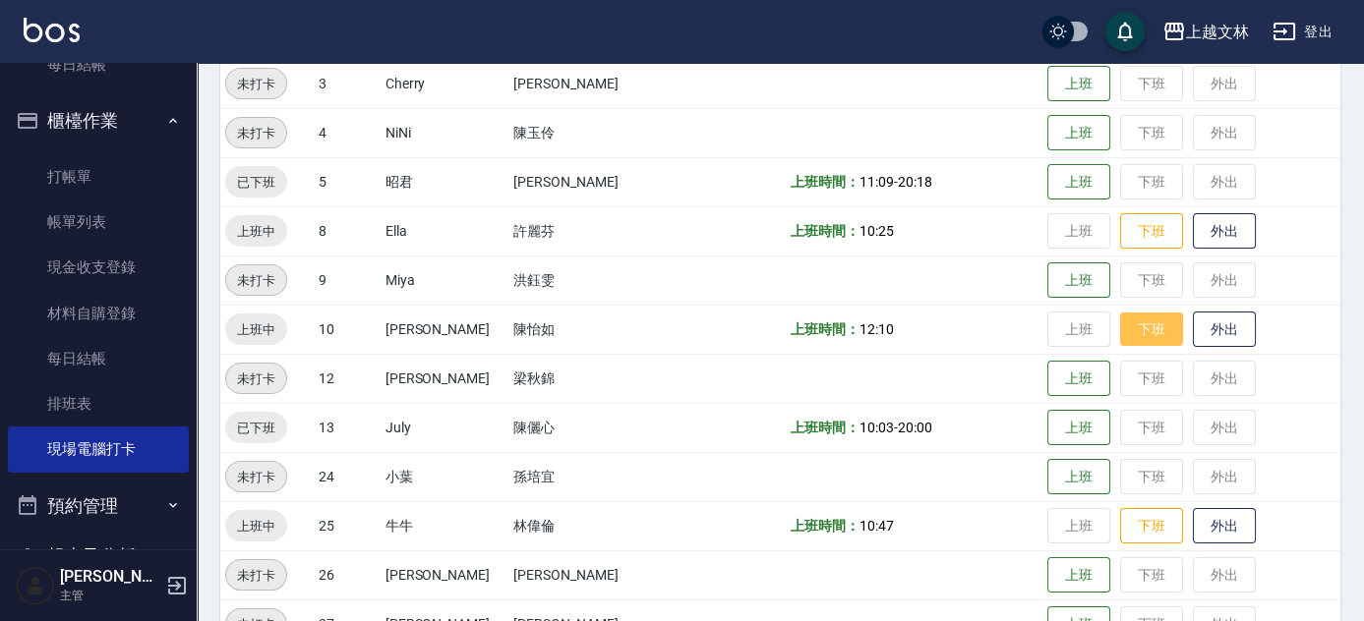
click at [1149, 336] on button "下班" at bounding box center [1151, 330] width 63 height 34
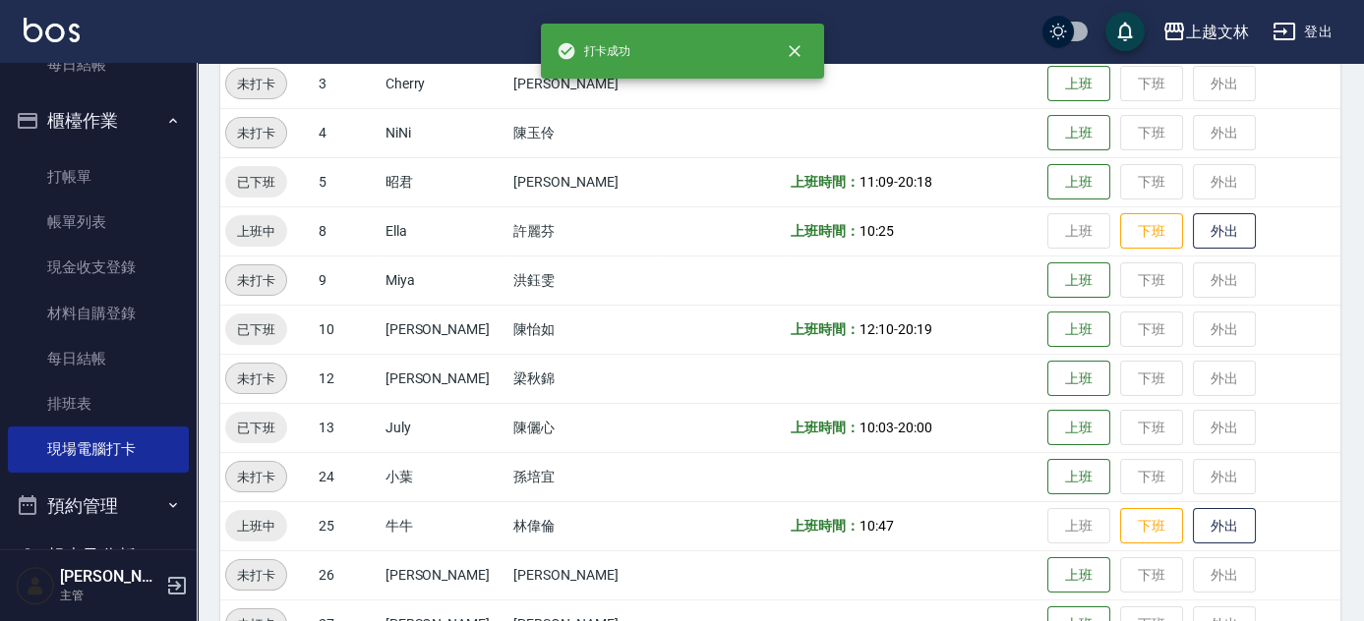
drag, startPoint x: 1122, startPoint y: 536, endPoint x: 1098, endPoint y: 525, distance: 26.0
click at [1120, 532] on button "下班" at bounding box center [1151, 526] width 63 height 36
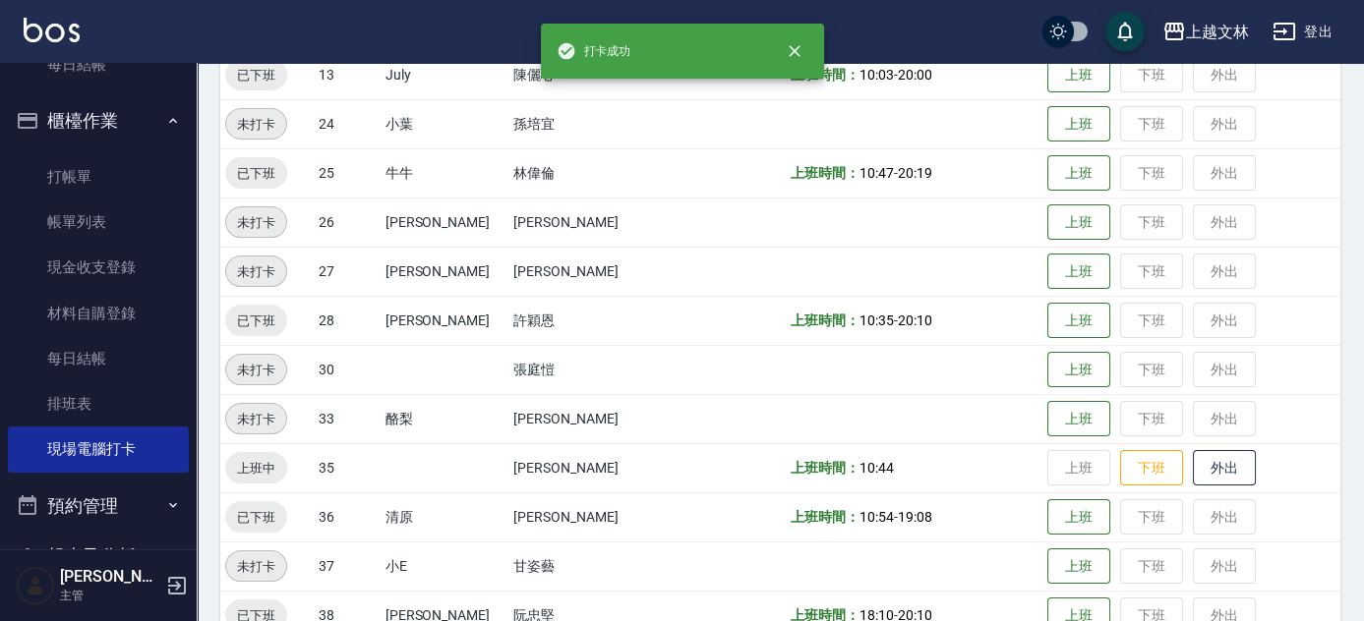
scroll to position [804, 0]
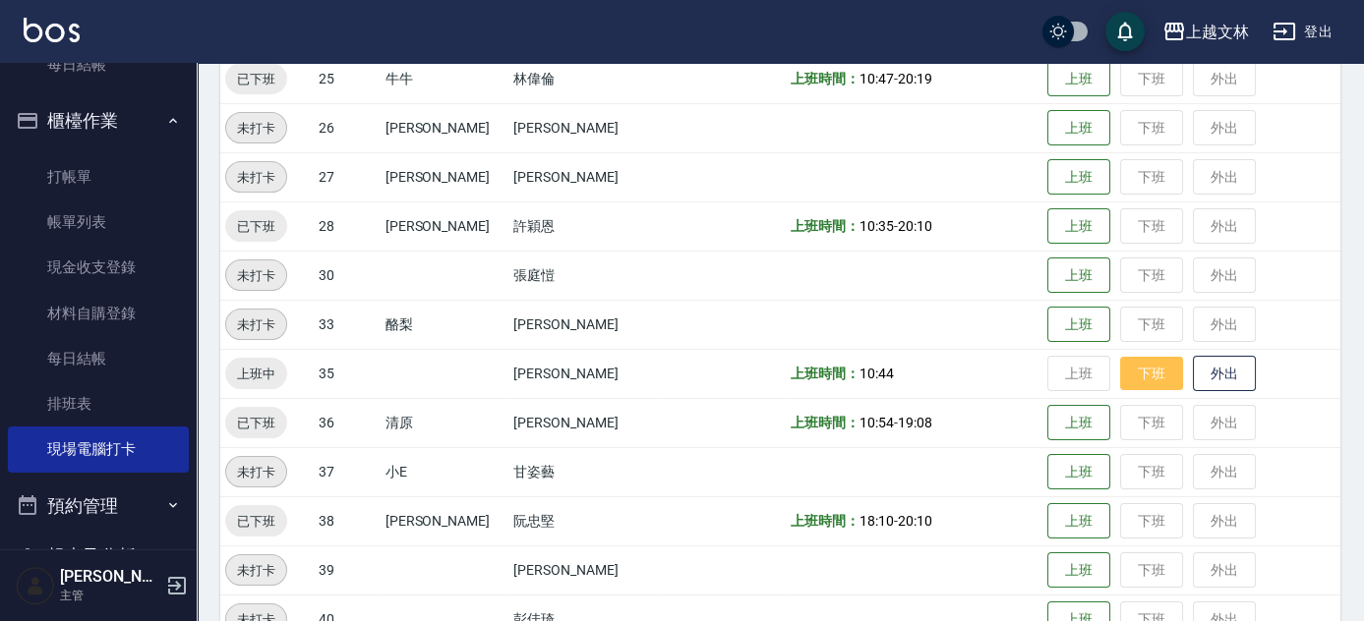
drag, startPoint x: 1130, startPoint y: 379, endPoint x: 1118, endPoint y: 374, distance: 13.2
click at [1129, 379] on button "下班" at bounding box center [1151, 374] width 63 height 34
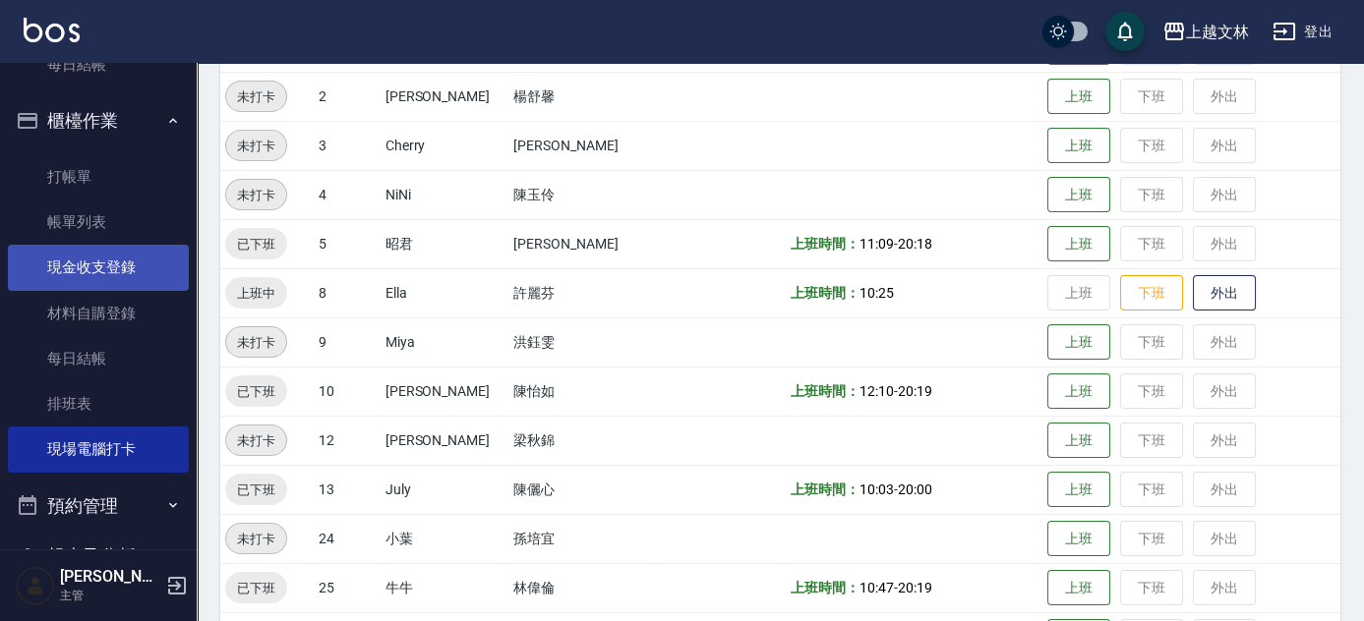
scroll to position [267, 0]
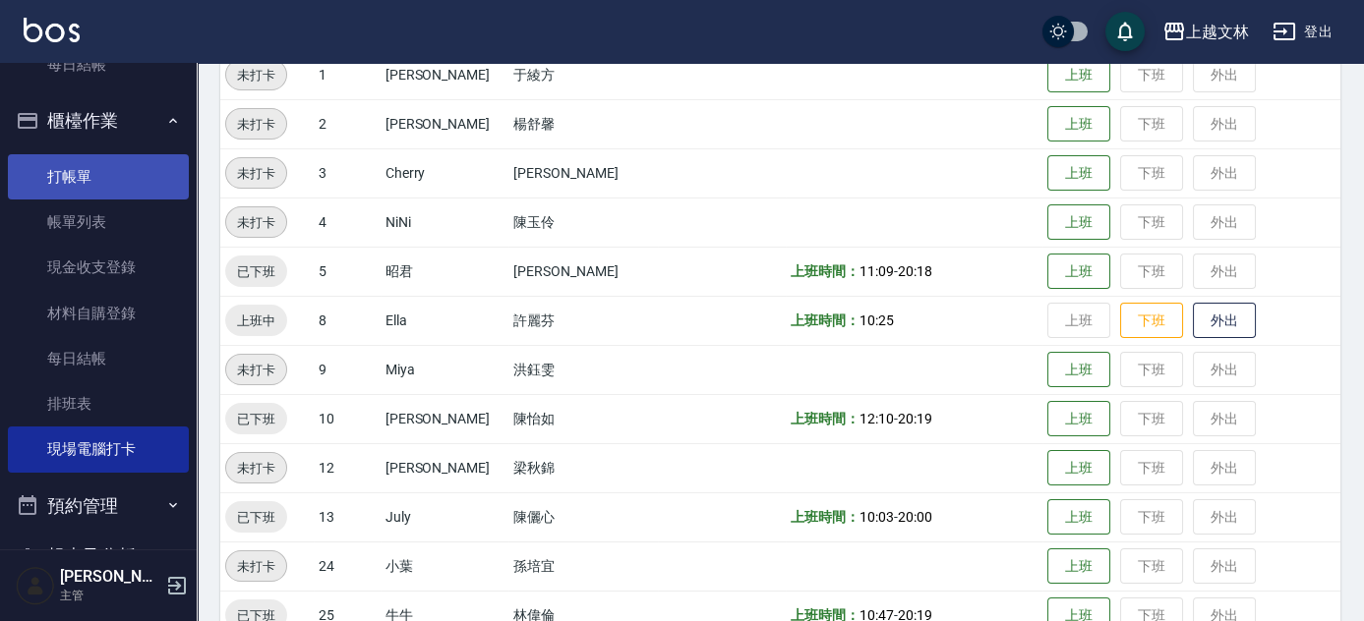
click at [87, 185] on link "打帳單" at bounding box center [98, 176] width 181 height 45
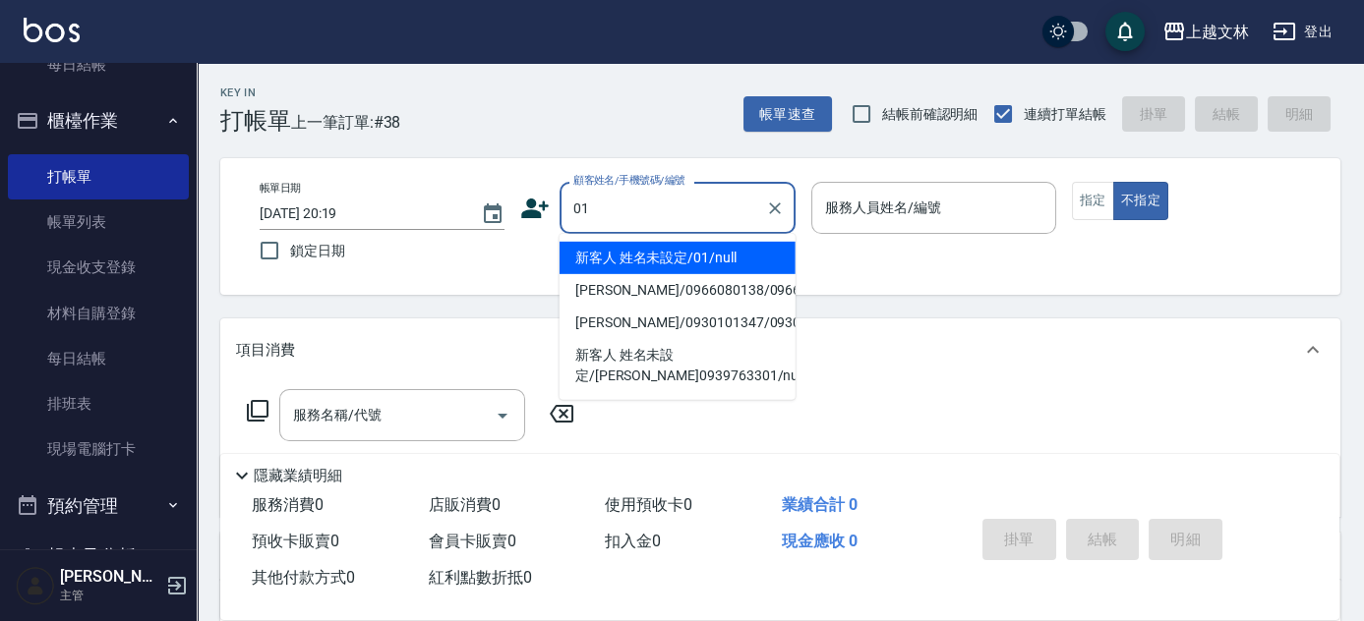
type input "新客人 姓名未設定/01/null"
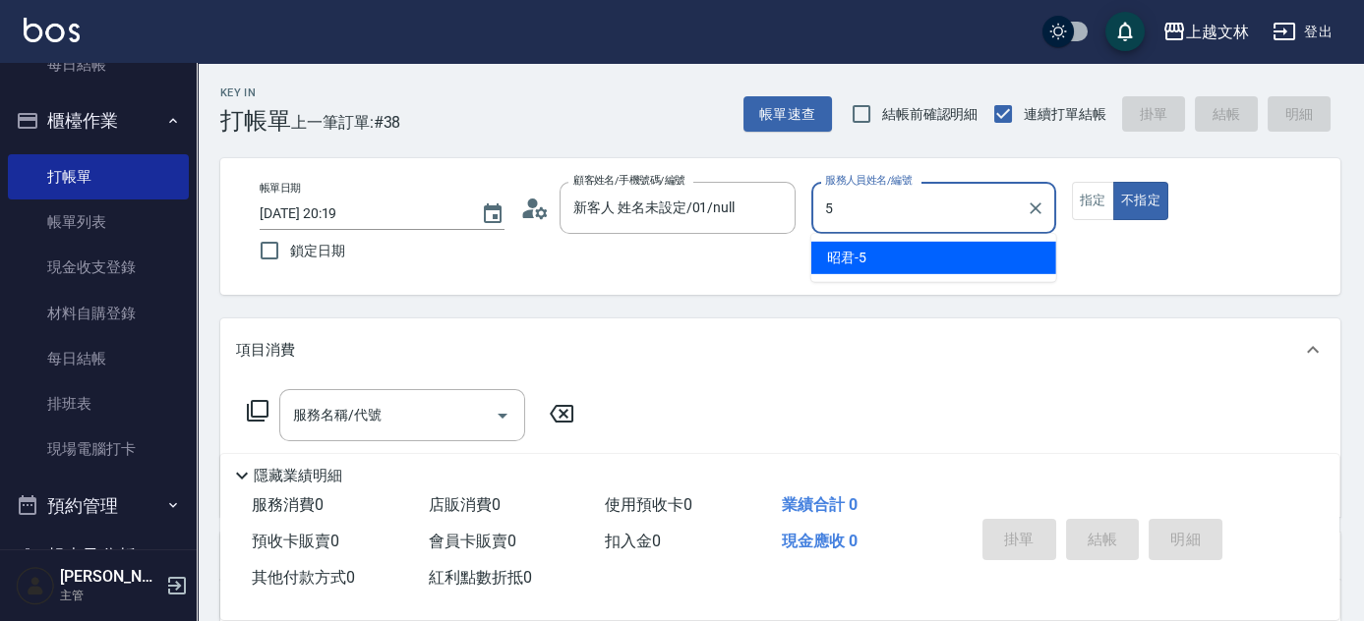
type input "昭君-5"
type button "false"
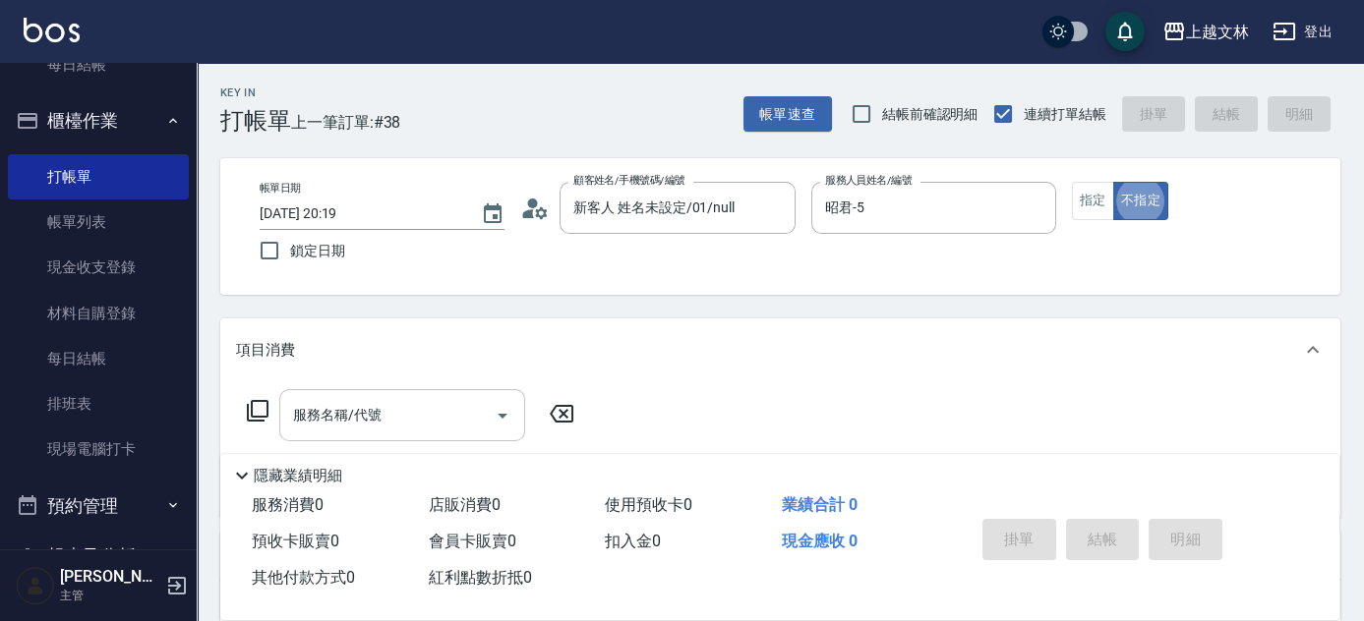
click at [335, 412] on div "服務名稱/代號 服務名稱/代號" at bounding box center [402, 415] width 246 height 52
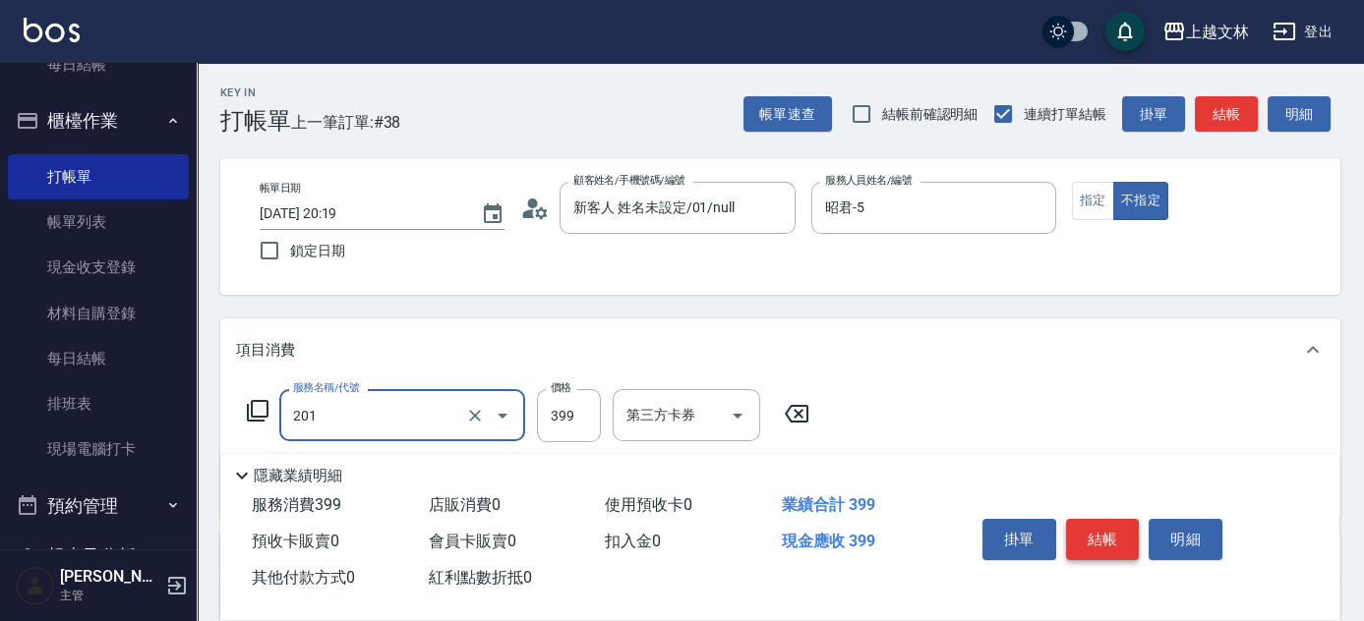
type input "B級單剪(201)"
click at [1117, 534] on button "結帳" at bounding box center [1103, 539] width 74 height 41
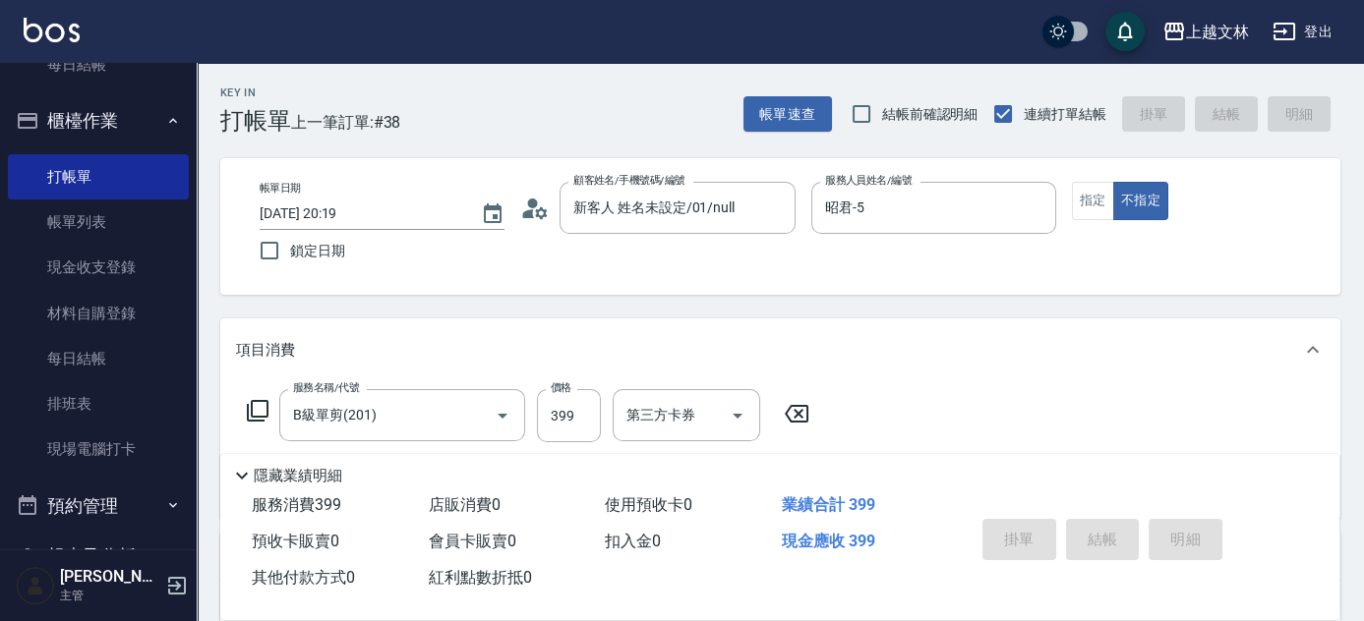
type input "[DATE] 20:20"
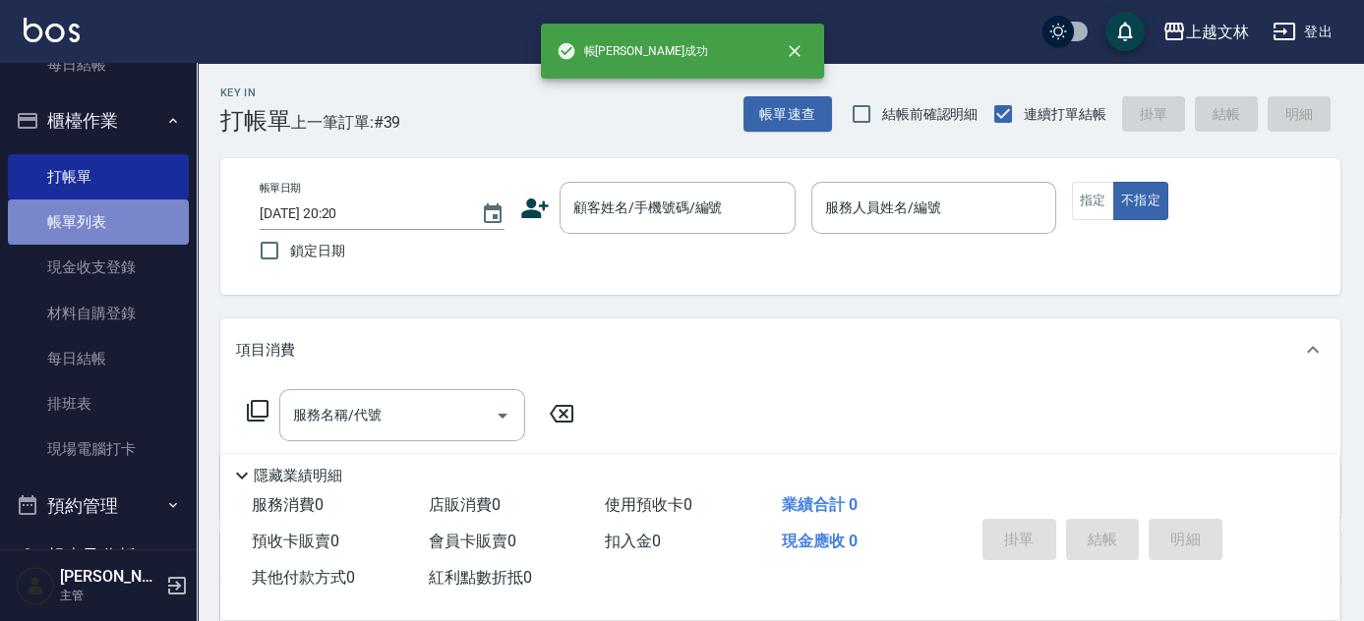
click at [116, 227] on link "帳單列表" at bounding box center [98, 222] width 181 height 45
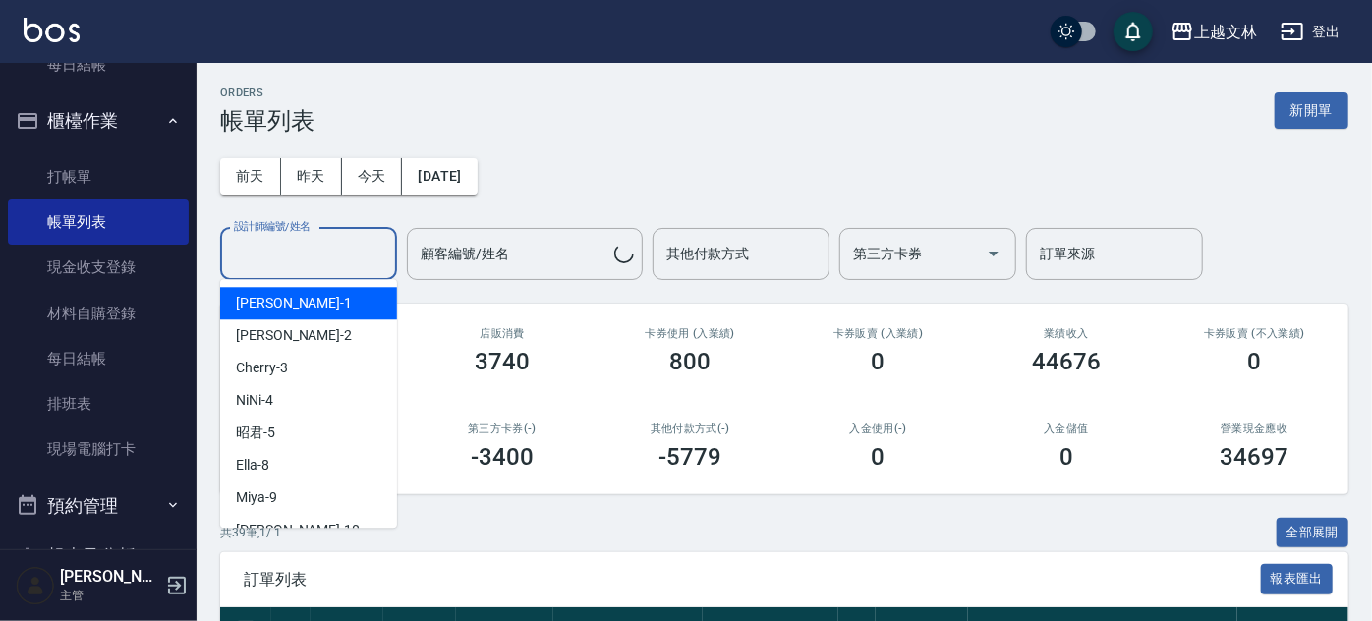
click at [296, 262] on div "設計師編號/姓名 設計師編號/姓名" at bounding box center [308, 254] width 177 height 52
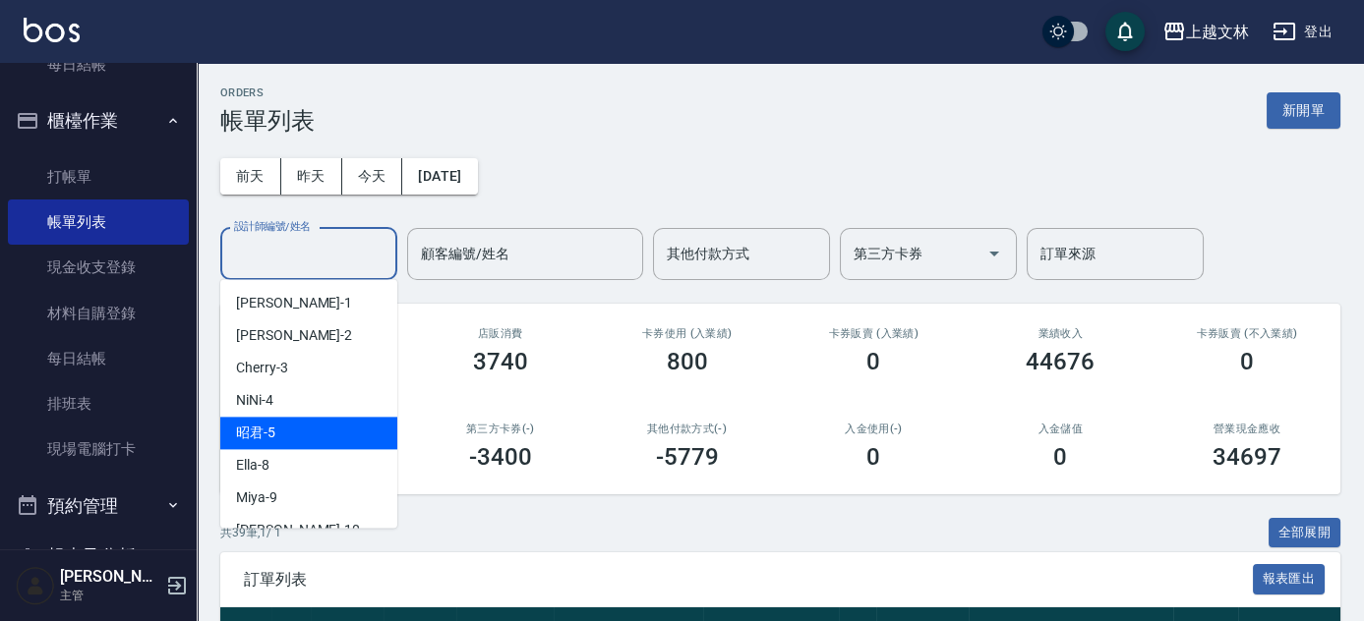
click at [300, 426] on div "昭君 -5" at bounding box center [308, 433] width 177 height 32
type input "昭君-5"
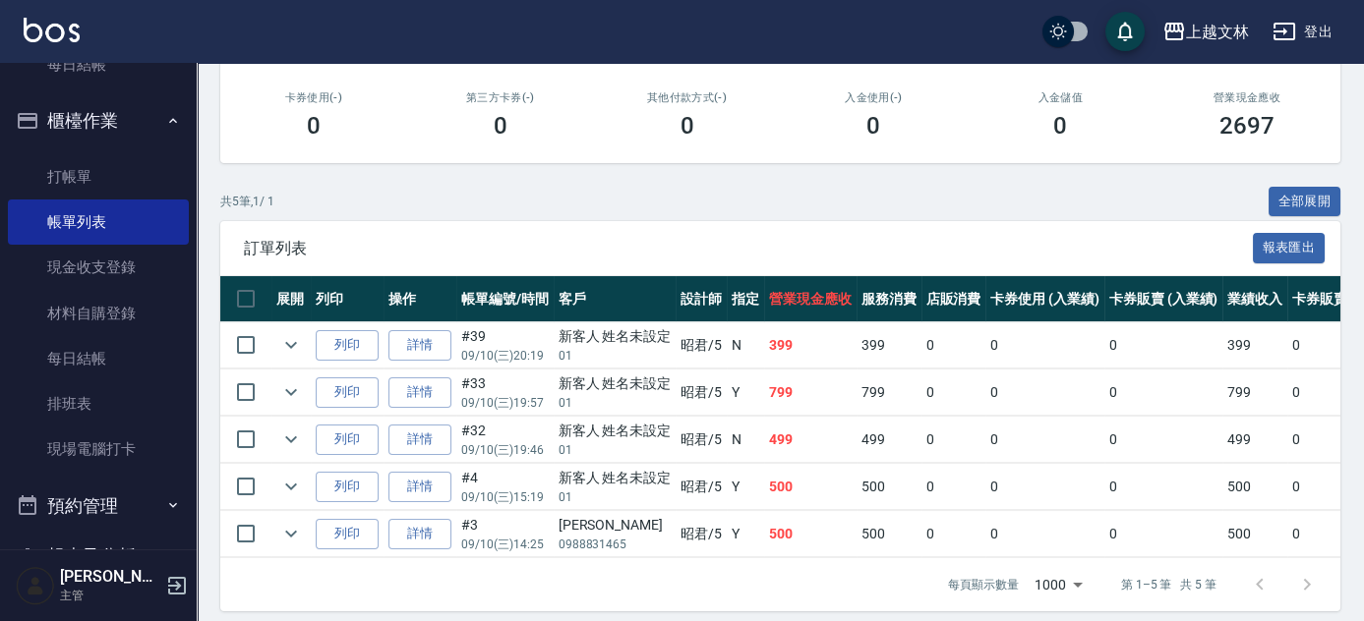
scroll to position [355, 0]
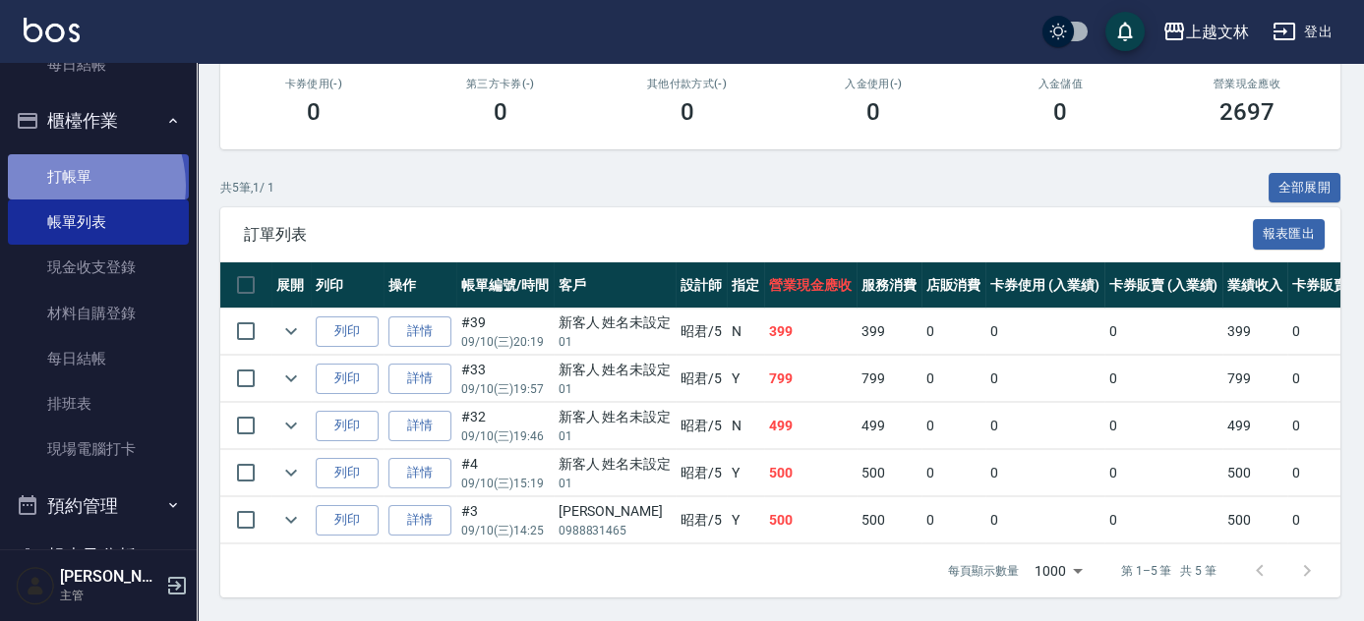
click at [71, 185] on link "打帳單" at bounding box center [98, 176] width 181 height 45
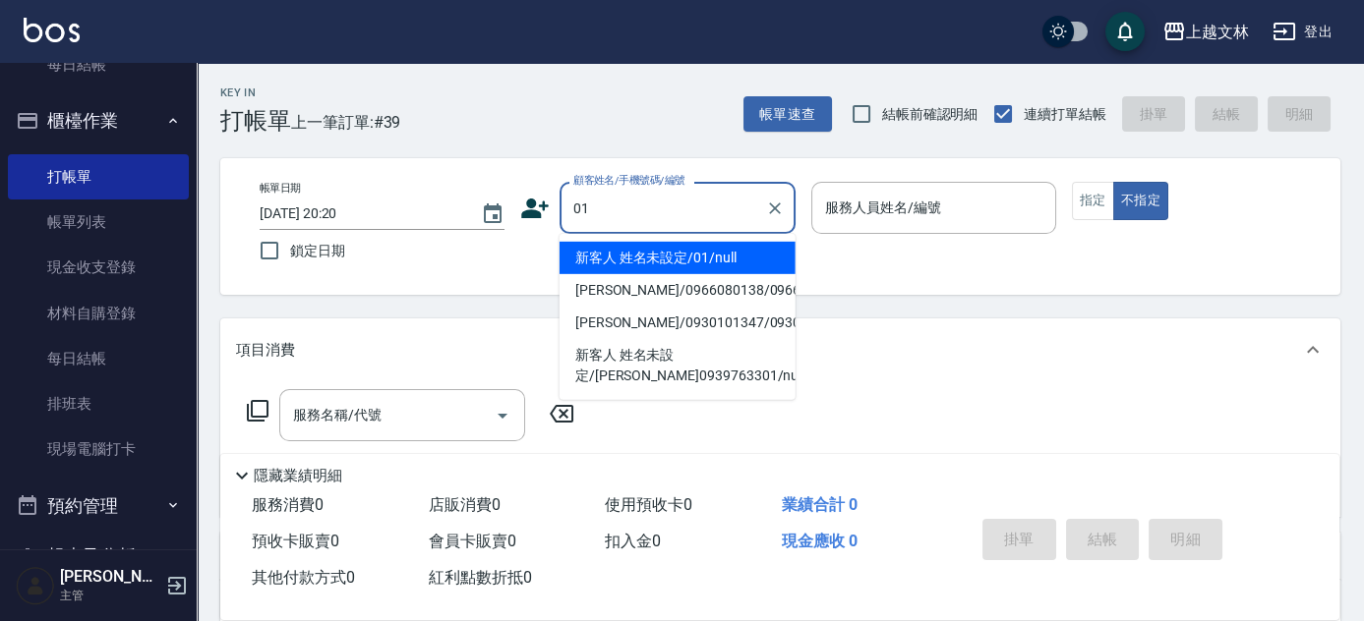
type input "新客人 姓名未設定/01/null"
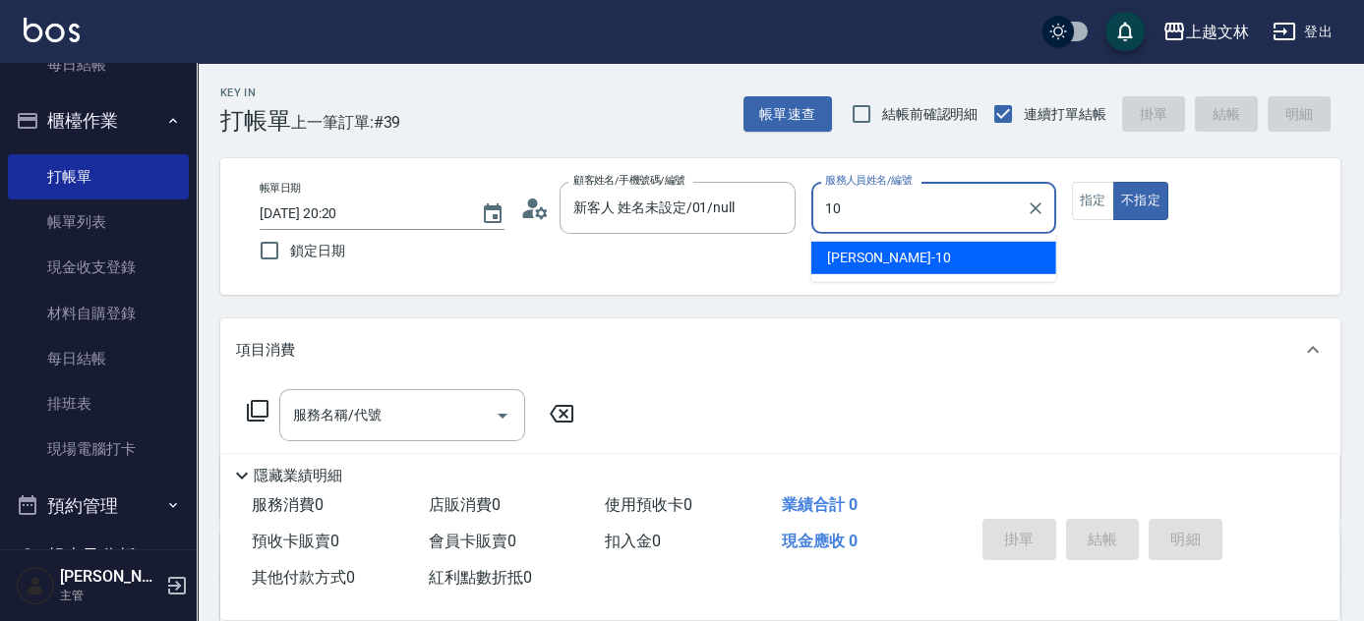
type input "10"
type button "false"
type input "[PERSON_NAME]-10"
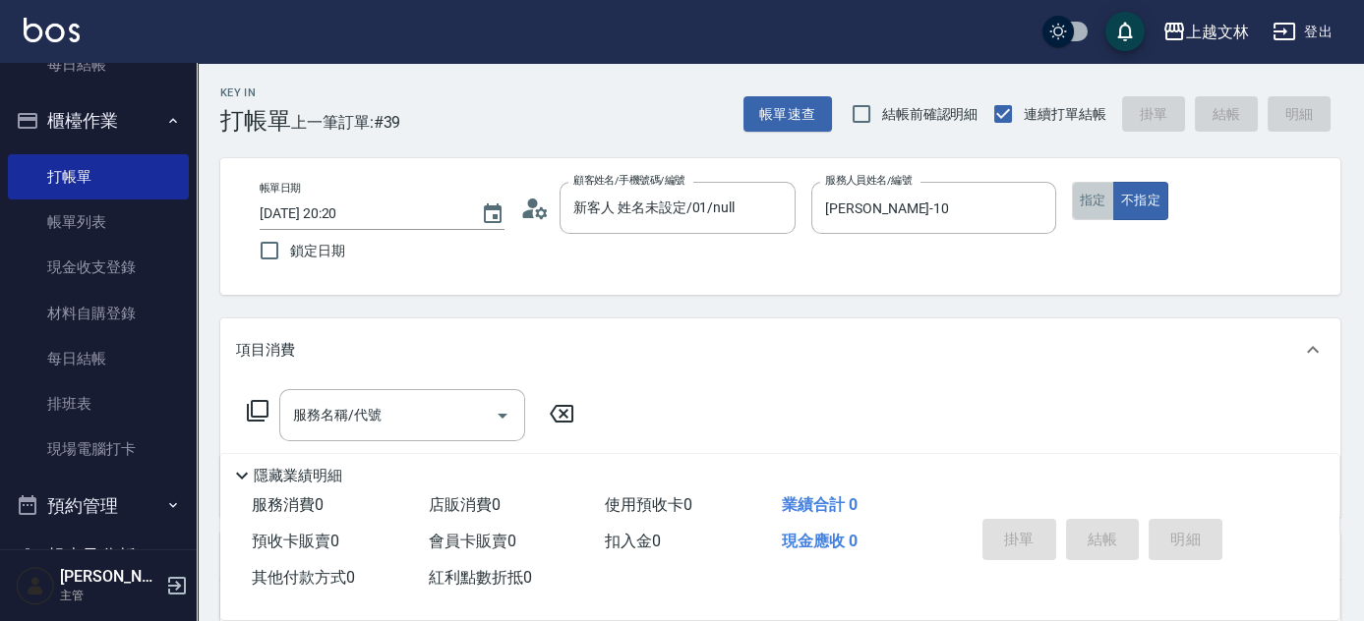
click at [1098, 206] on button "指定" at bounding box center [1093, 201] width 42 height 38
click at [419, 409] on input "服務名稱/代號" at bounding box center [387, 415] width 199 height 34
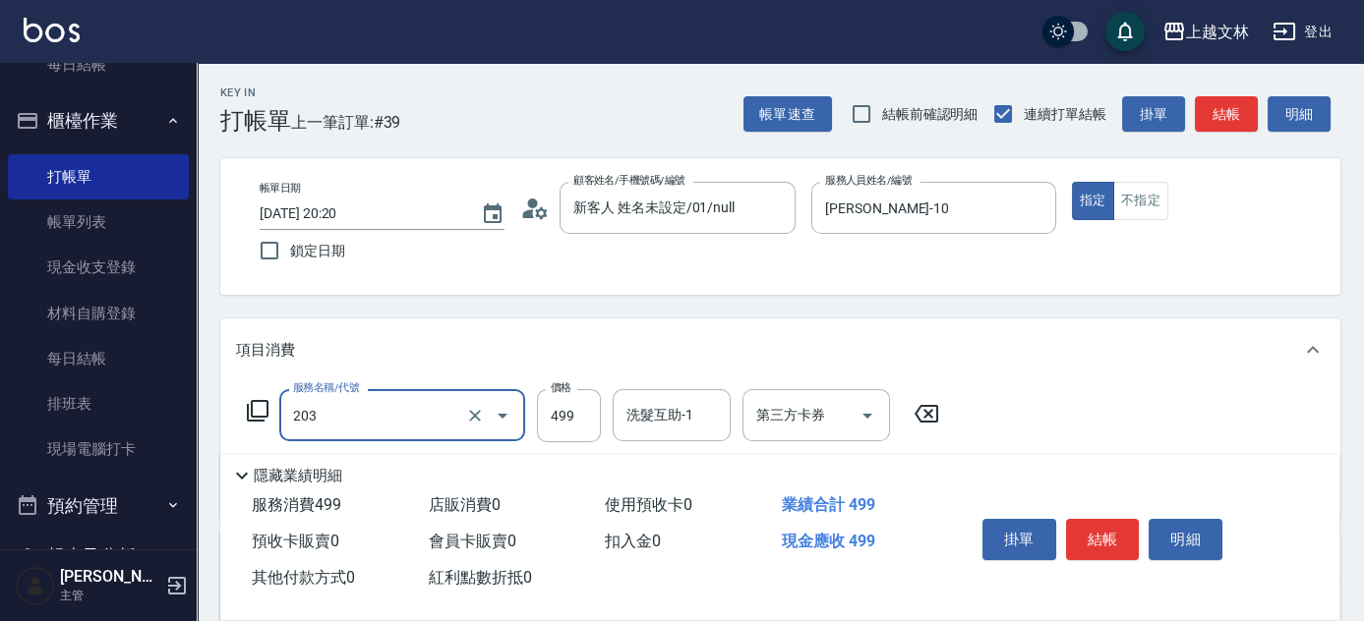
type input "B級洗+剪(203)"
type input "600"
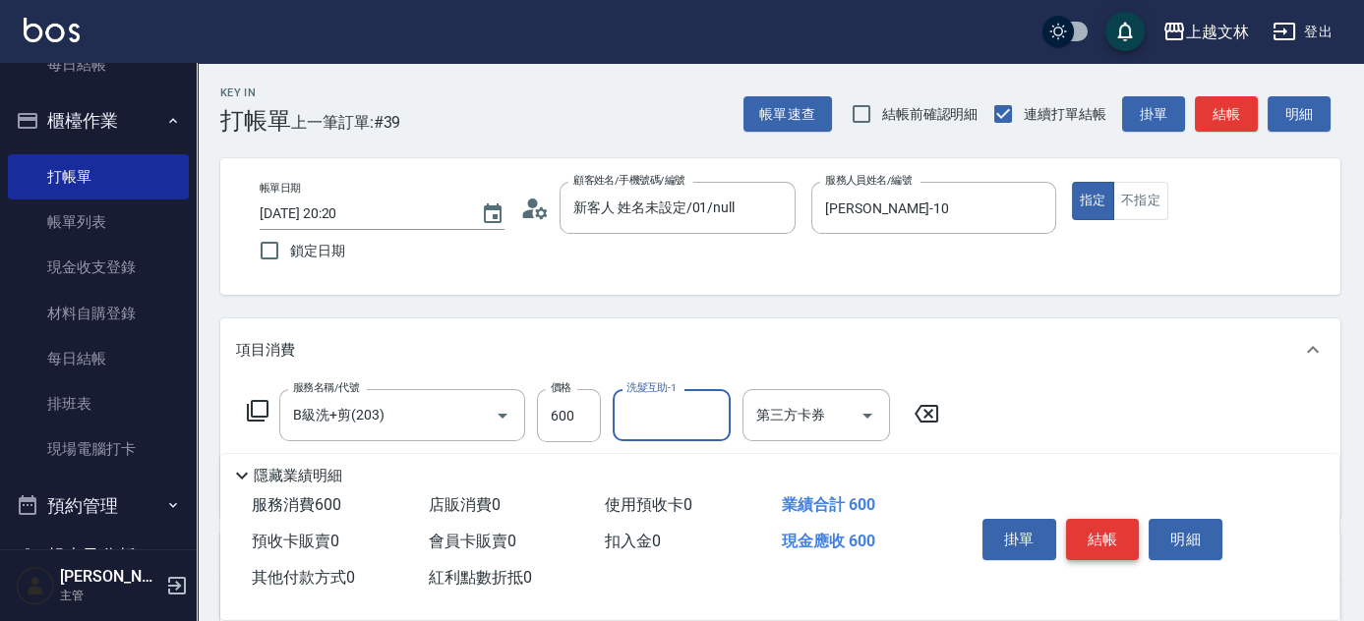
click at [1110, 532] on button "結帳" at bounding box center [1103, 539] width 74 height 41
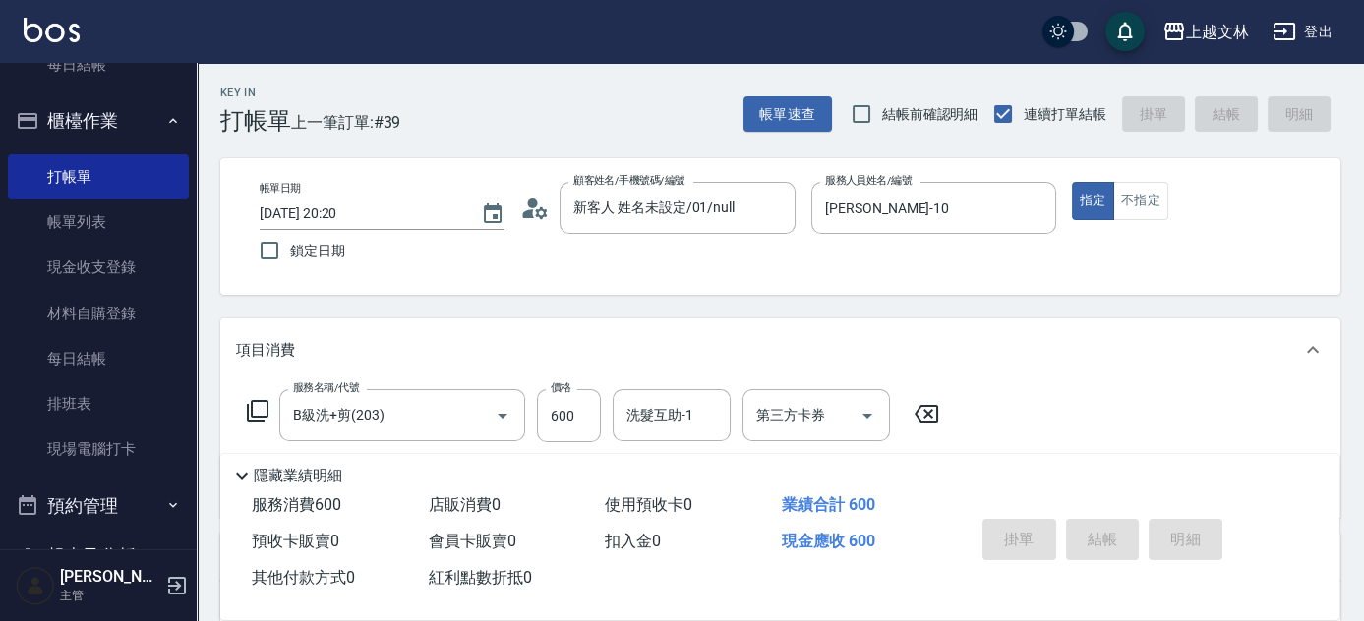
type input "[DATE] 20:27"
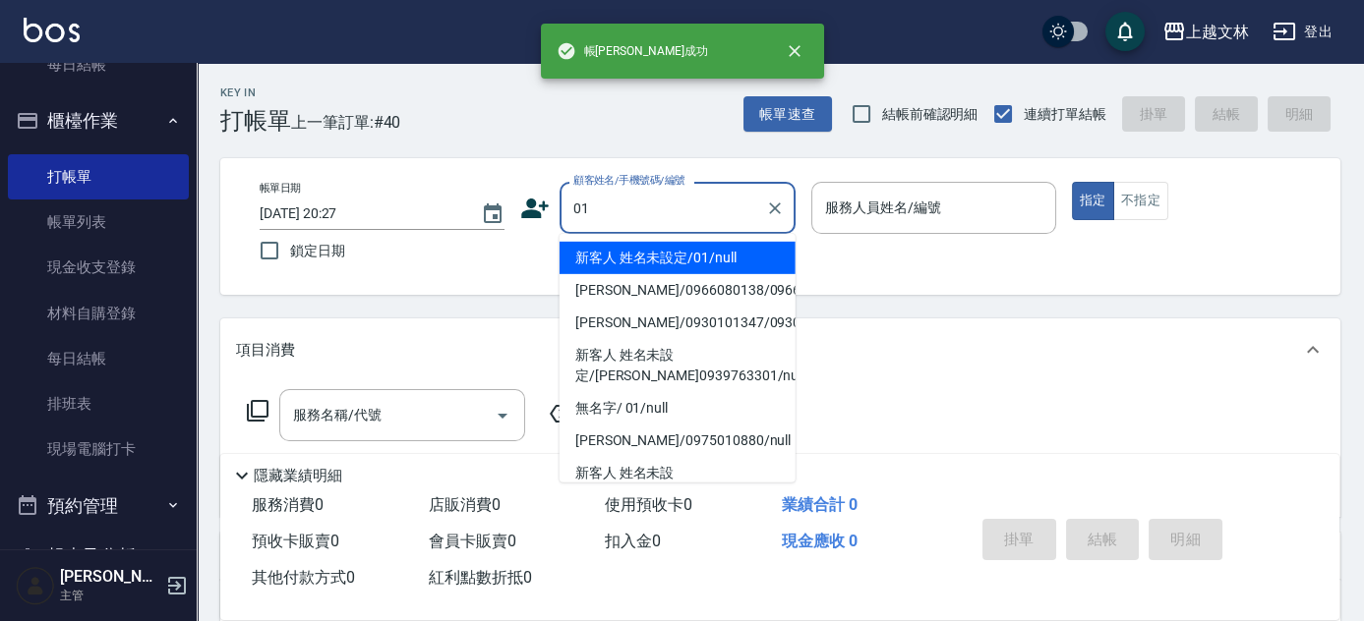
type input "新客人 姓名未設定/01/null"
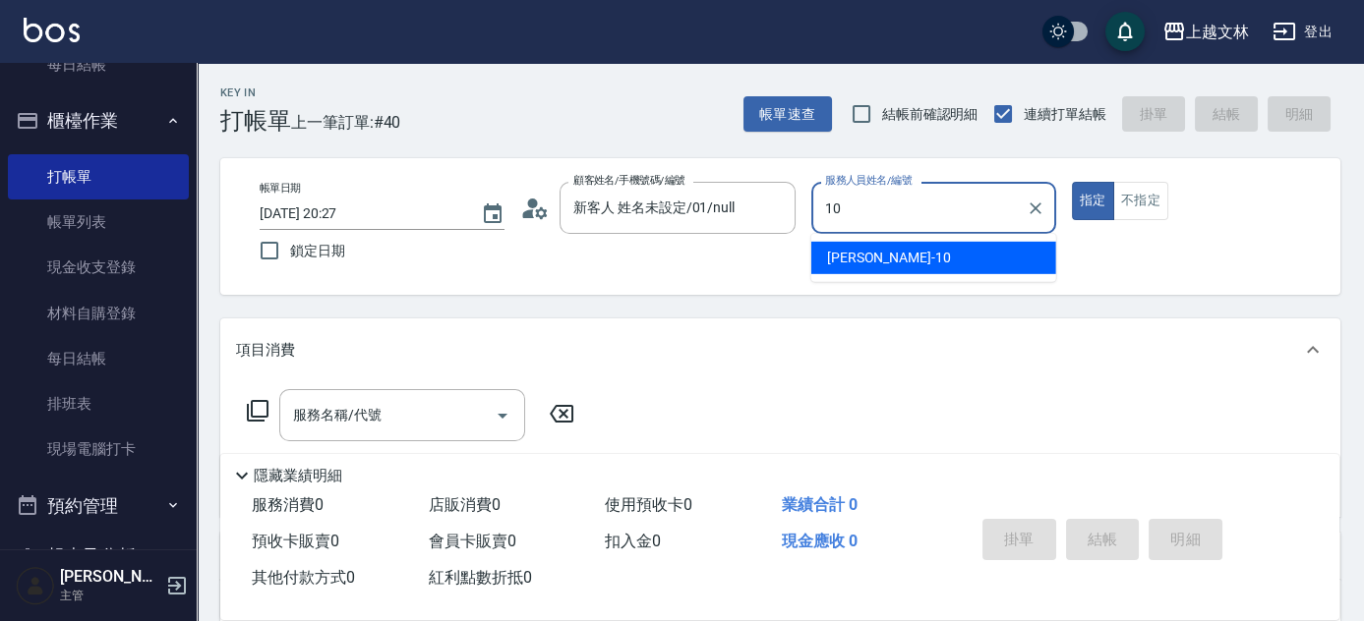
type input "10"
type button "true"
type input "[PERSON_NAME]-10"
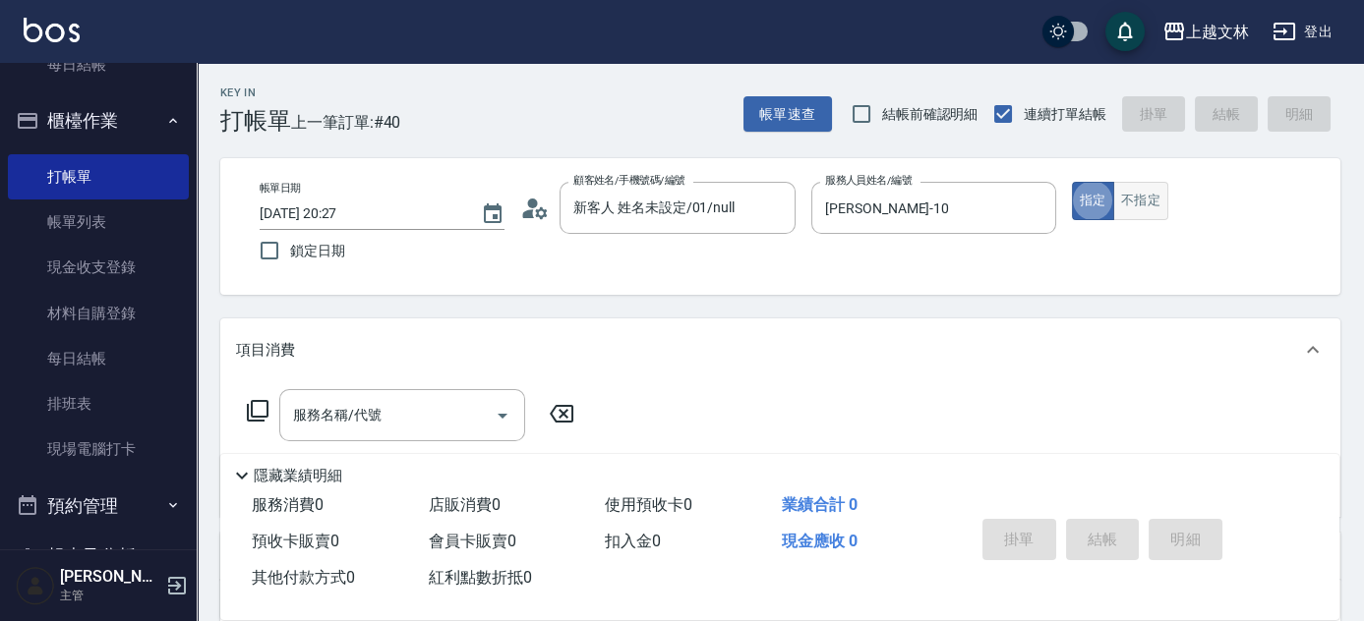
click at [1142, 197] on button "不指定" at bounding box center [1140, 201] width 55 height 38
click at [327, 412] on div "服務名稱/代號 服務名稱/代號" at bounding box center [402, 415] width 246 height 52
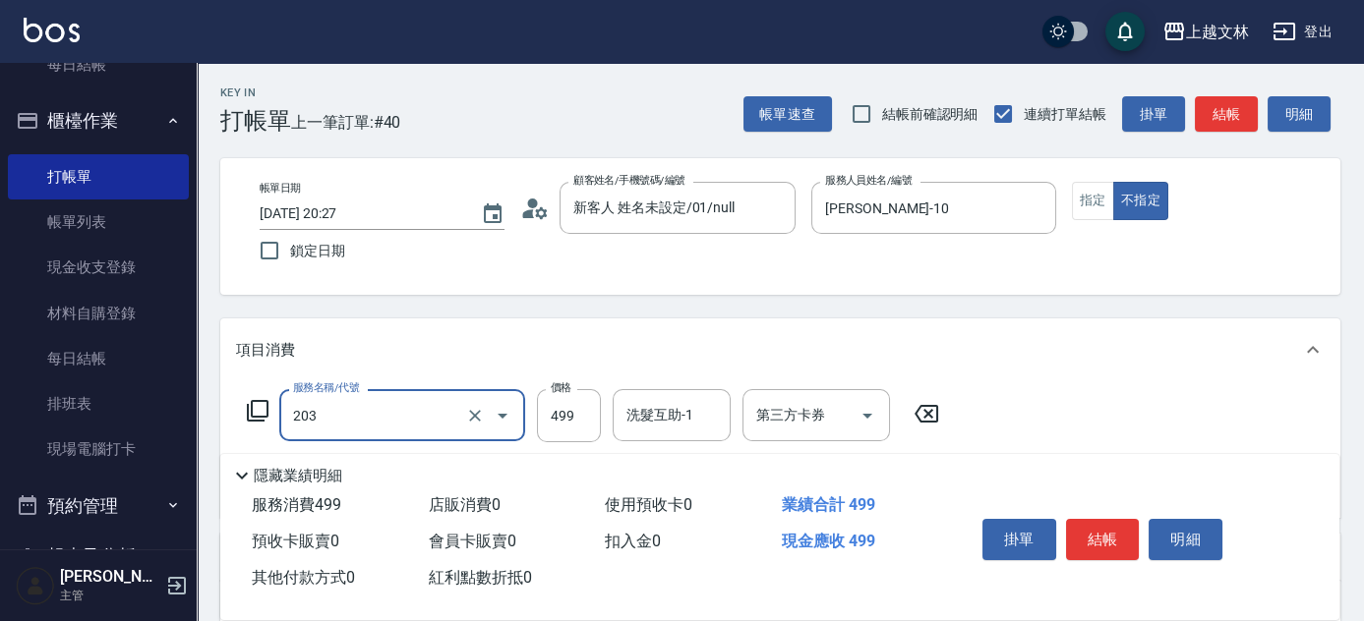
type input "B級洗+剪(203)"
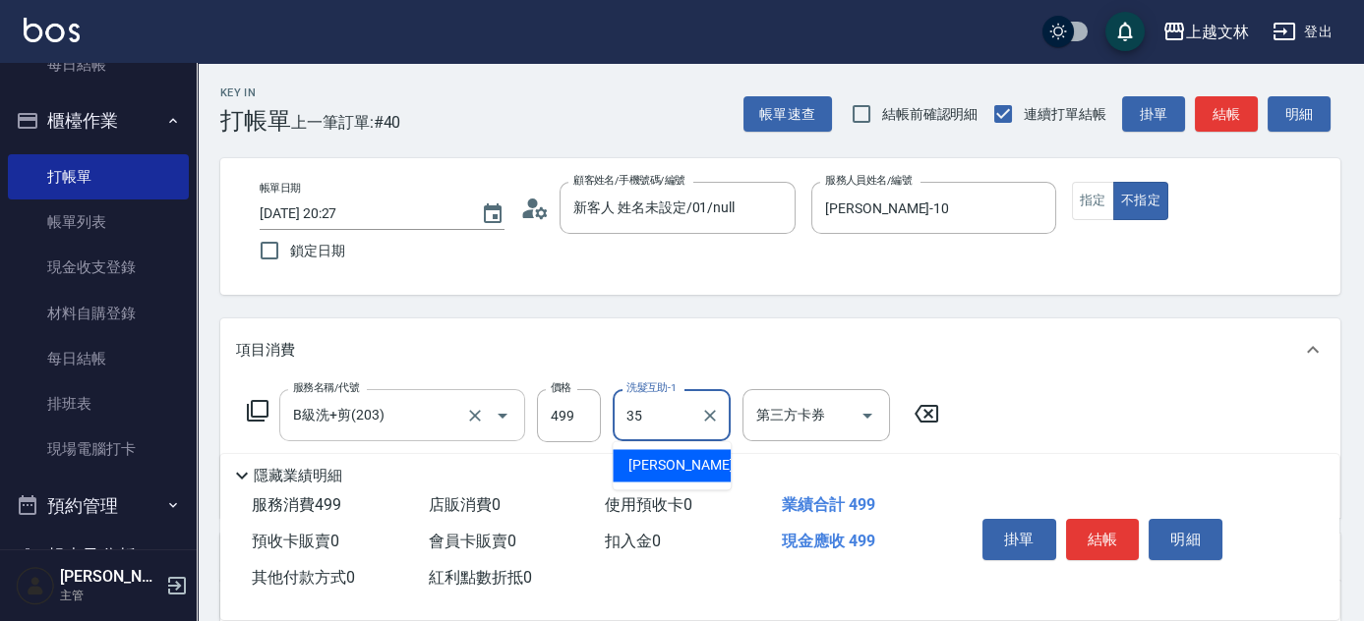
type input "[PERSON_NAME]-35"
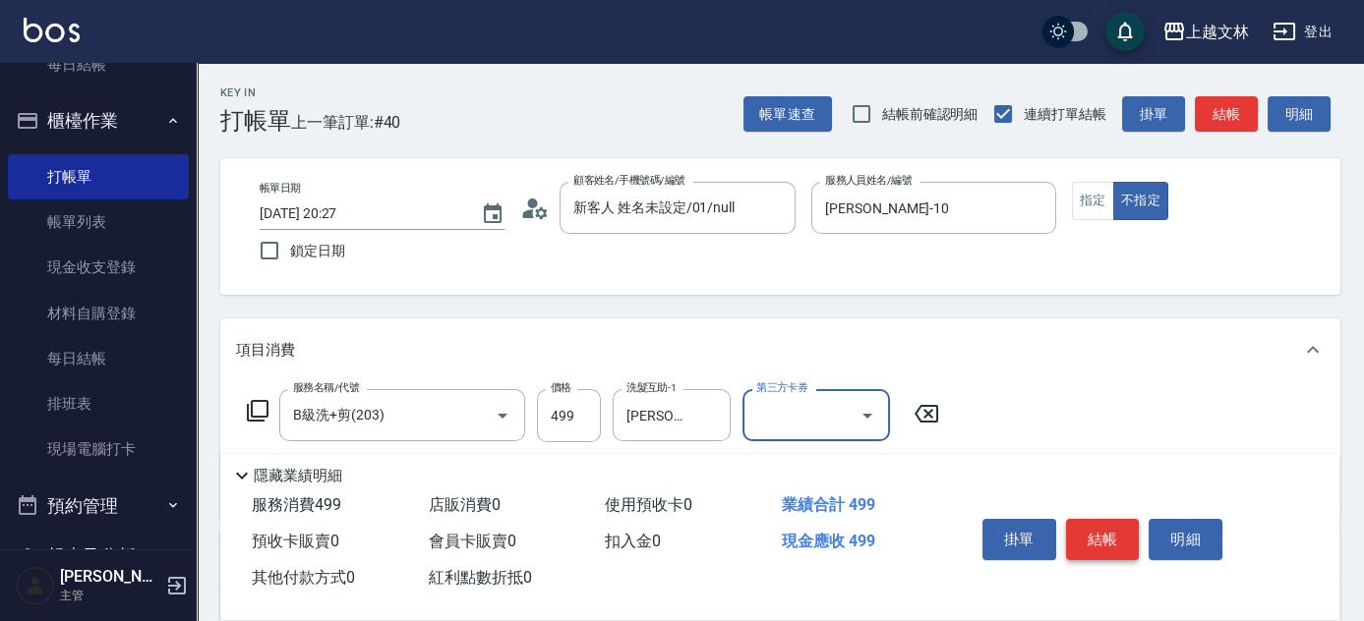
click at [1118, 538] on button "結帳" at bounding box center [1103, 539] width 74 height 41
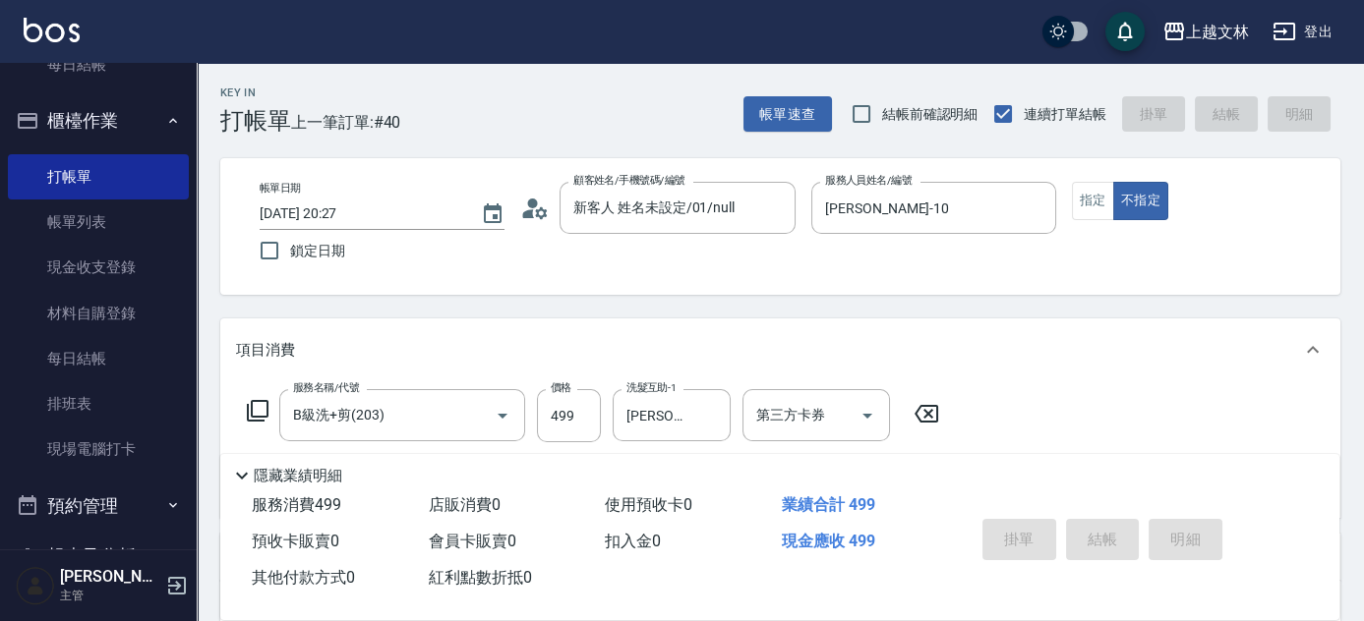
type input "[DATE] 20:28"
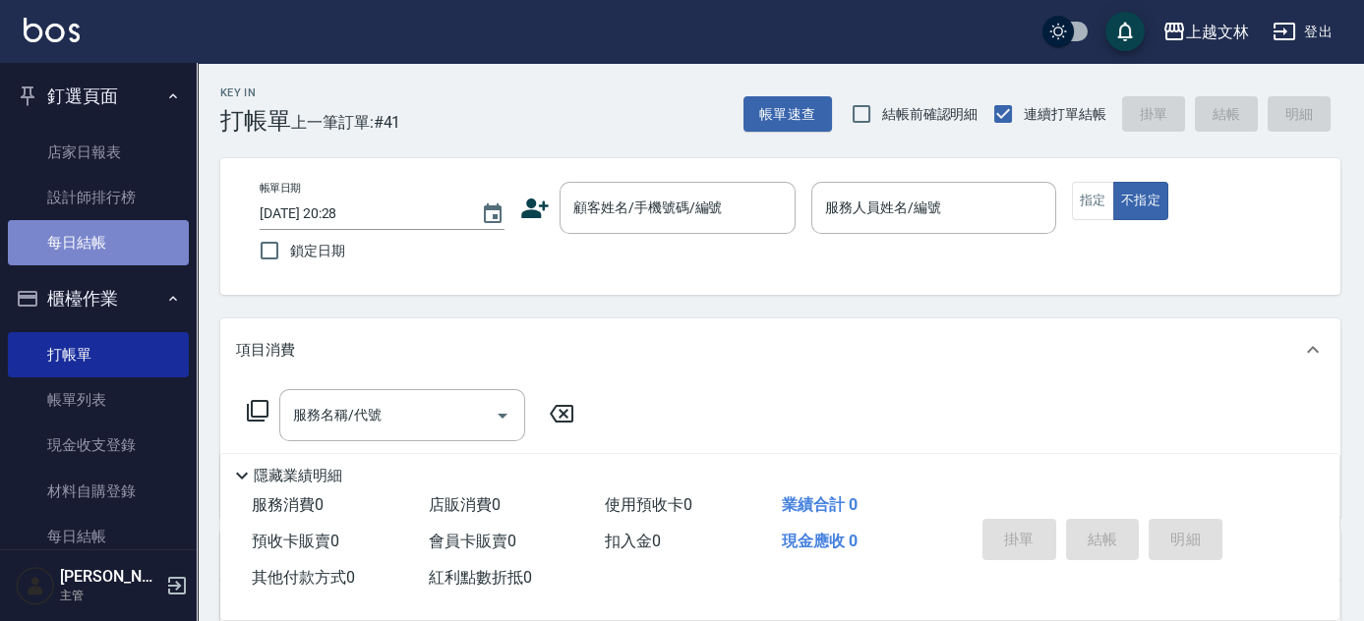
click at [98, 250] on link "每日結帳" at bounding box center [98, 242] width 181 height 45
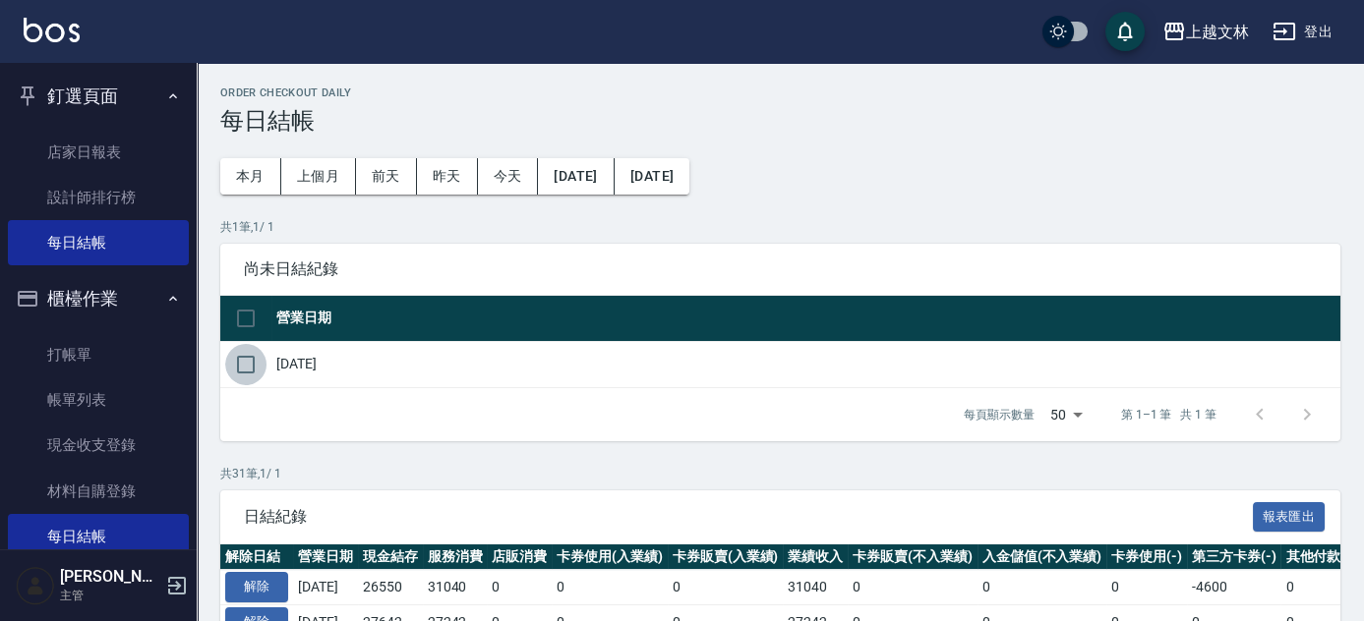
click at [249, 363] on input "checkbox" at bounding box center [245, 364] width 41 height 41
checkbox input "true"
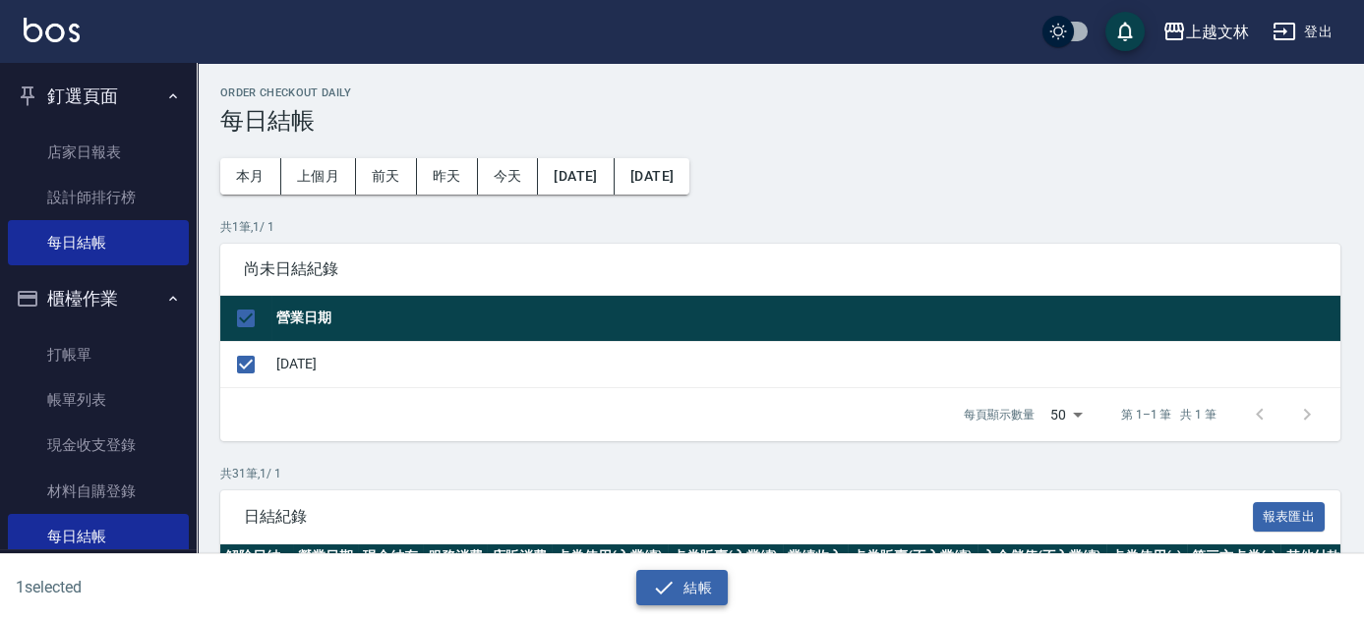
click at [686, 590] on button "結帳" at bounding box center [681, 588] width 91 height 36
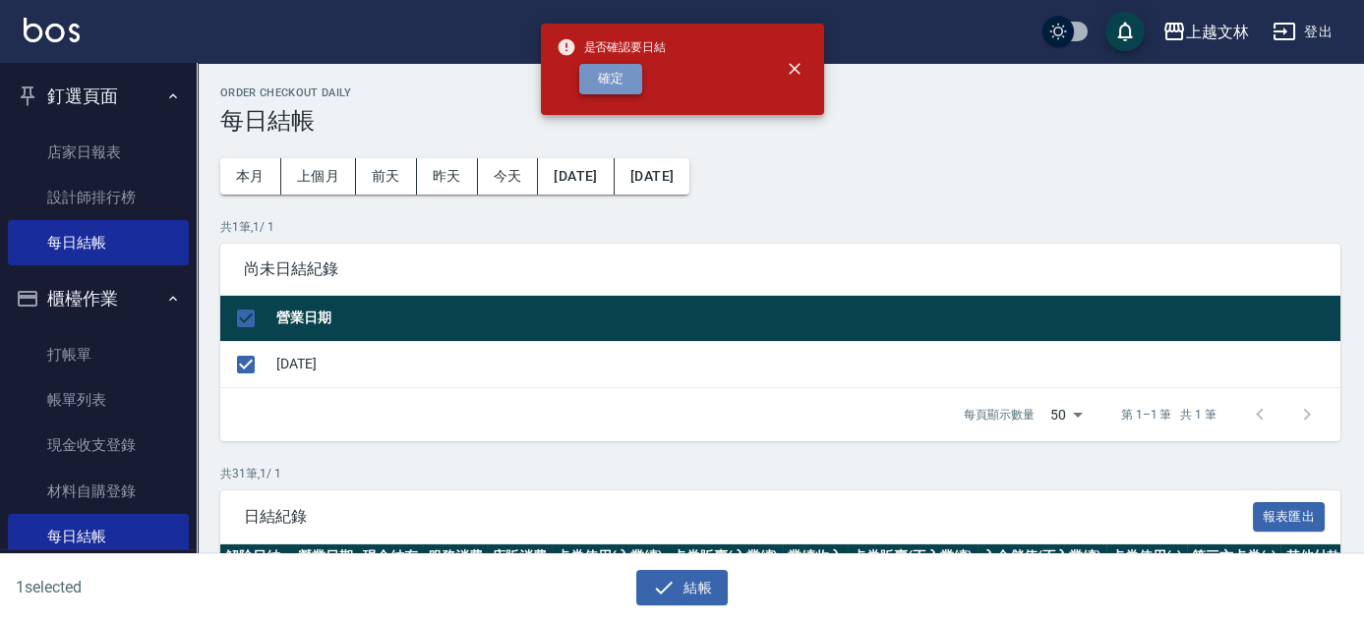
click at [624, 72] on button "確定" at bounding box center [610, 79] width 63 height 30
checkbox input "false"
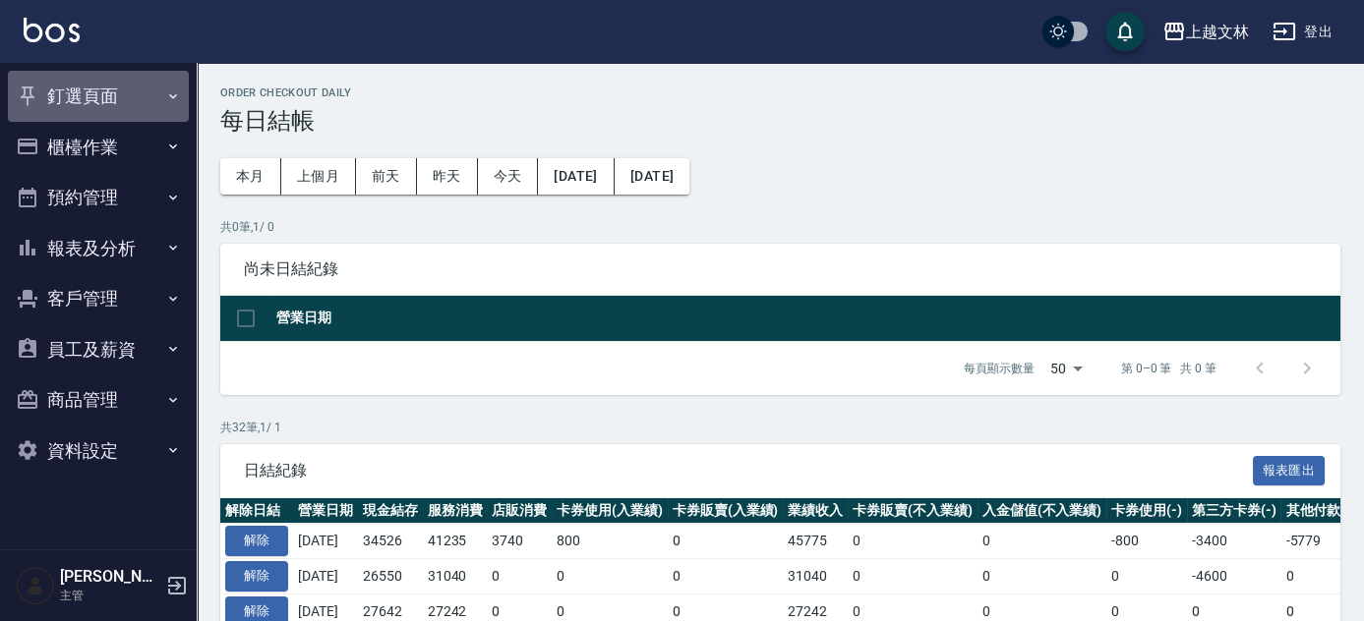
click at [109, 106] on button "釘選頁面" at bounding box center [98, 96] width 181 height 51
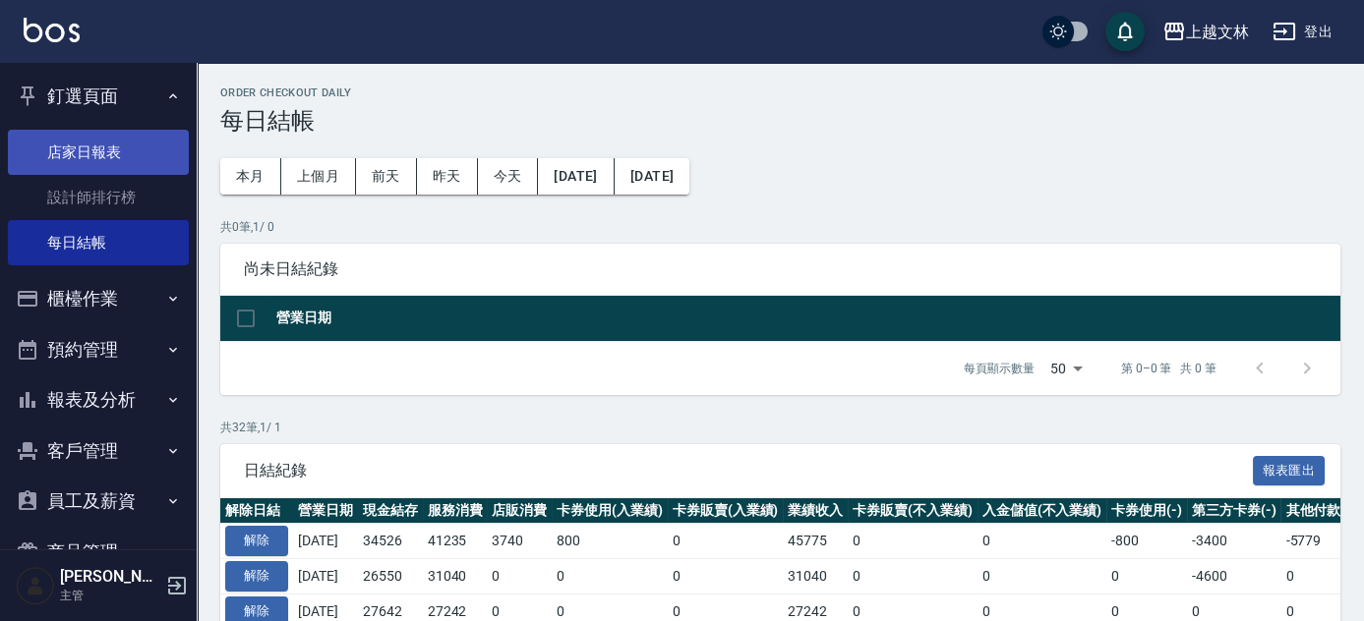
click at [115, 153] on link "店家日報表" at bounding box center [98, 152] width 181 height 45
